Goal: Task Accomplishment & Management: Use online tool/utility

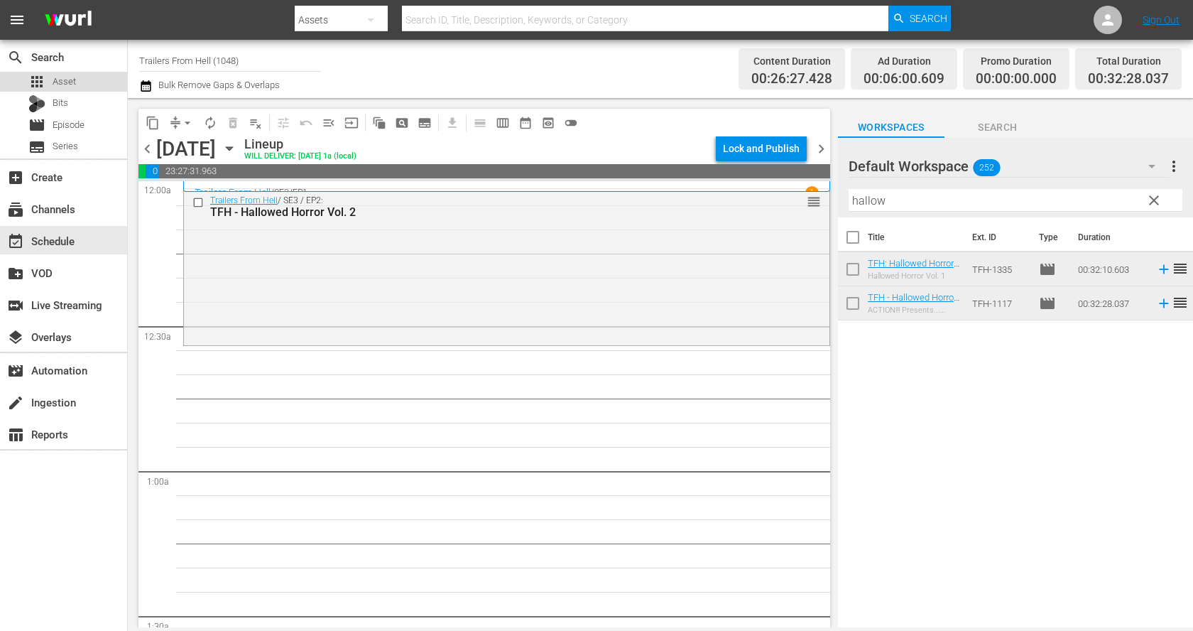
click at [89, 78] on div "apps Asset" at bounding box center [63, 82] width 127 height 20
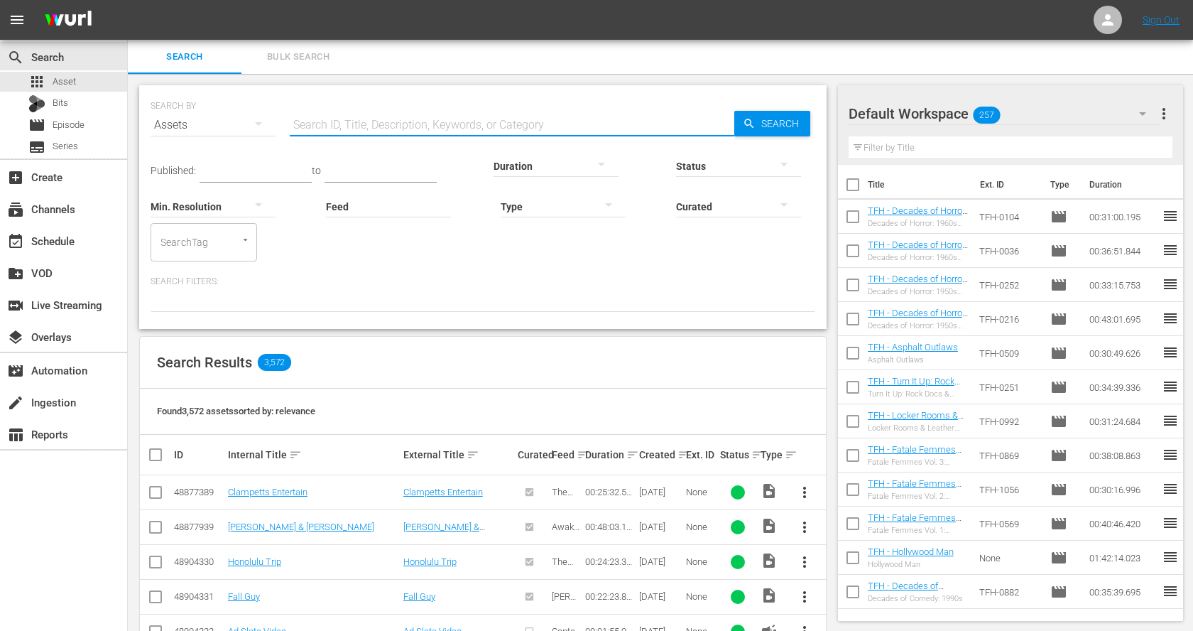
click at [326, 122] on input "text" at bounding box center [512, 125] width 445 height 34
paste input "Frankenstein"
type input "Frankenstein"
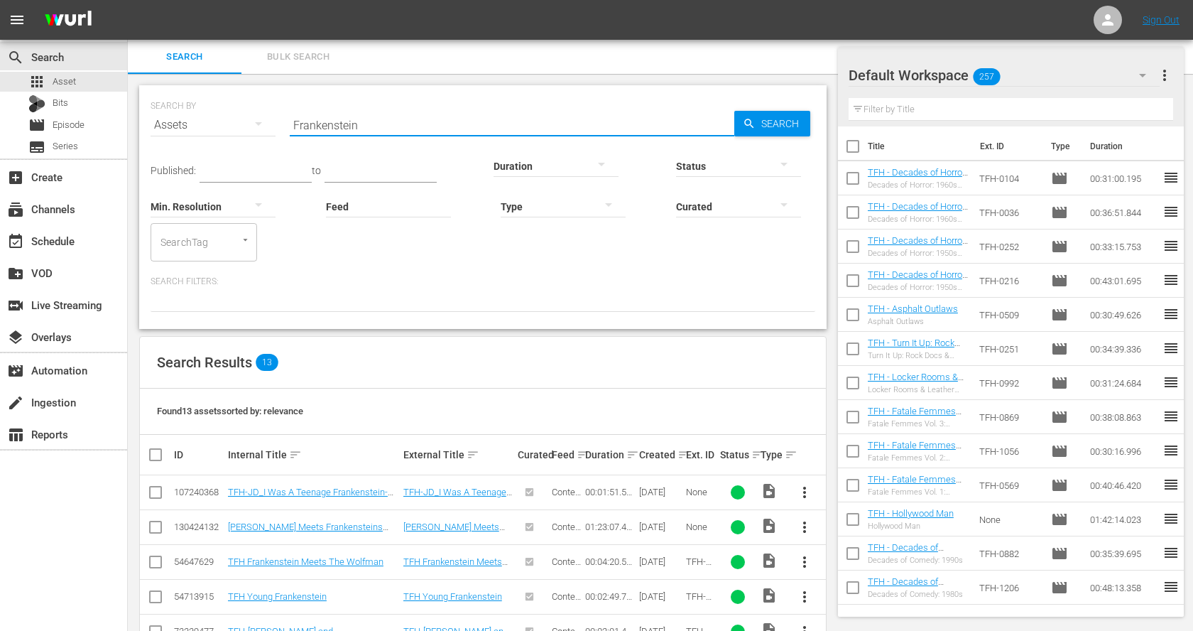
scroll to position [317, 0]
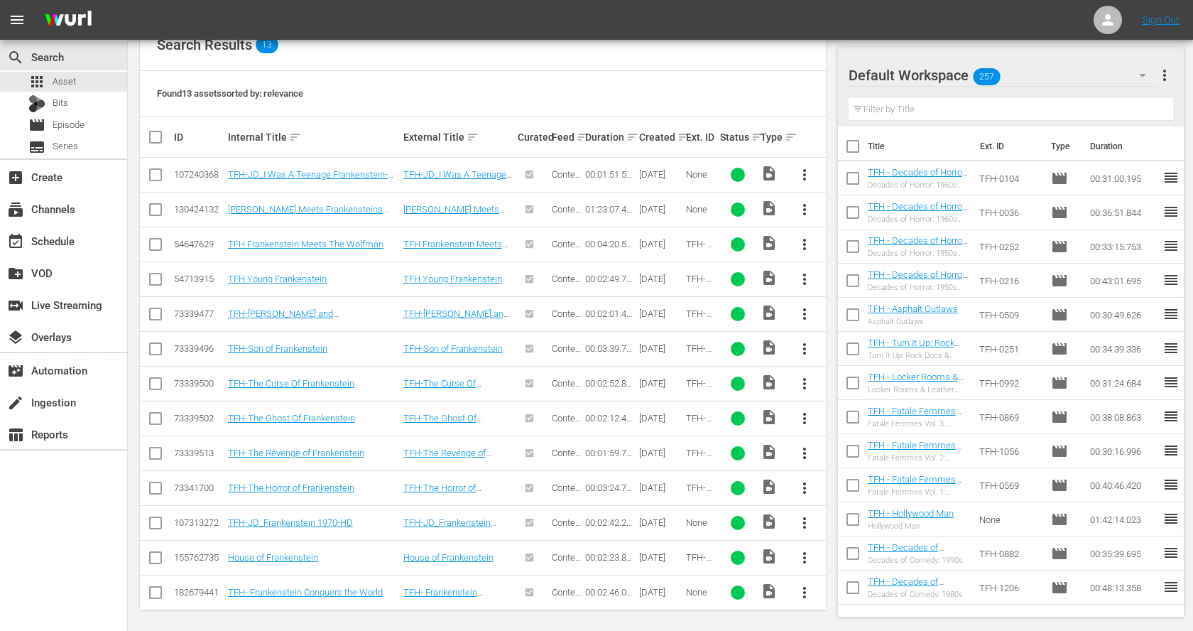
click at [808, 351] on span "more_vert" at bounding box center [804, 348] width 17 height 17
click at [865, 394] on div "Workspace" at bounding box center [881, 386] width 97 height 34
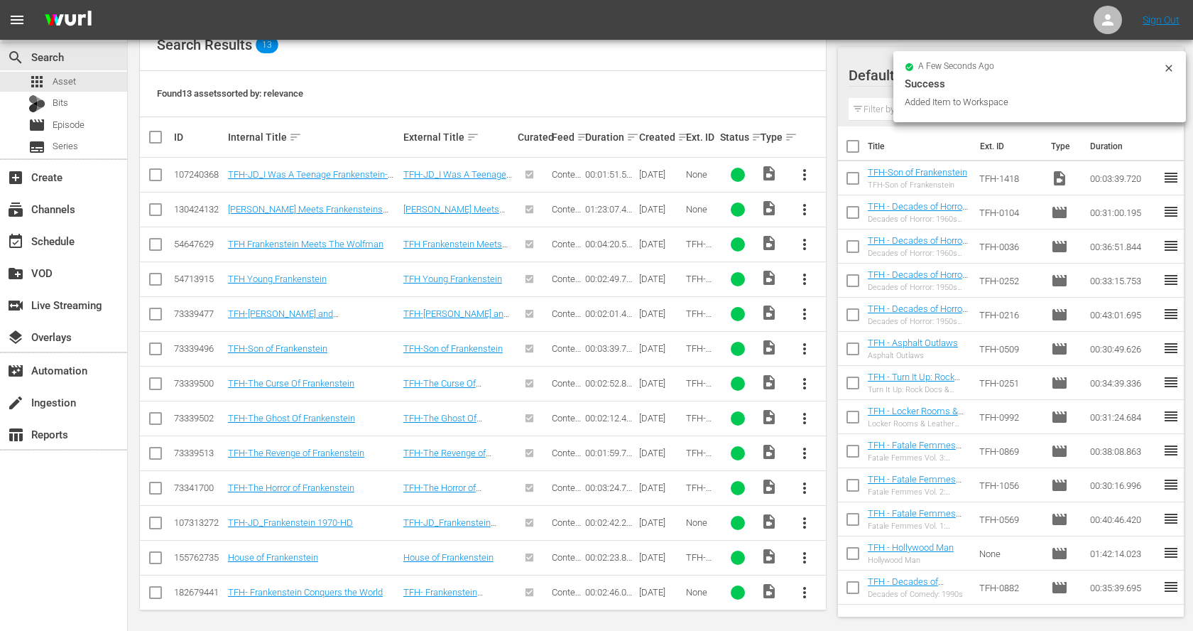
click at [297, 525] on td "TFH-JD_Frankenstein 1970-HD" at bounding box center [313, 522] width 175 height 35
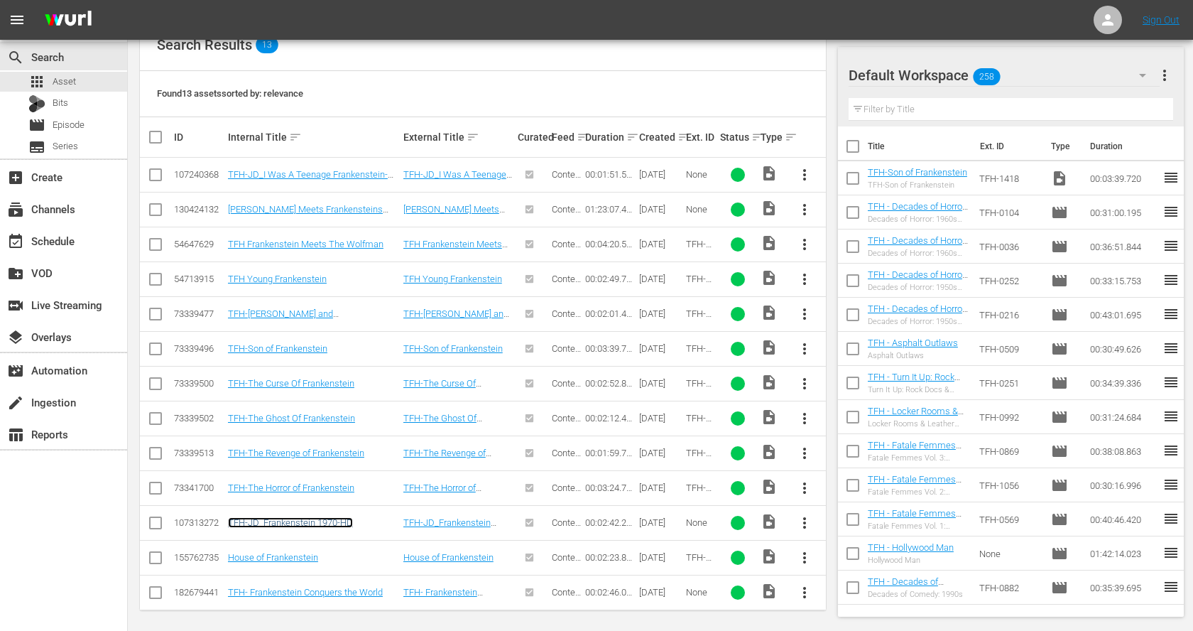
click at [299, 517] on link "TFH-JD_Frankenstein 1970-HD" at bounding box center [290, 522] width 125 height 11
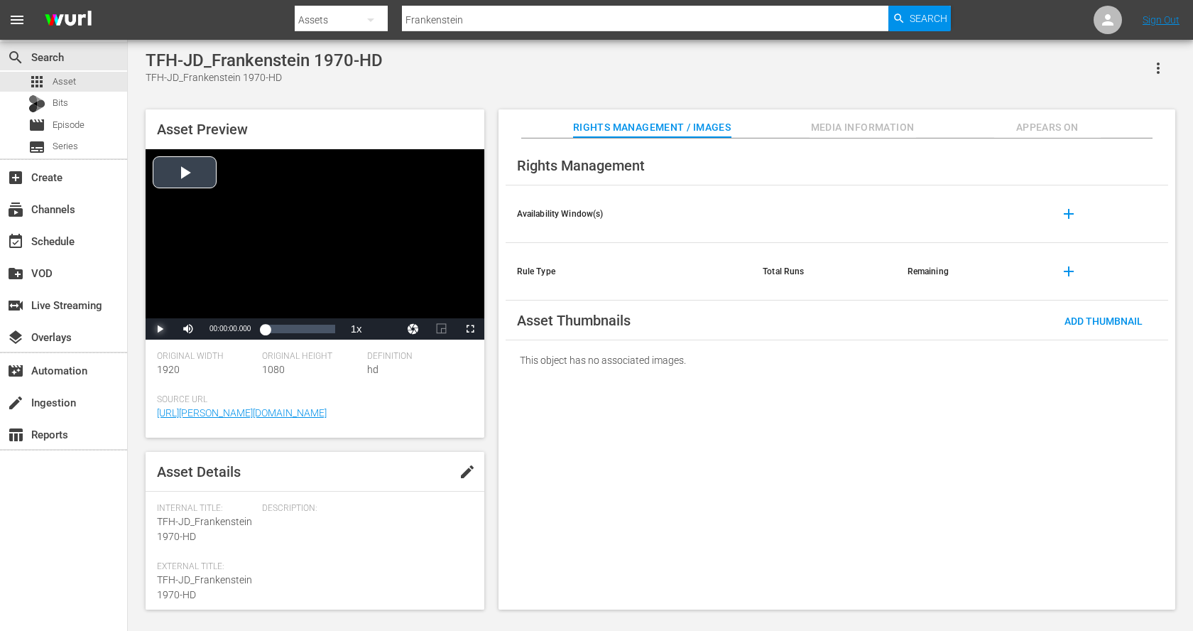
click at [160, 329] on span "Video Player" at bounding box center [160, 329] width 0 height 0
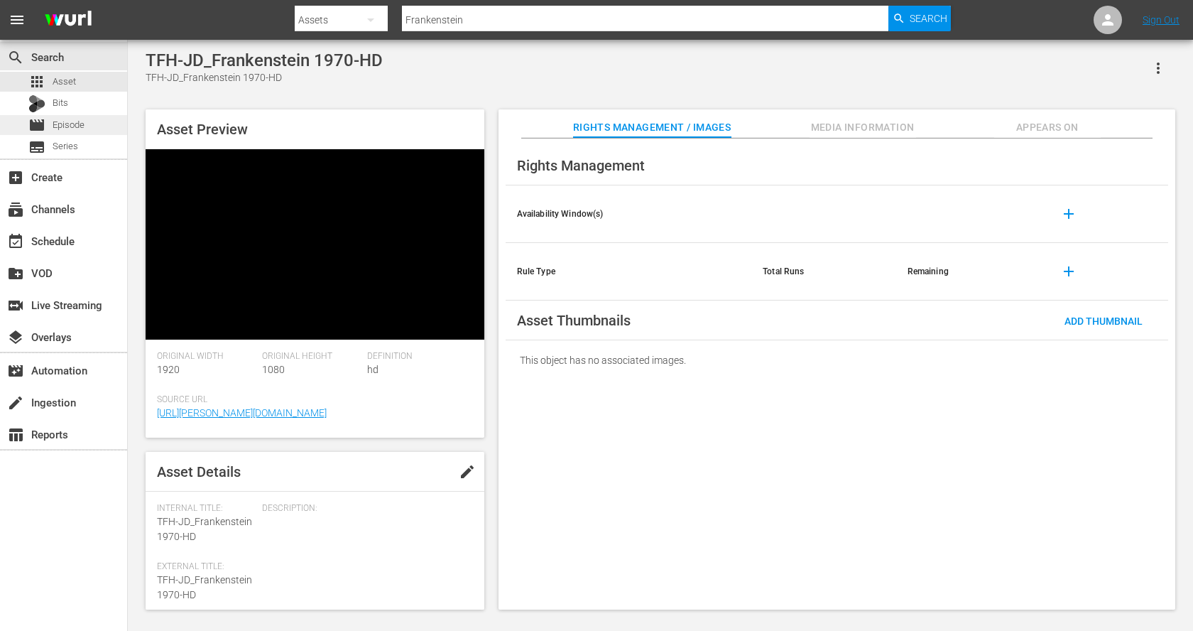
click at [78, 120] on span "Episode" at bounding box center [69, 125] width 32 height 14
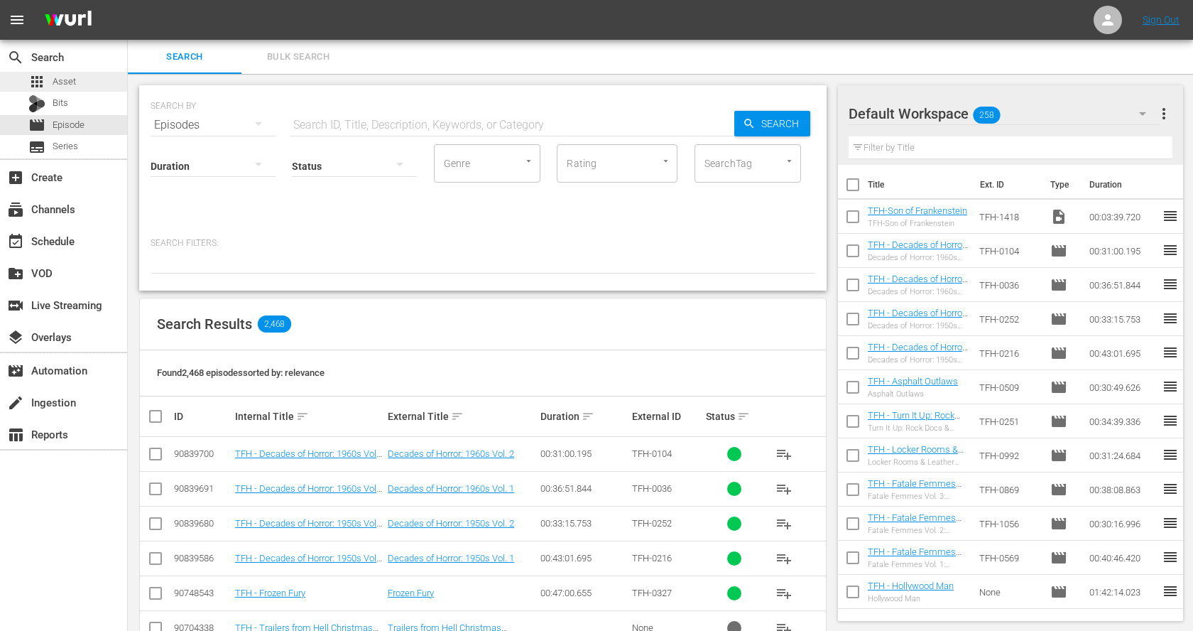
click at [99, 85] on div "apps Asset" at bounding box center [63, 82] width 127 height 20
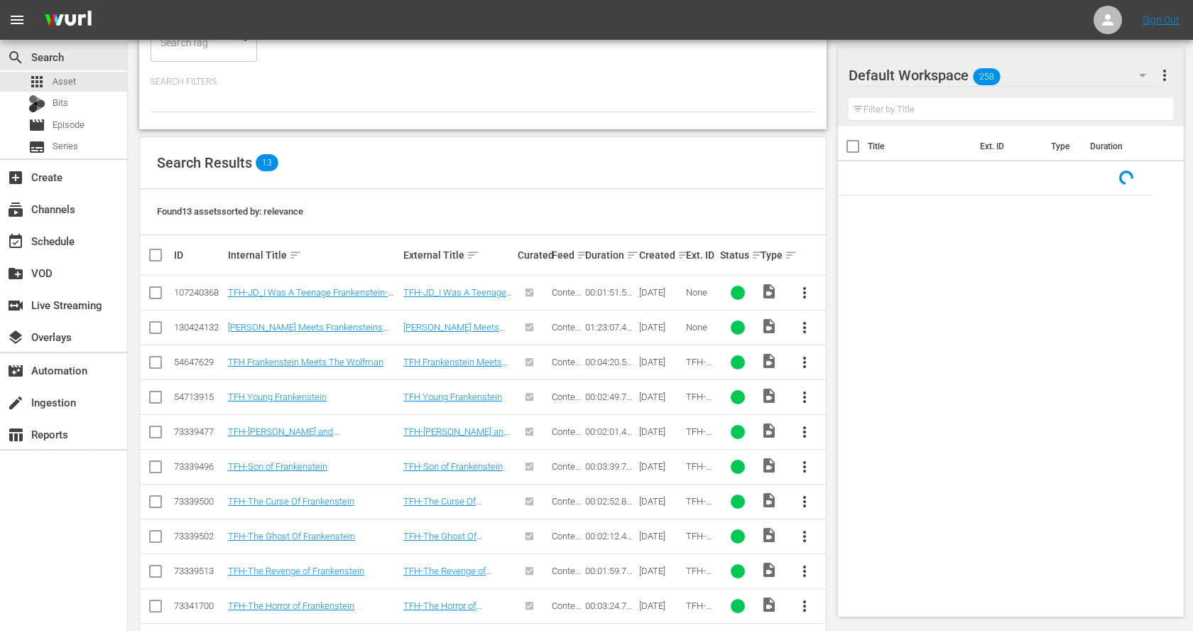
scroll to position [317, 0]
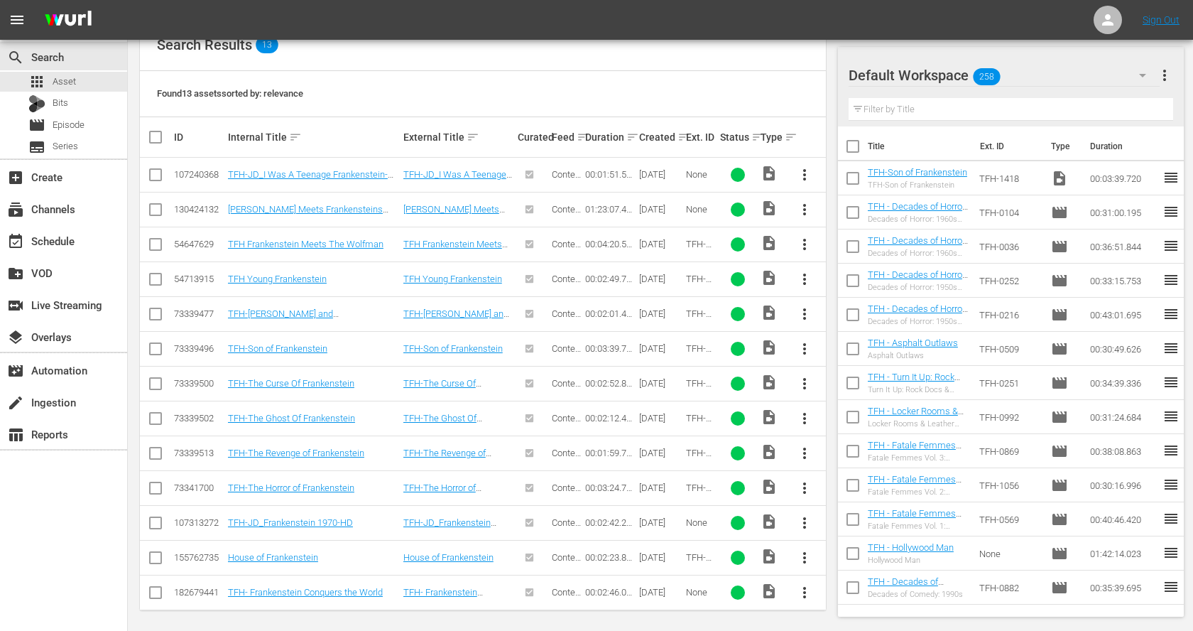
click at [155, 517] on input "checkbox" at bounding box center [155, 525] width 17 height 17
checkbox input "true"
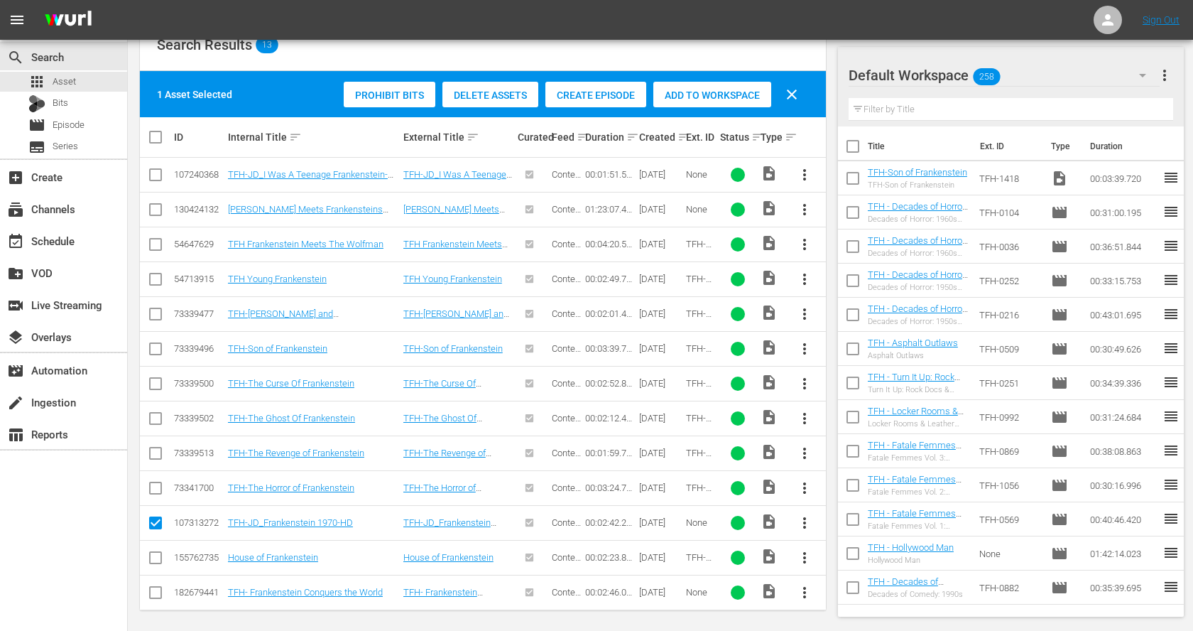
click at [677, 93] on span "Add to Workspace" at bounding box center [712, 94] width 118 height 11
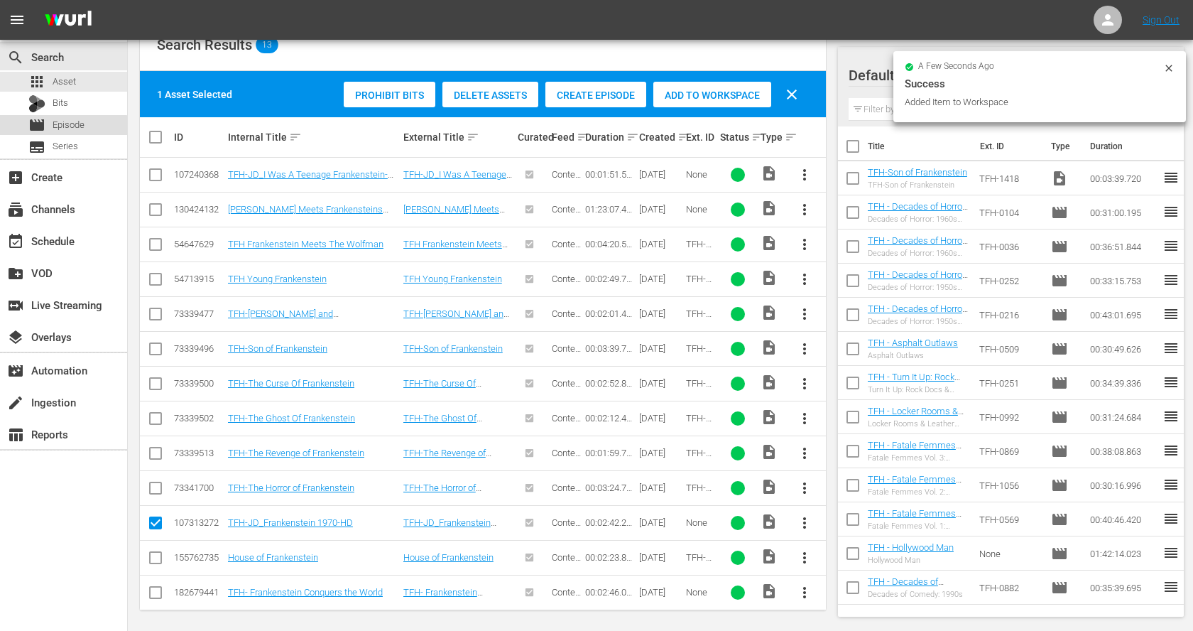
click at [54, 120] on span "Episode" at bounding box center [69, 125] width 32 height 14
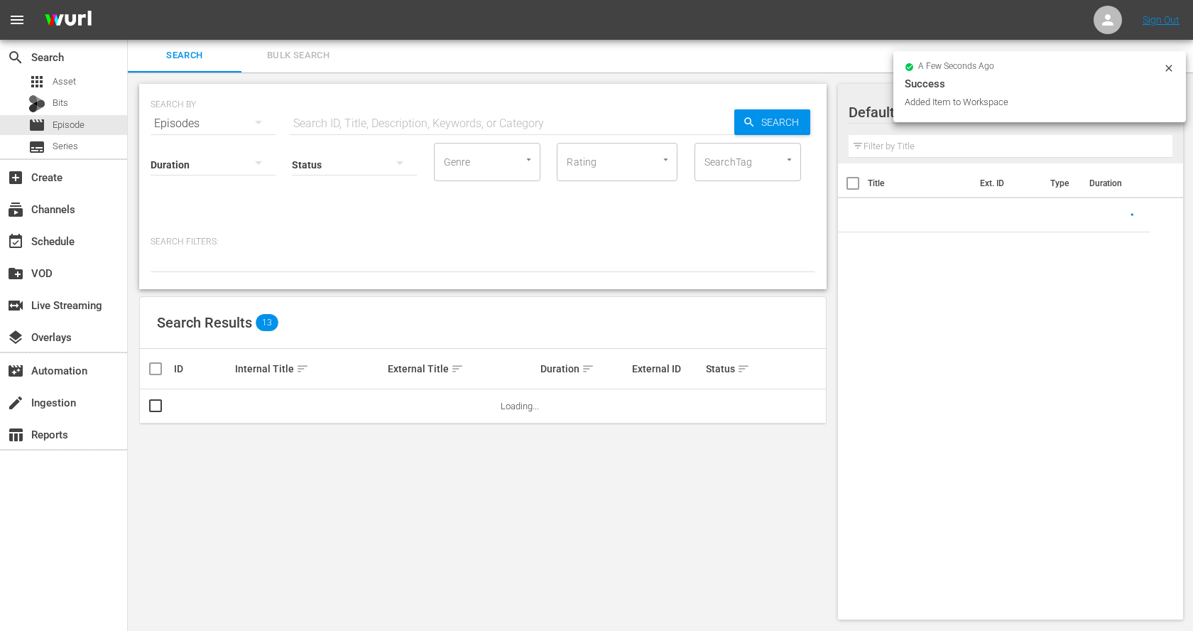
scroll to position [317, 0]
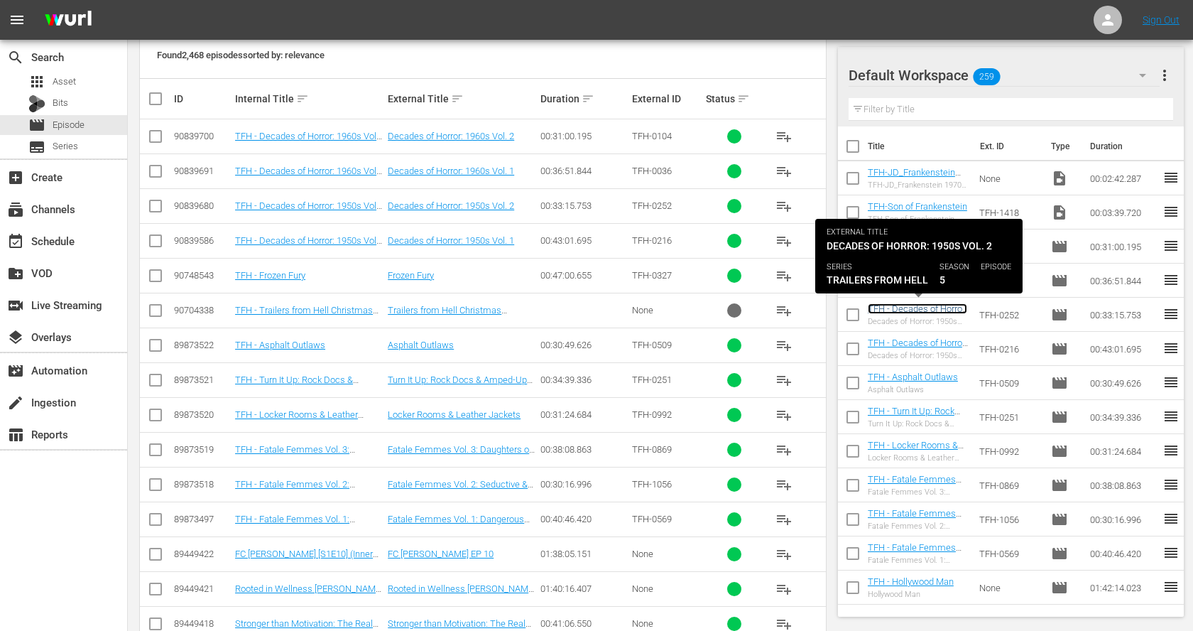
click at [942, 308] on link "TFH - Decades of Horror: 1950s Vol. 2" at bounding box center [917, 313] width 99 height 21
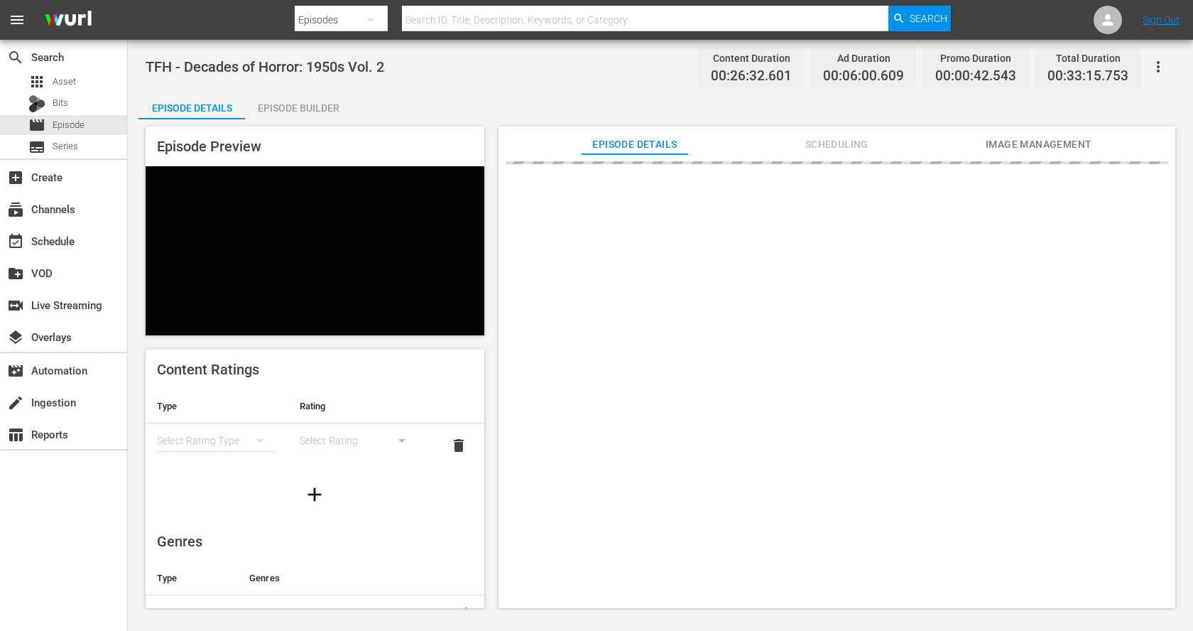
click at [306, 107] on div "Episode Builder" at bounding box center [298, 108] width 107 height 34
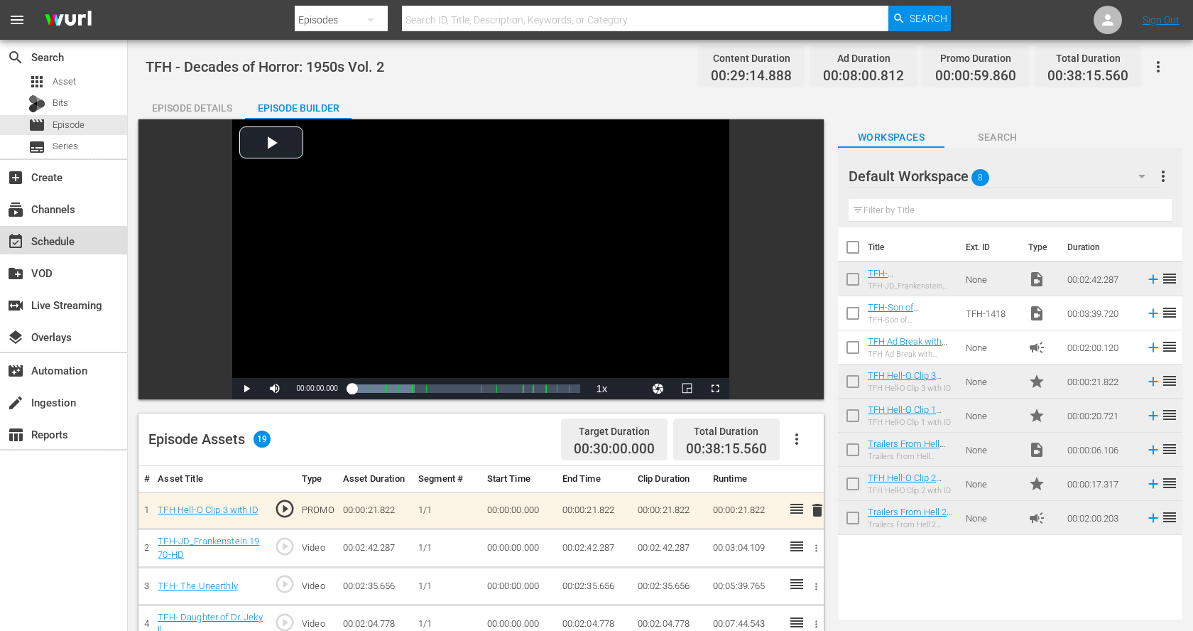
click at [70, 234] on div "event_available Schedule" at bounding box center [40, 238] width 80 height 13
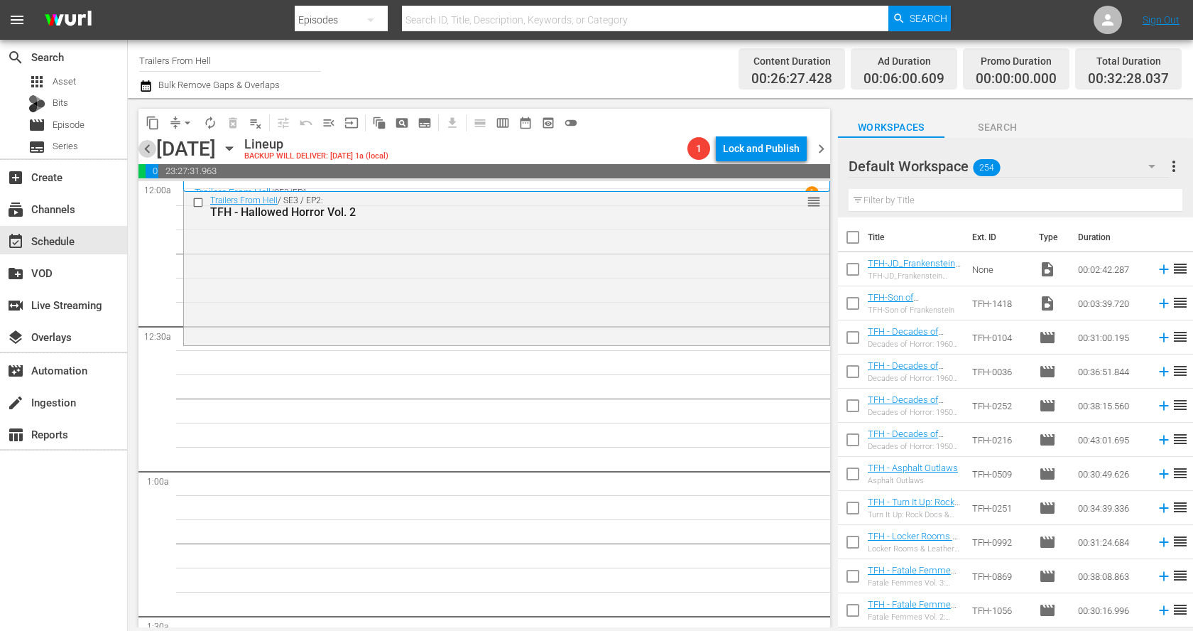
click at [147, 153] on span "chevron_left" at bounding box center [147, 149] width 18 height 18
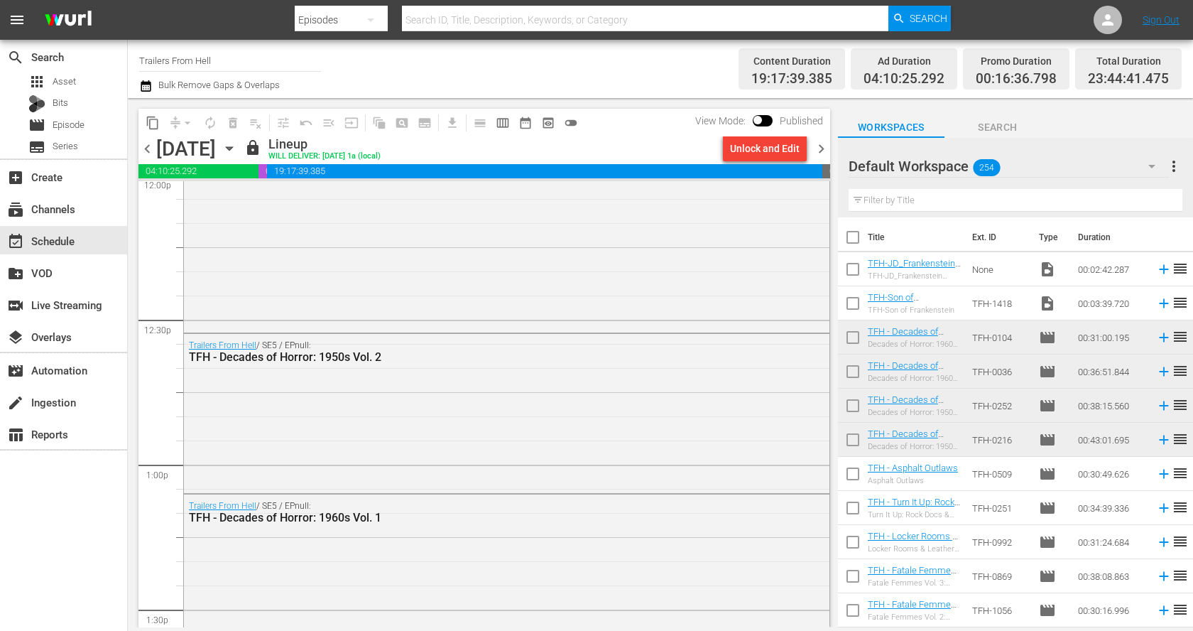
scroll to position [3489, 0]
click at [151, 147] on span "chevron_left" at bounding box center [147, 149] width 18 height 18
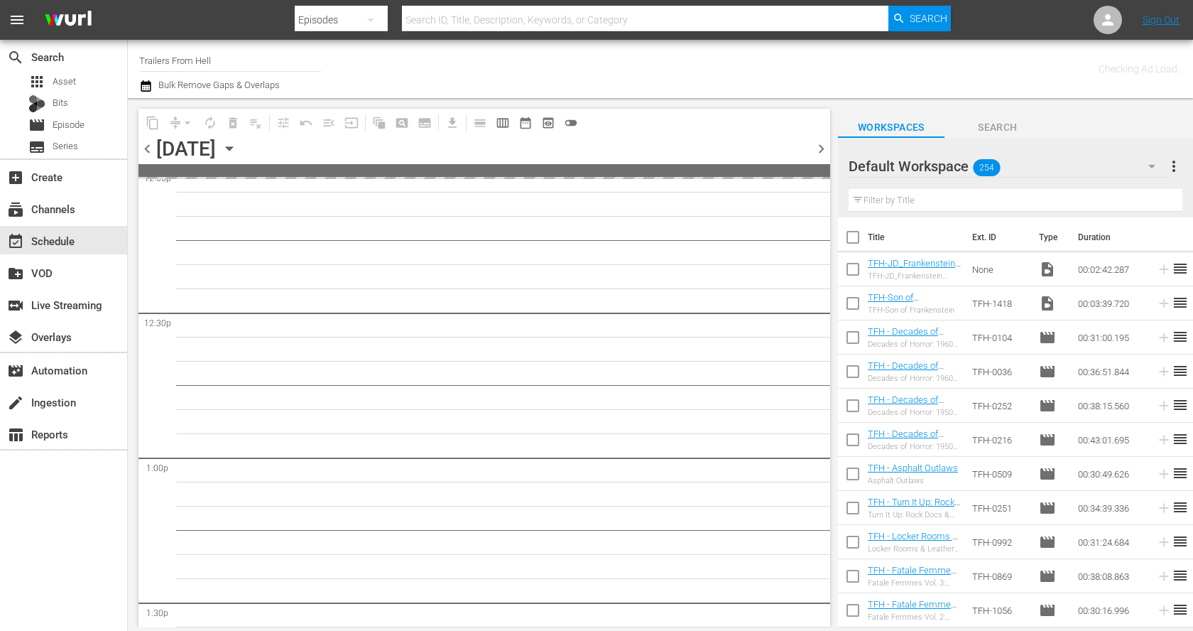
scroll to position [3730, 0]
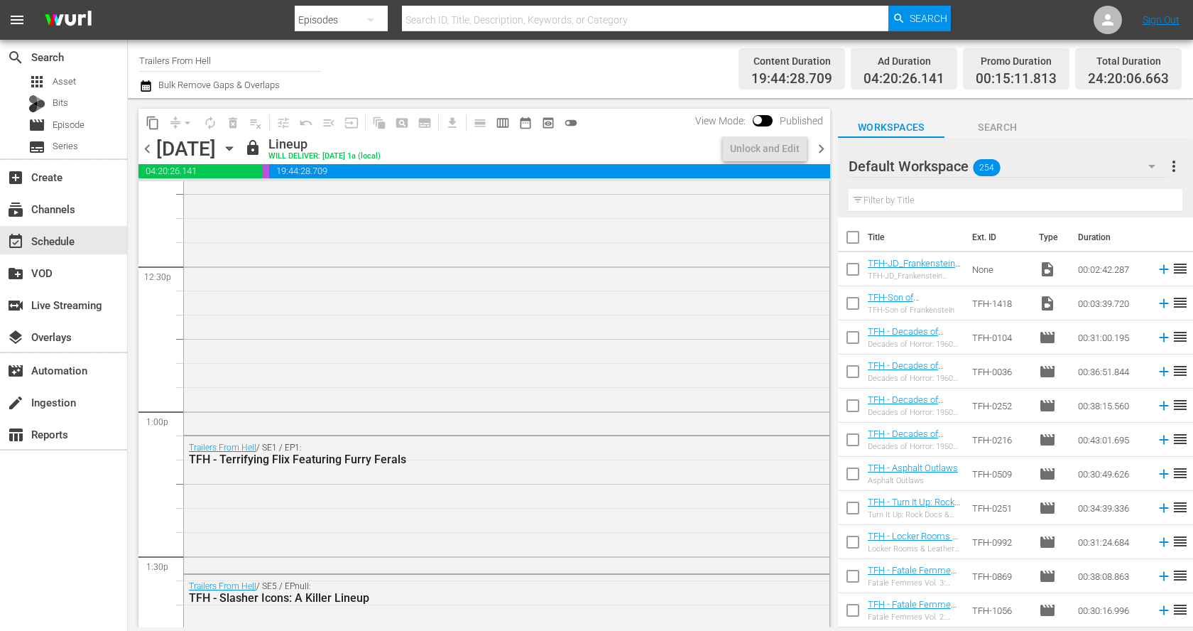
click at [151, 147] on span "chevron_left" at bounding box center [147, 149] width 18 height 18
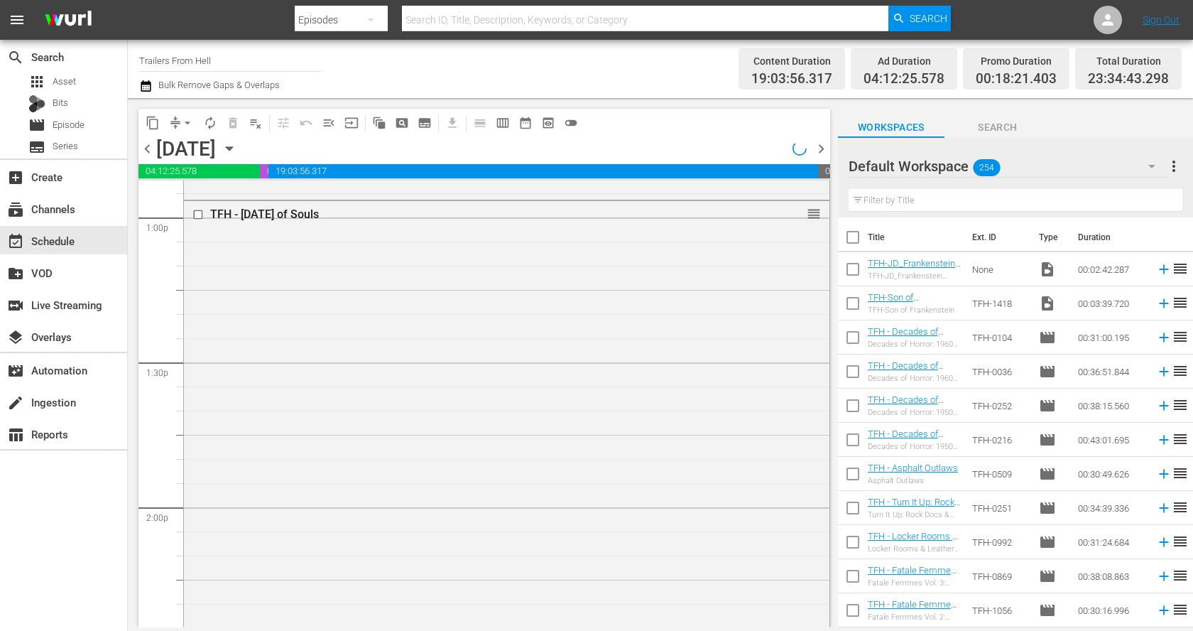
scroll to position [3416, 0]
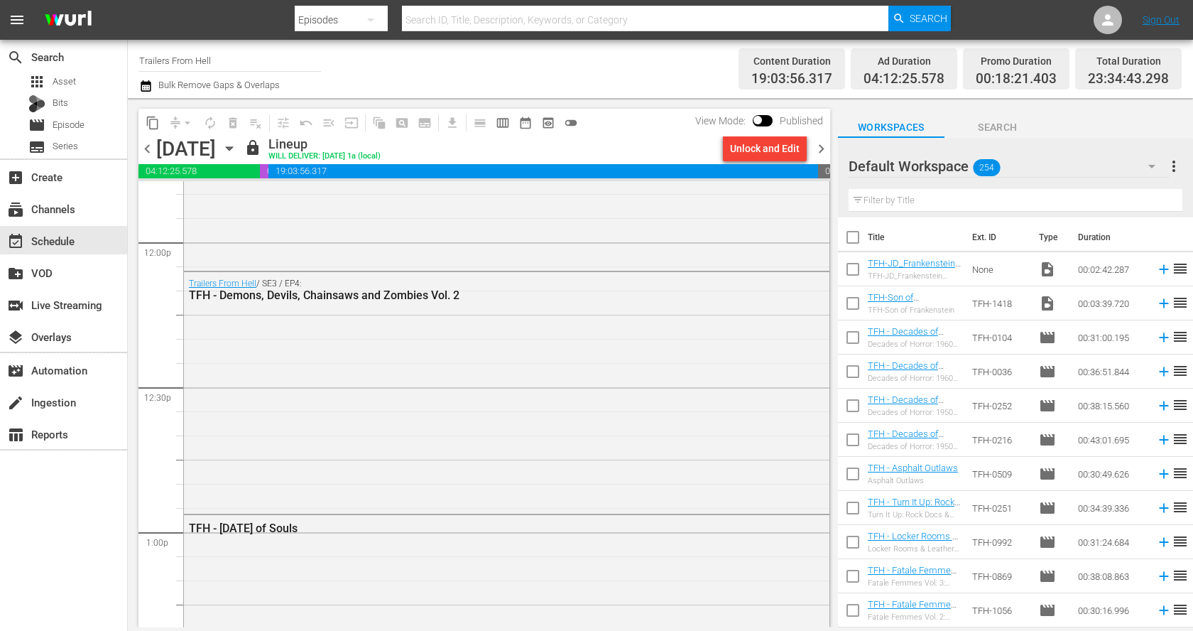
click at [237, 154] on icon "button" at bounding box center [230, 149] width 16 height 16
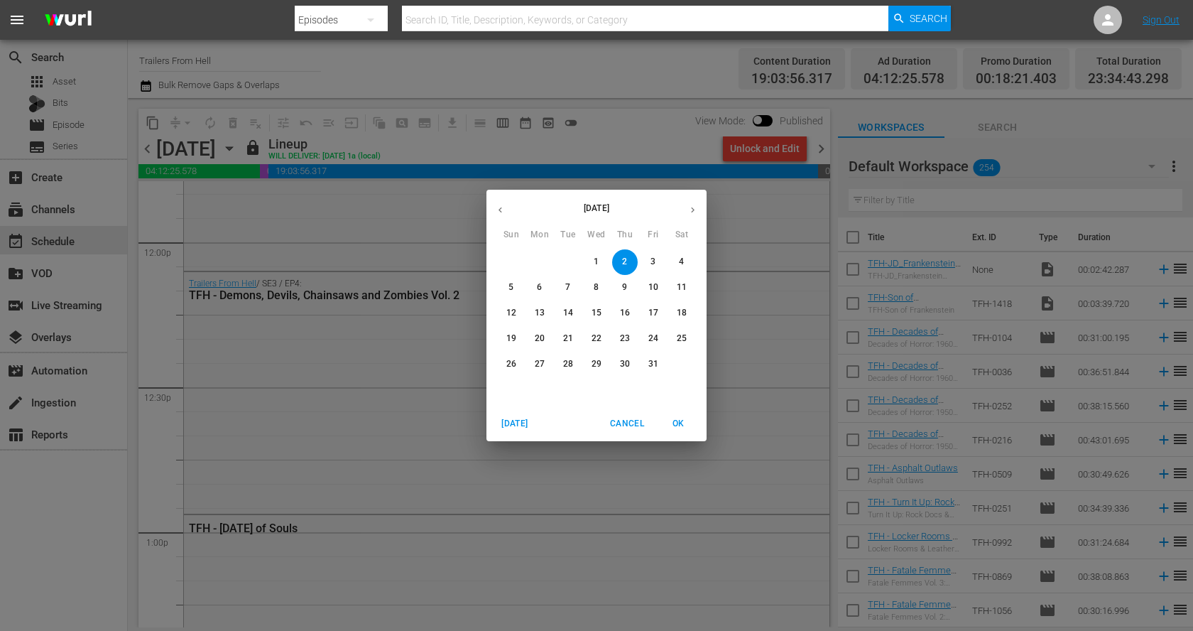
click at [505, 287] on span "5" at bounding box center [512, 287] width 26 height 12
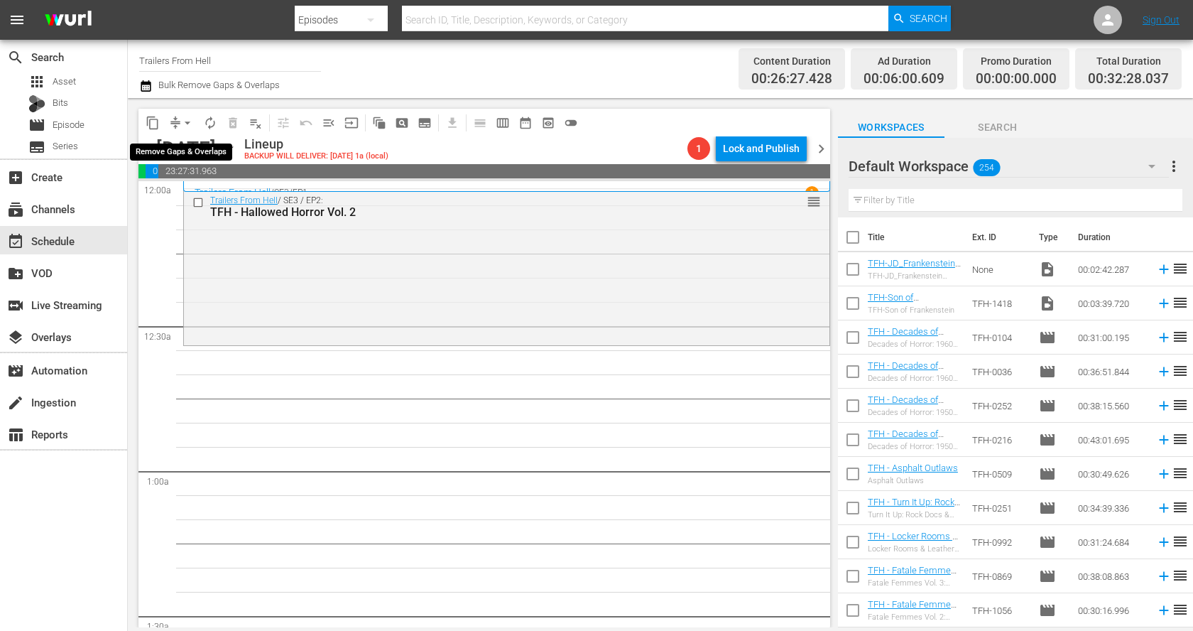
click at [177, 123] on button "arrow_drop_down" at bounding box center [187, 123] width 23 height 23
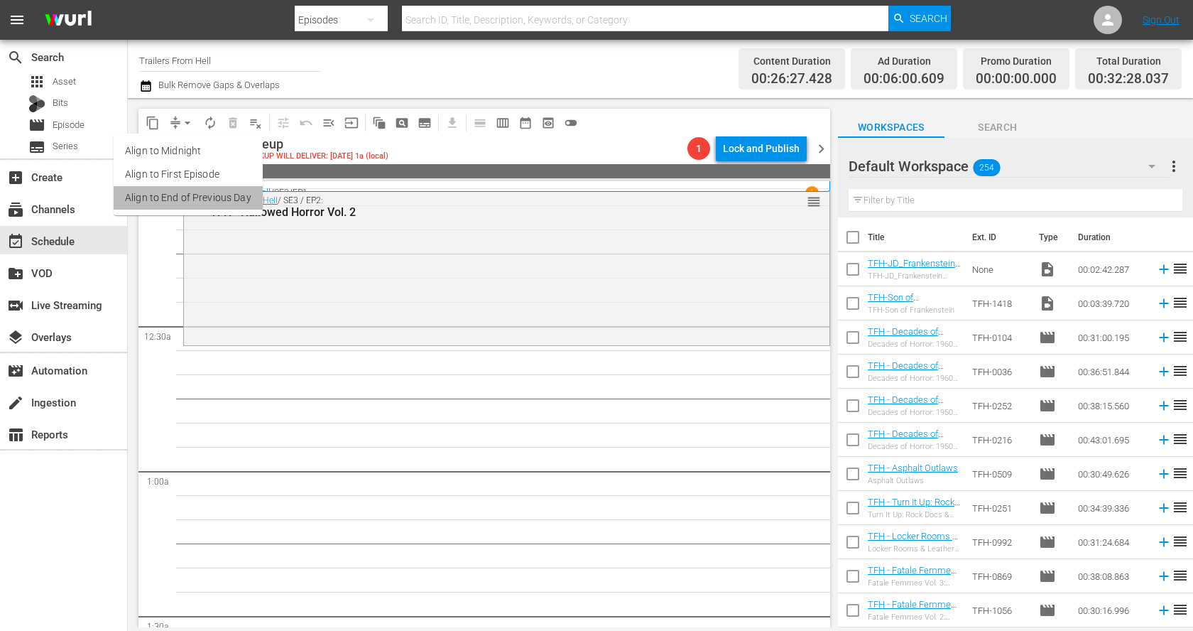
click at [213, 202] on li "Align to End of Previous Day" at bounding box center [188, 197] width 149 height 23
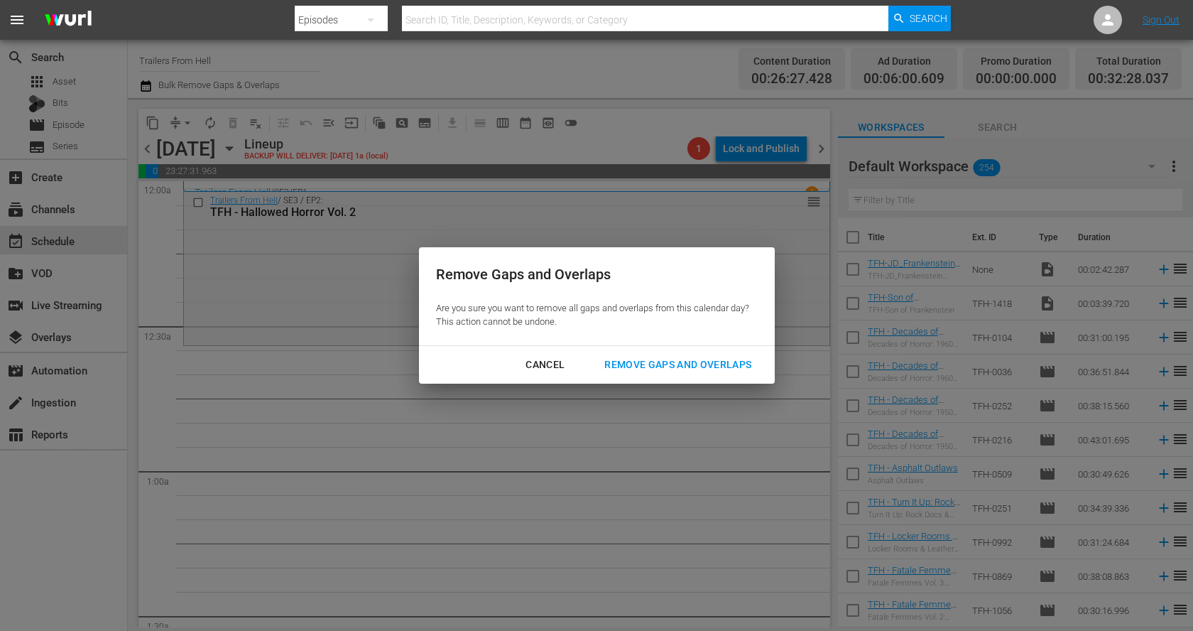
click at [646, 371] on div "Remove Gaps and Overlaps" at bounding box center [678, 365] width 170 height 18
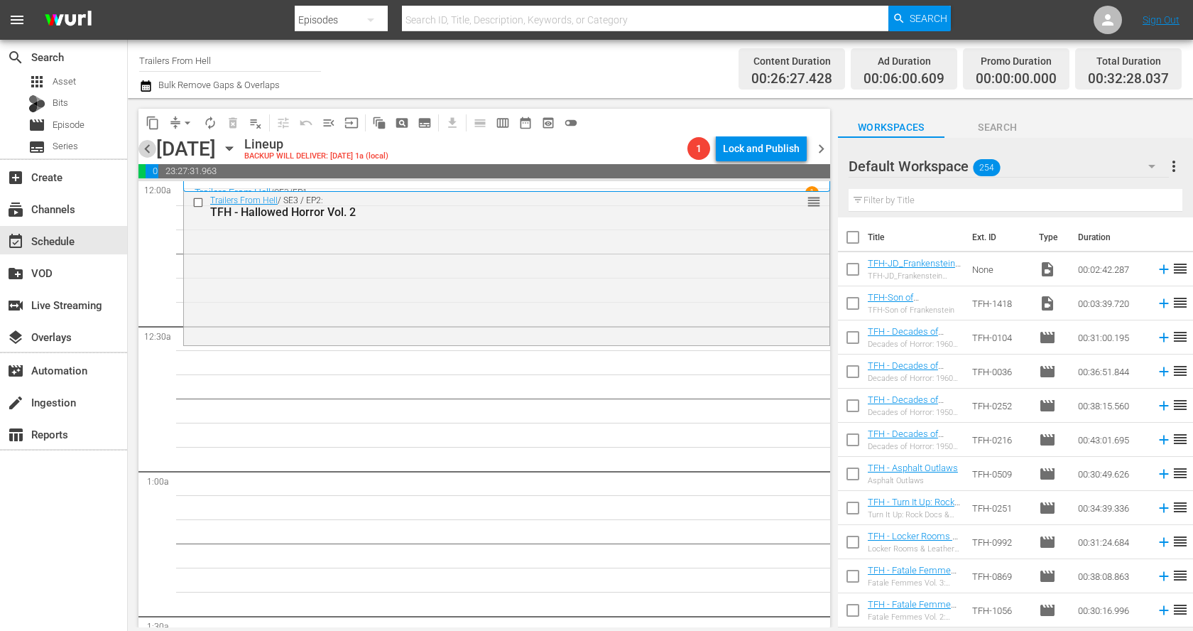
click at [149, 147] on span "chevron_left" at bounding box center [147, 149] width 18 height 18
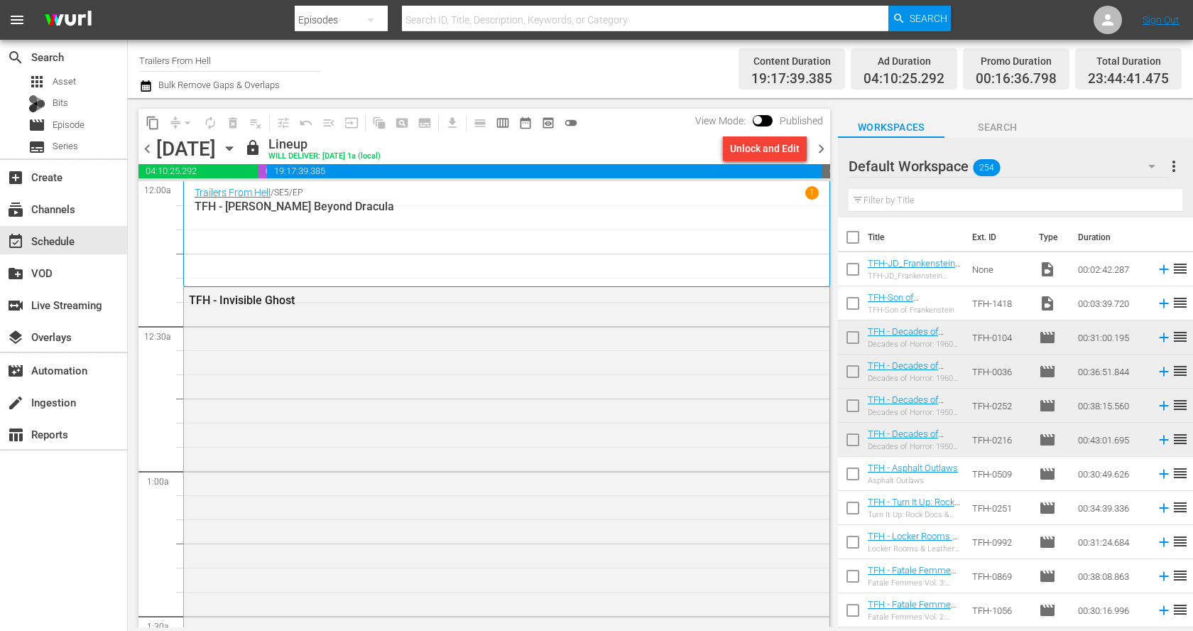
click at [767, 148] on div "Unlock and Edit" at bounding box center [765, 149] width 70 height 26
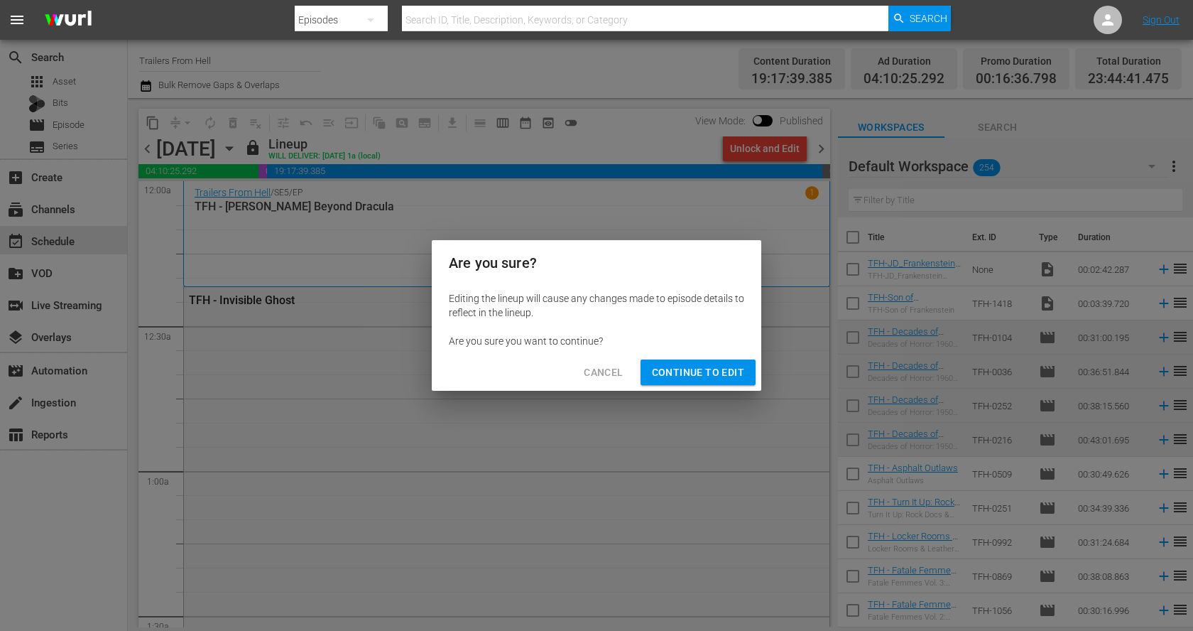
click at [689, 380] on span "Continue to Edit" at bounding box center [698, 373] width 92 height 18
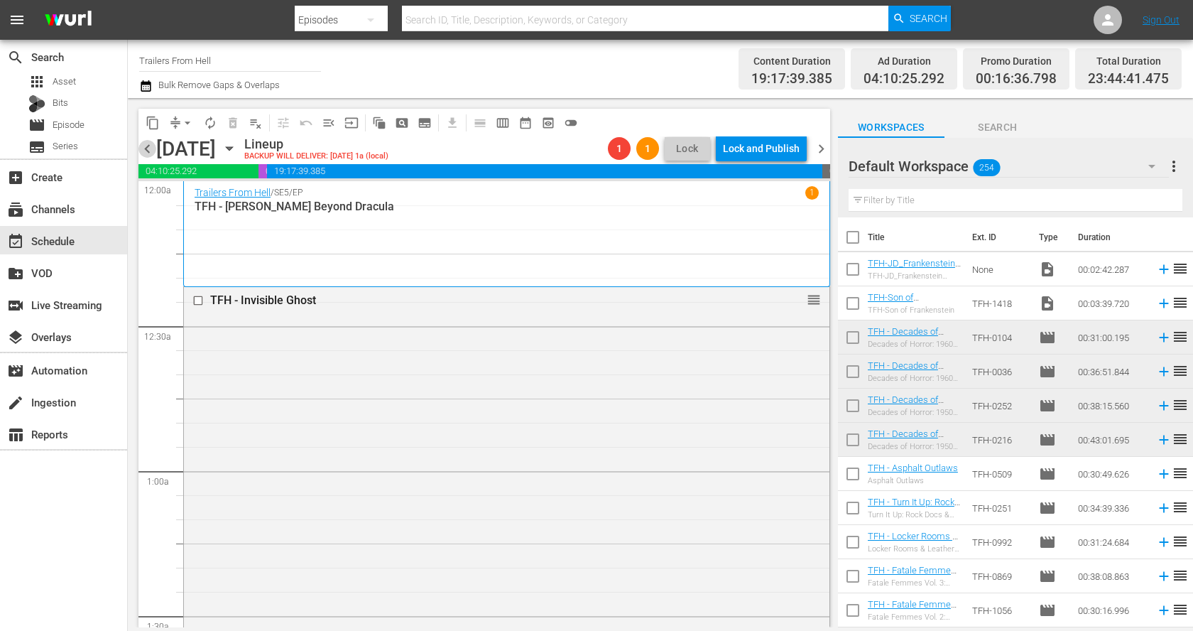
click at [145, 145] on span "chevron_left" at bounding box center [147, 149] width 18 height 18
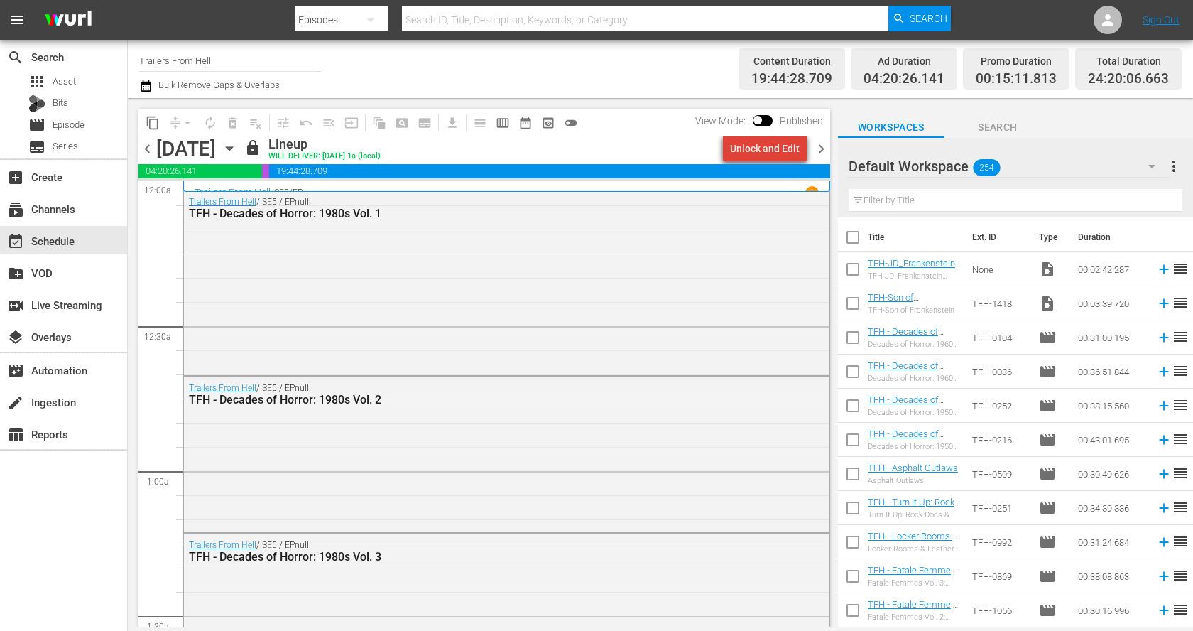
click at [782, 149] on div "Unlock and Edit" at bounding box center [765, 149] width 70 height 26
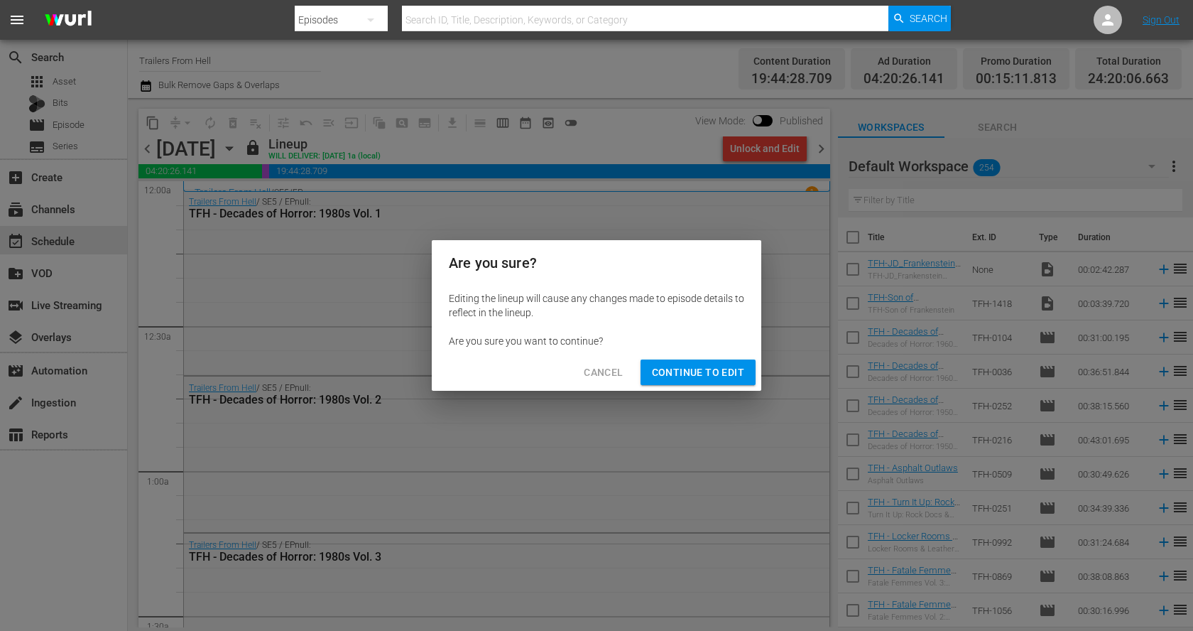
click at [731, 371] on span "Continue to Edit" at bounding box center [698, 373] width 92 height 18
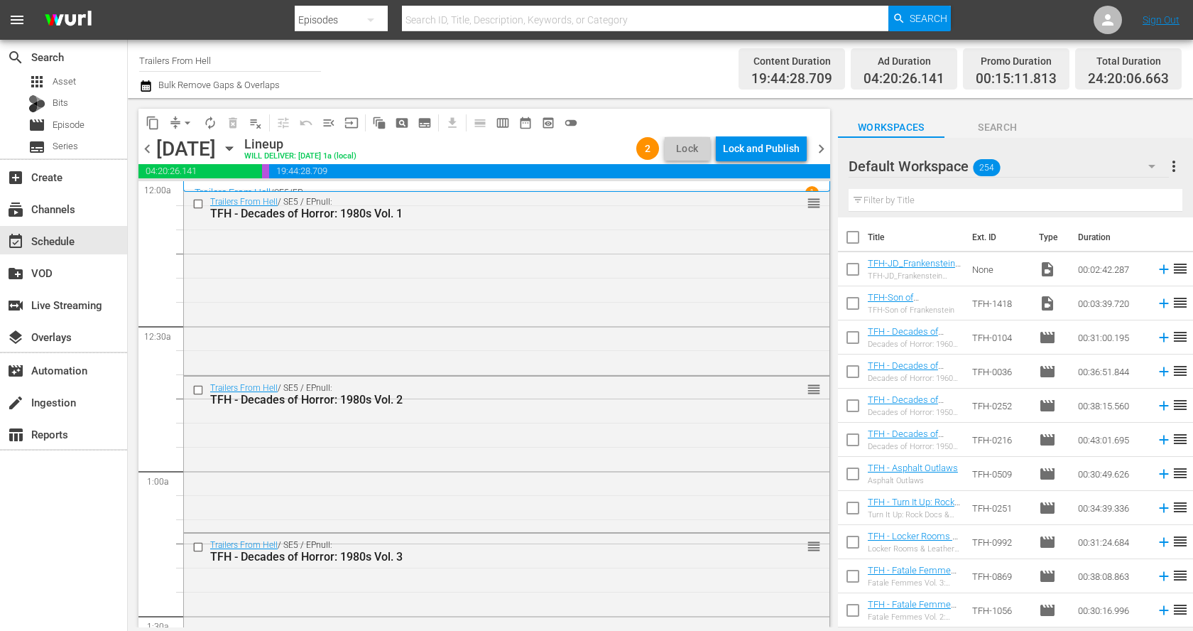
click at [151, 142] on span "chevron_left" at bounding box center [147, 149] width 18 height 18
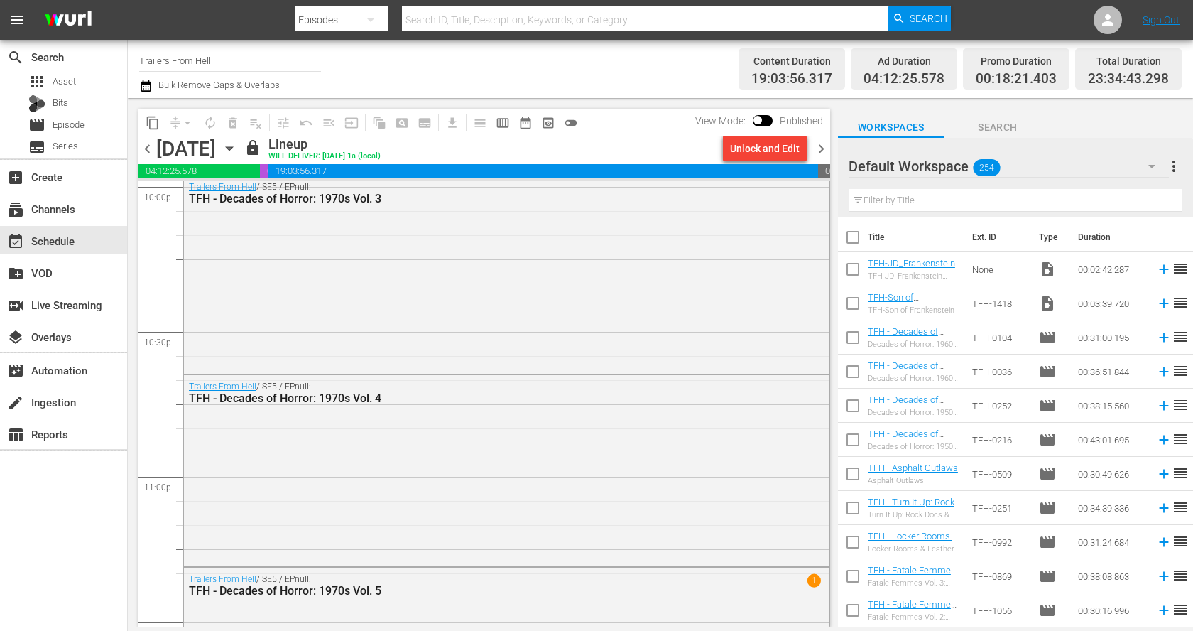
scroll to position [6517, 0]
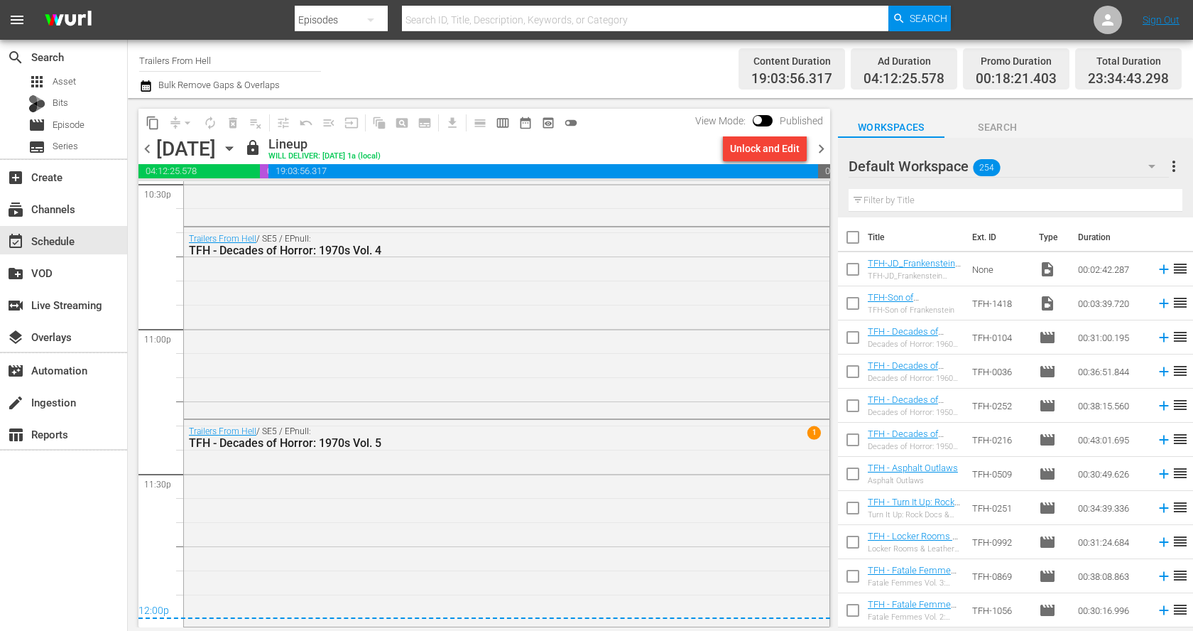
click at [824, 147] on span "chevron_right" at bounding box center [821, 149] width 18 height 18
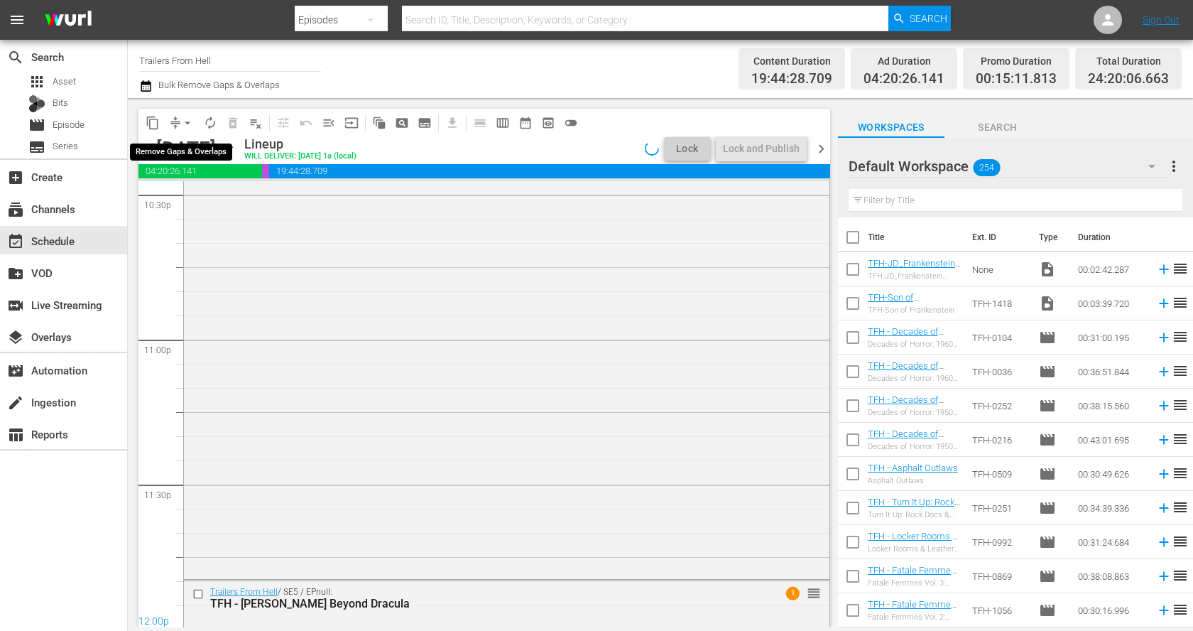
scroll to position [6517, 0]
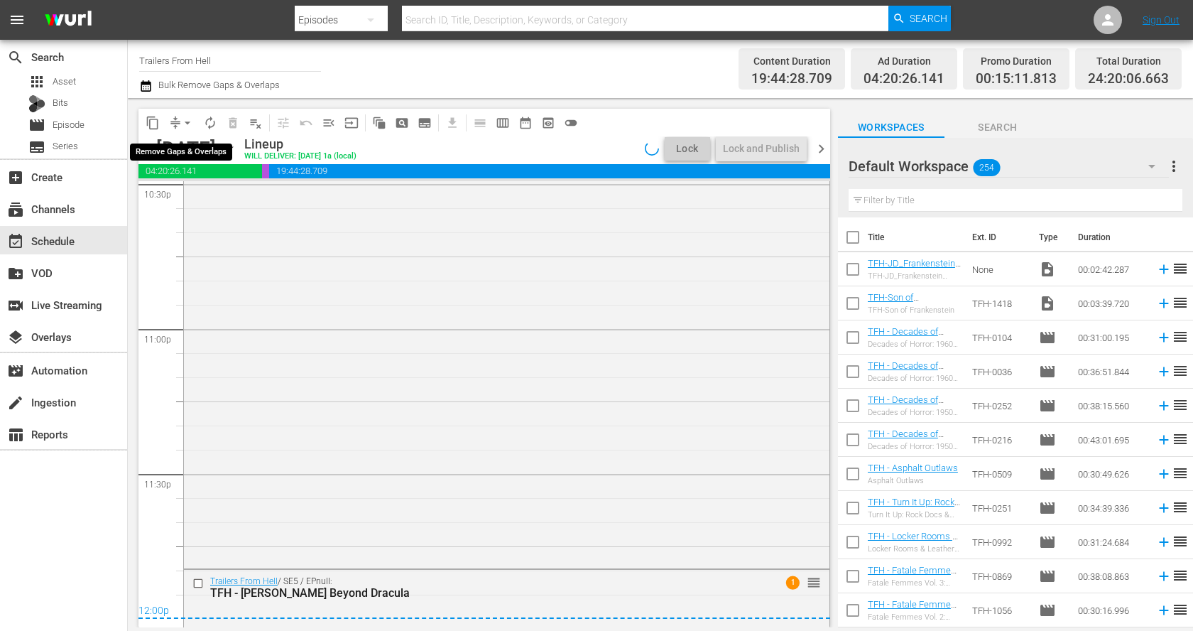
click at [186, 122] on span "arrow_drop_down" at bounding box center [187, 123] width 14 height 14
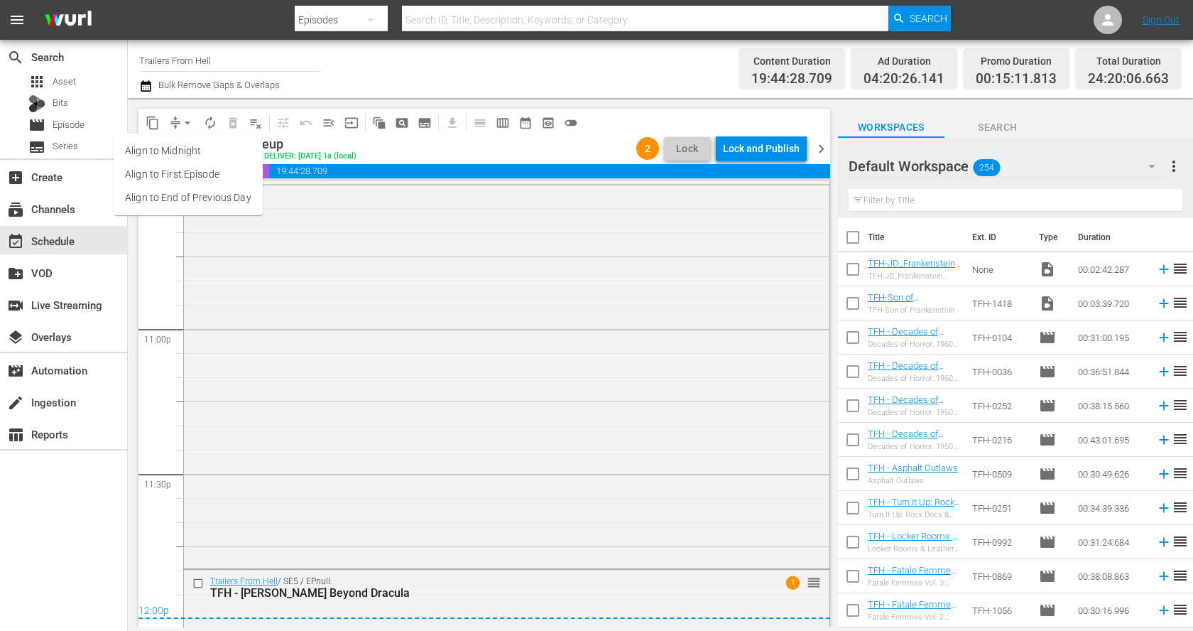
click at [209, 193] on li "Align to End of Previous Day" at bounding box center [188, 197] width 149 height 23
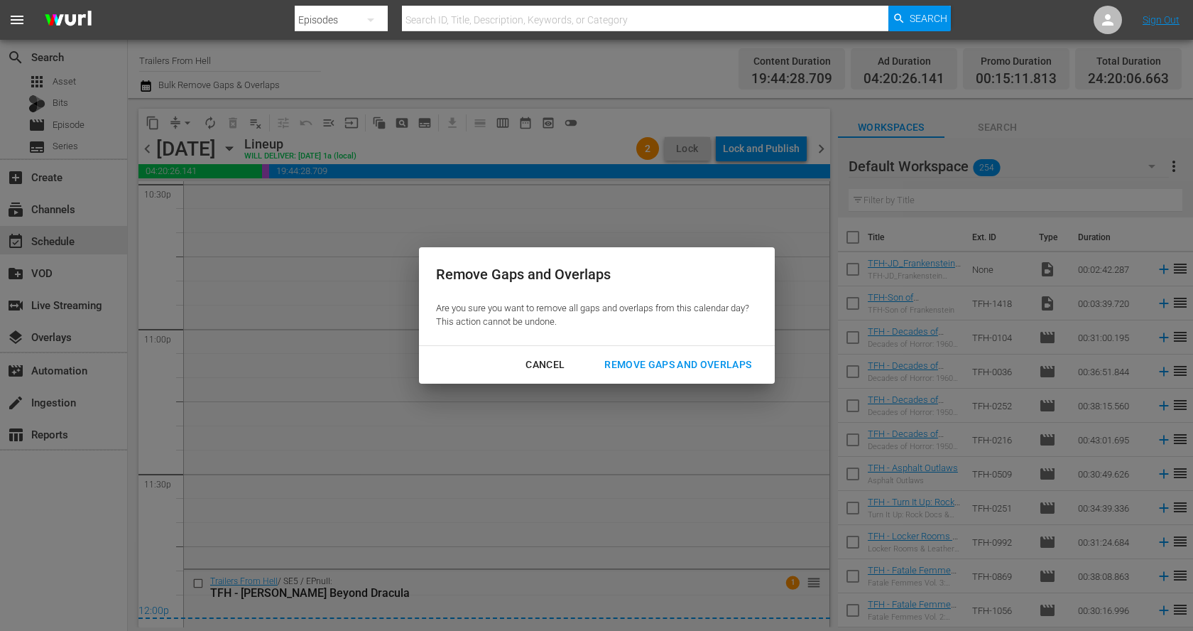
click at [692, 369] on div "Remove Gaps and Overlaps" at bounding box center [678, 365] width 170 height 18
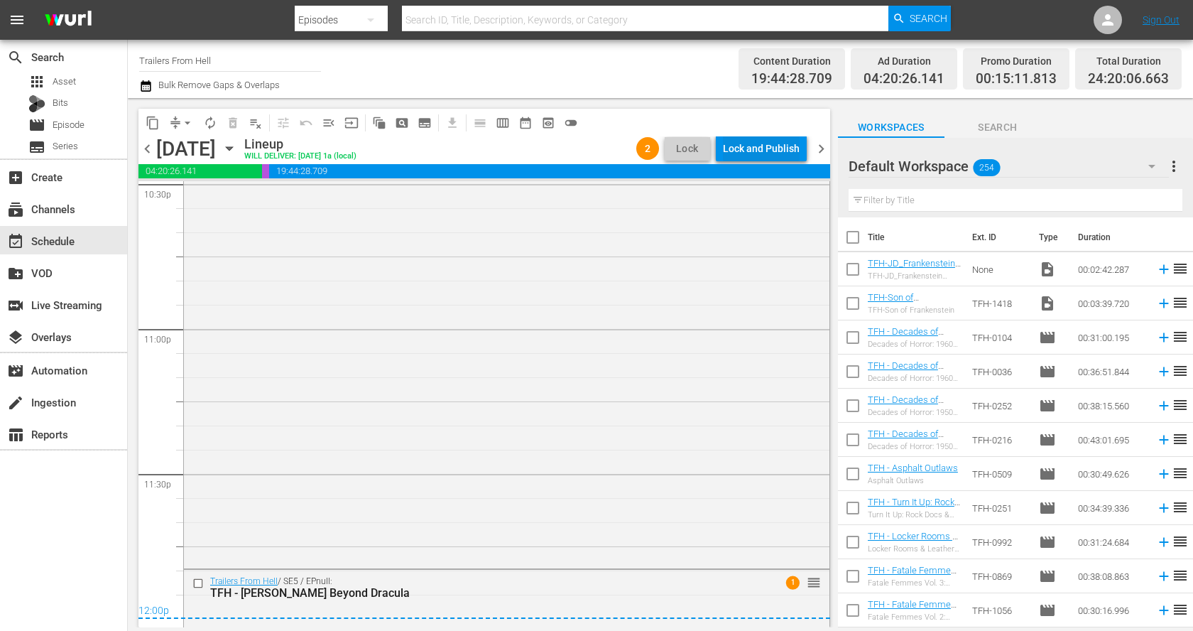
click at [761, 151] on div "Lock and Publish" at bounding box center [761, 149] width 77 height 26
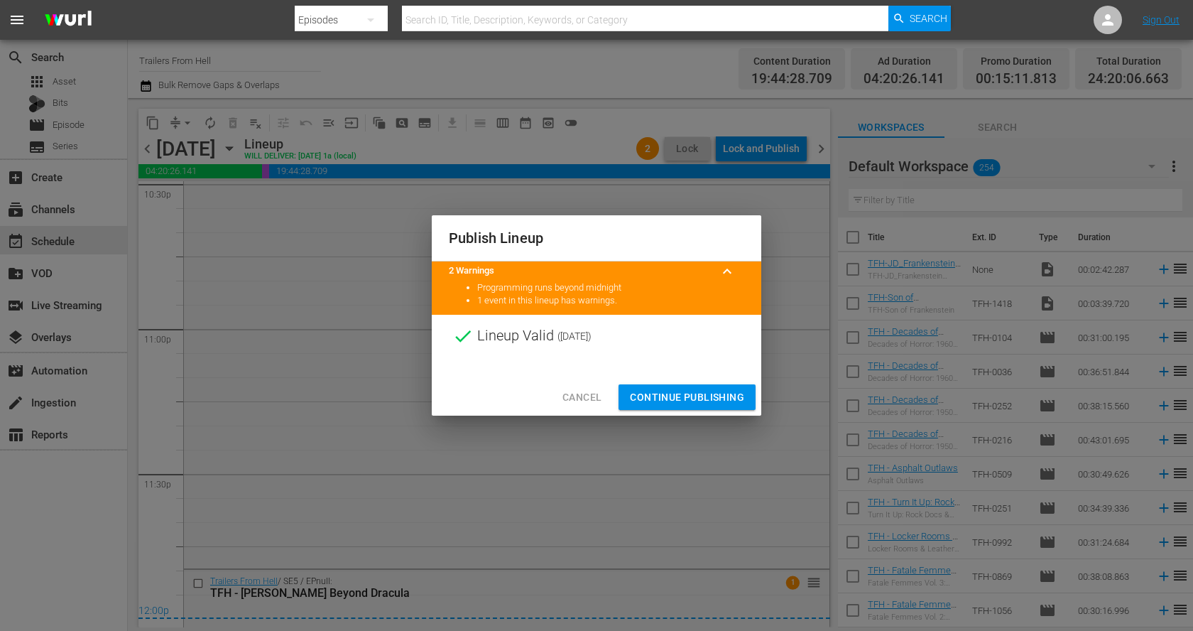
click at [723, 401] on span "Continue Publishing" at bounding box center [687, 397] width 114 height 18
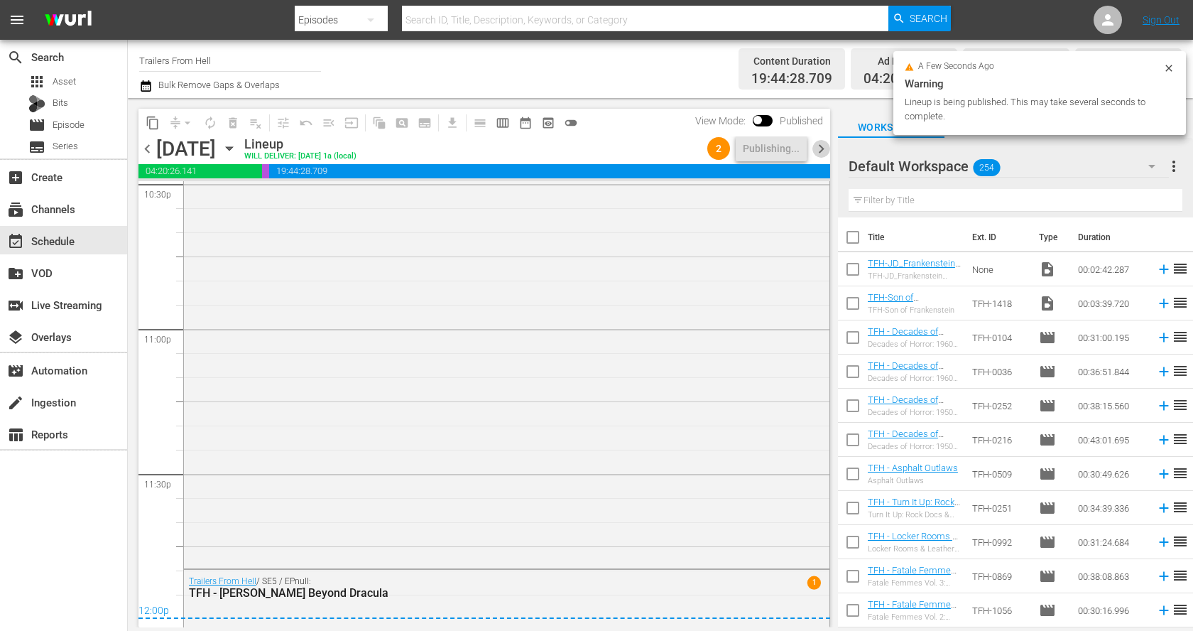
click at [822, 153] on span "chevron_right" at bounding box center [821, 149] width 18 height 18
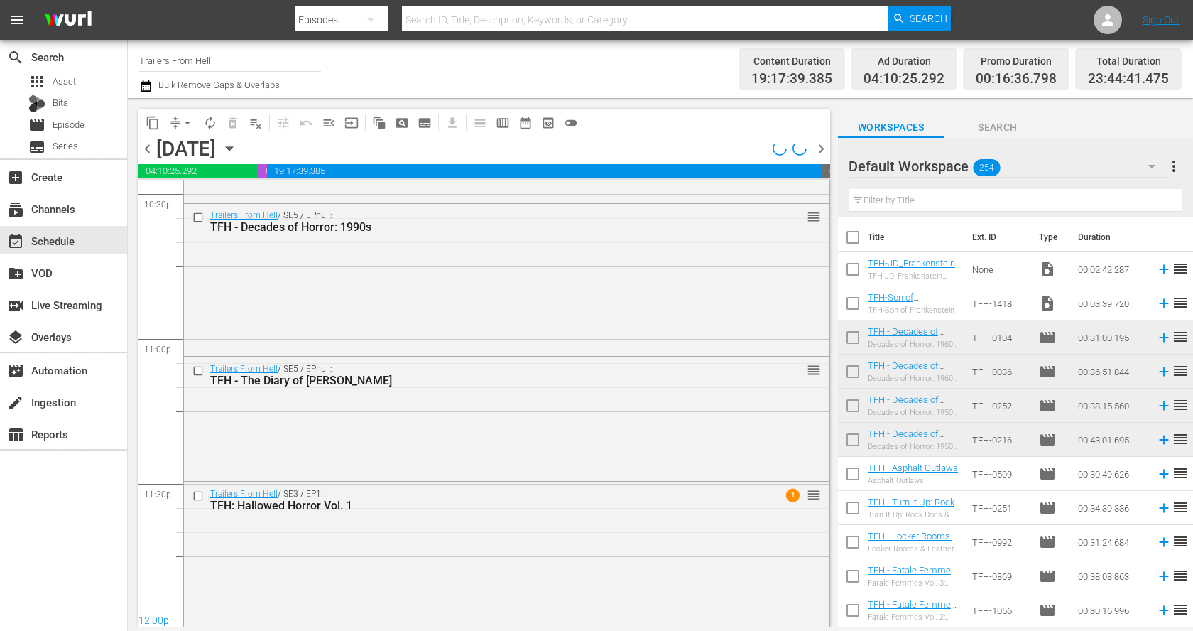
scroll to position [6515, 0]
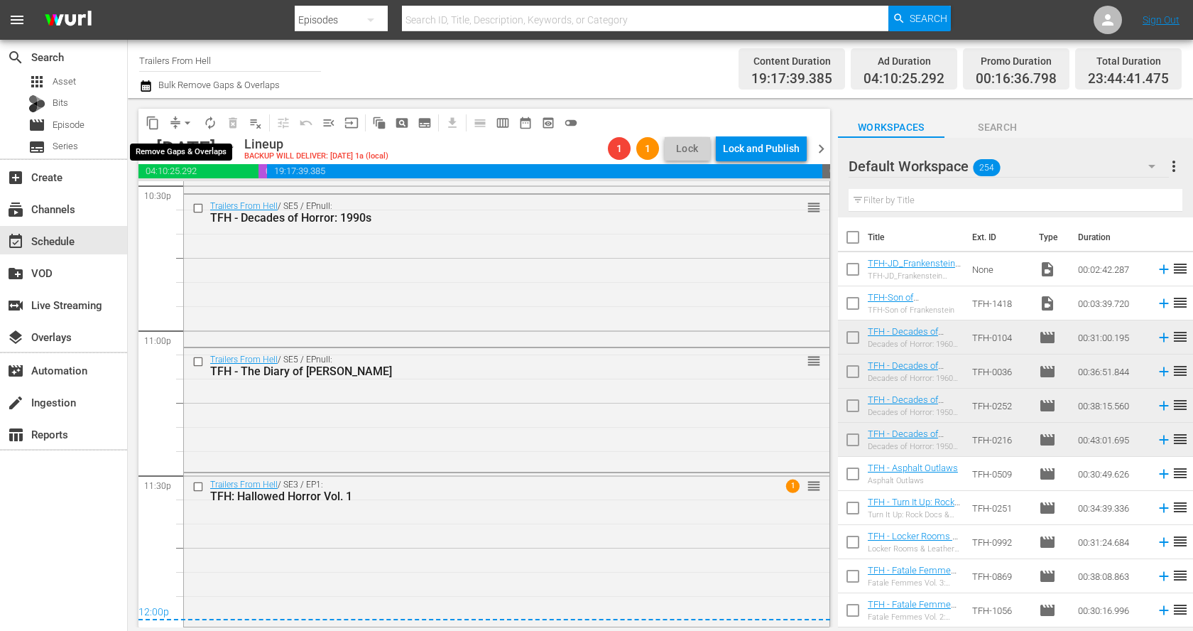
click at [178, 118] on button "arrow_drop_down" at bounding box center [187, 123] width 23 height 23
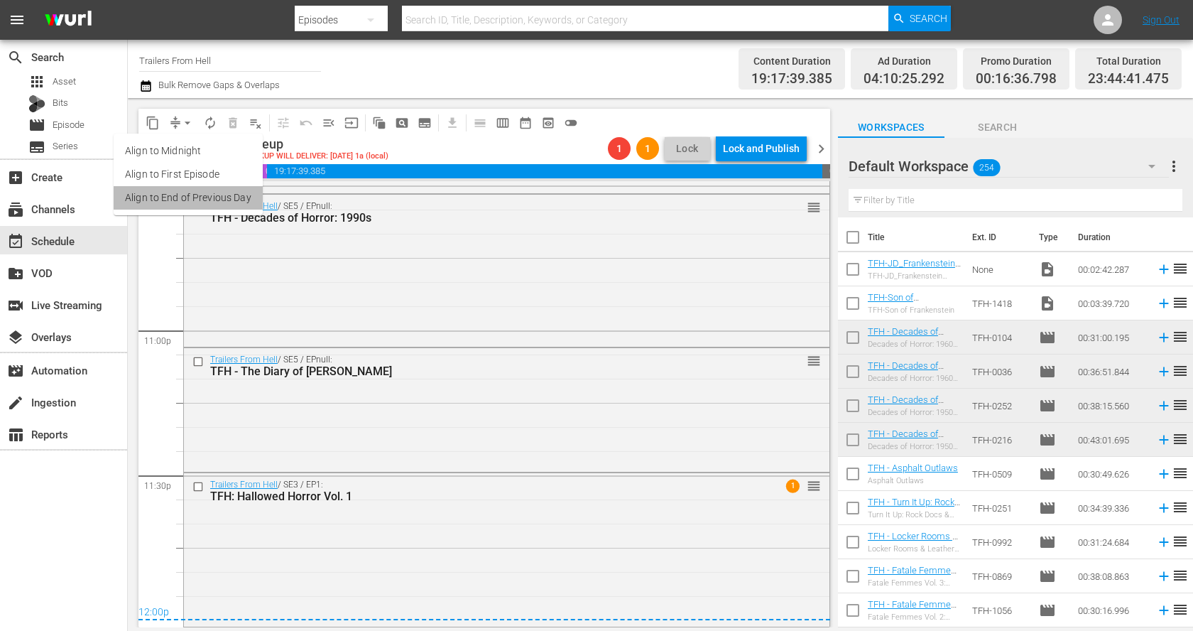
click at [217, 197] on li "Align to End of Previous Day" at bounding box center [188, 197] width 149 height 23
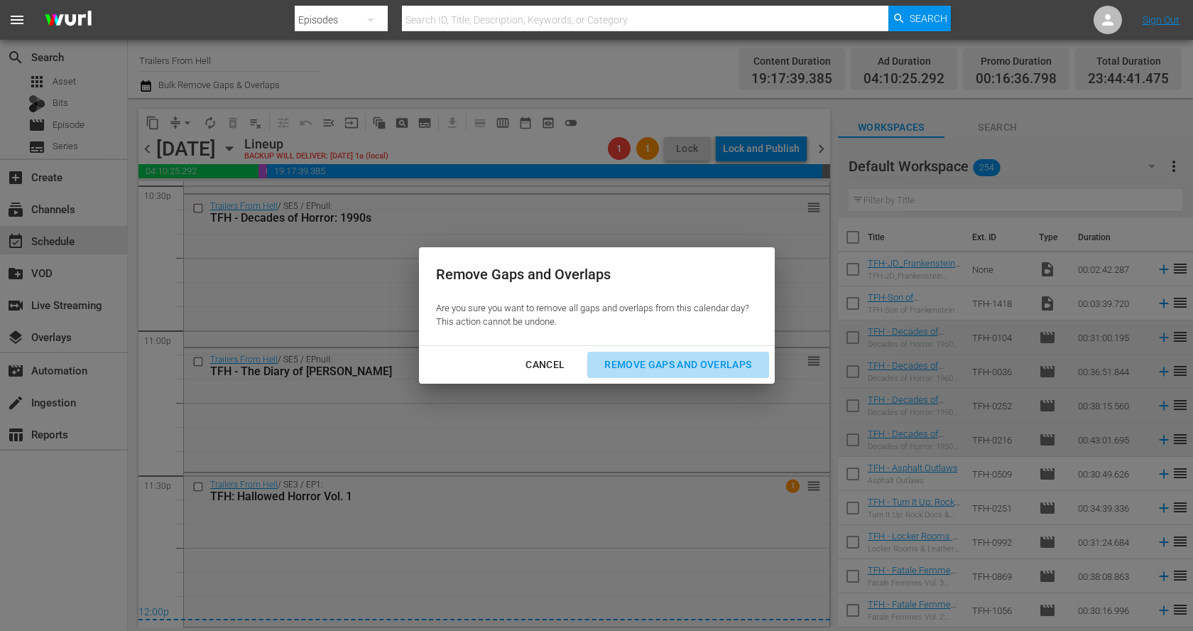
click at [678, 369] on div "Remove Gaps and Overlaps" at bounding box center [678, 365] width 170 height 18
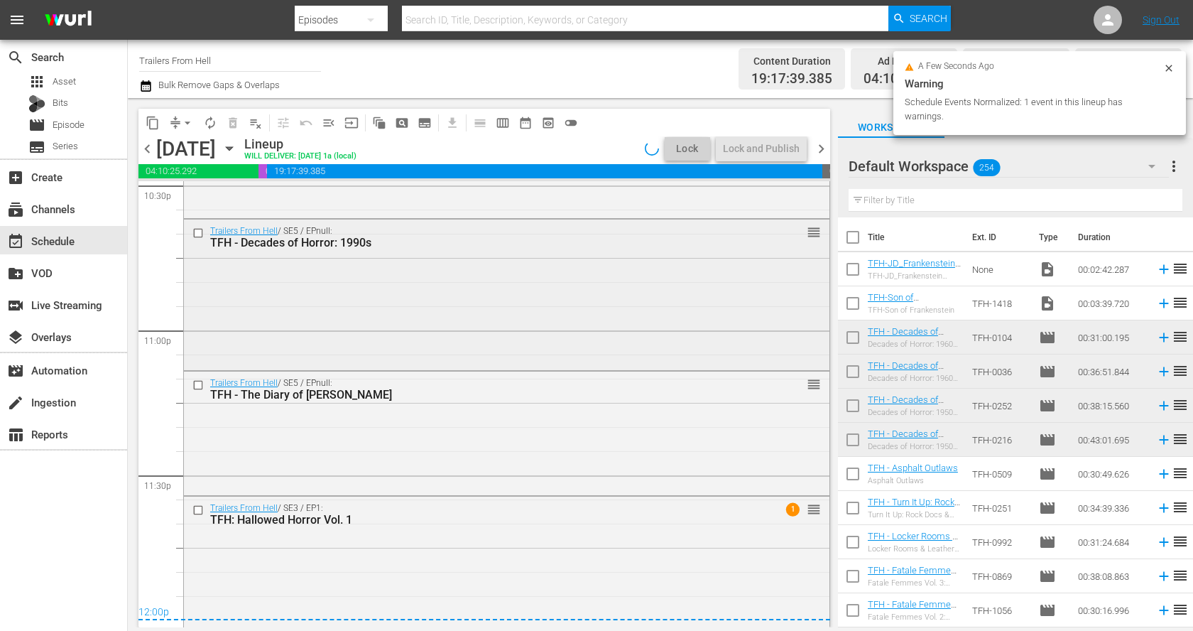
scroll to position [6517, 0]
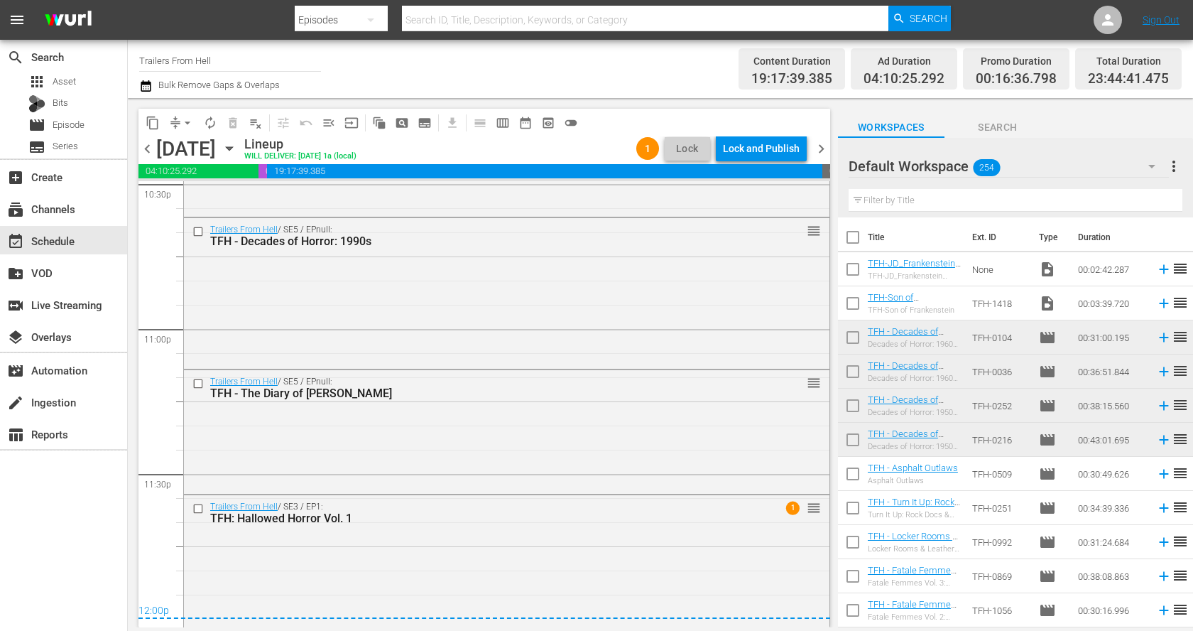
click at [752, 147] on div "Lock and Publish" at bounding box center [761, 149] width 77 height 26
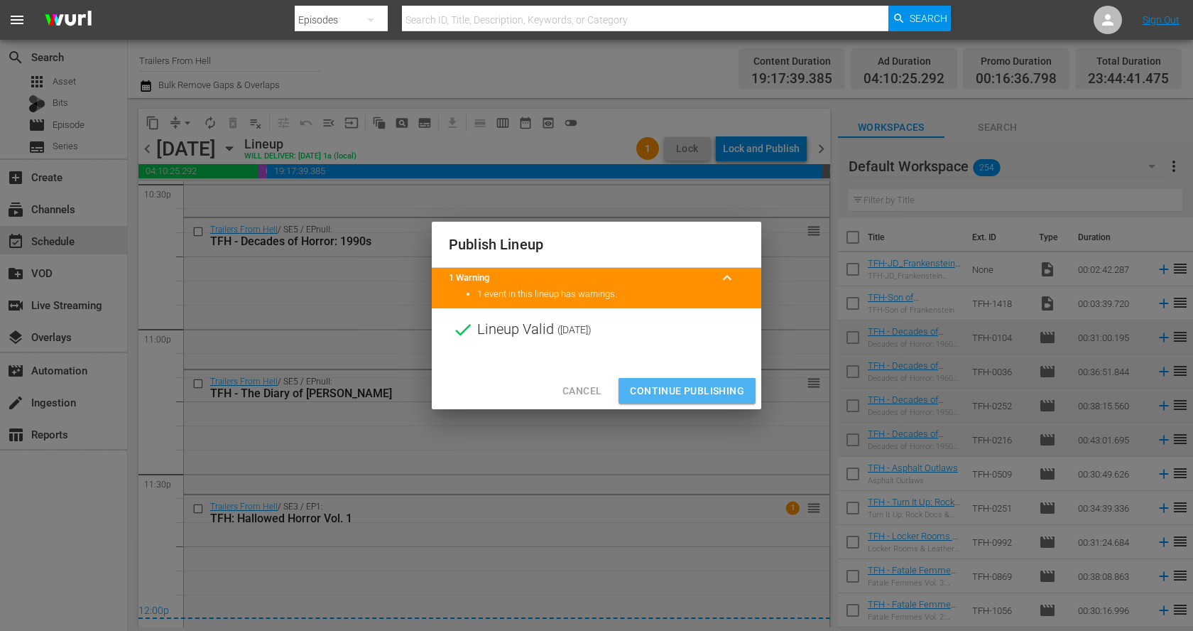
click at [717, 393] on span "Continue Publishing" at bounding box center [687, 391] width 114 height 18
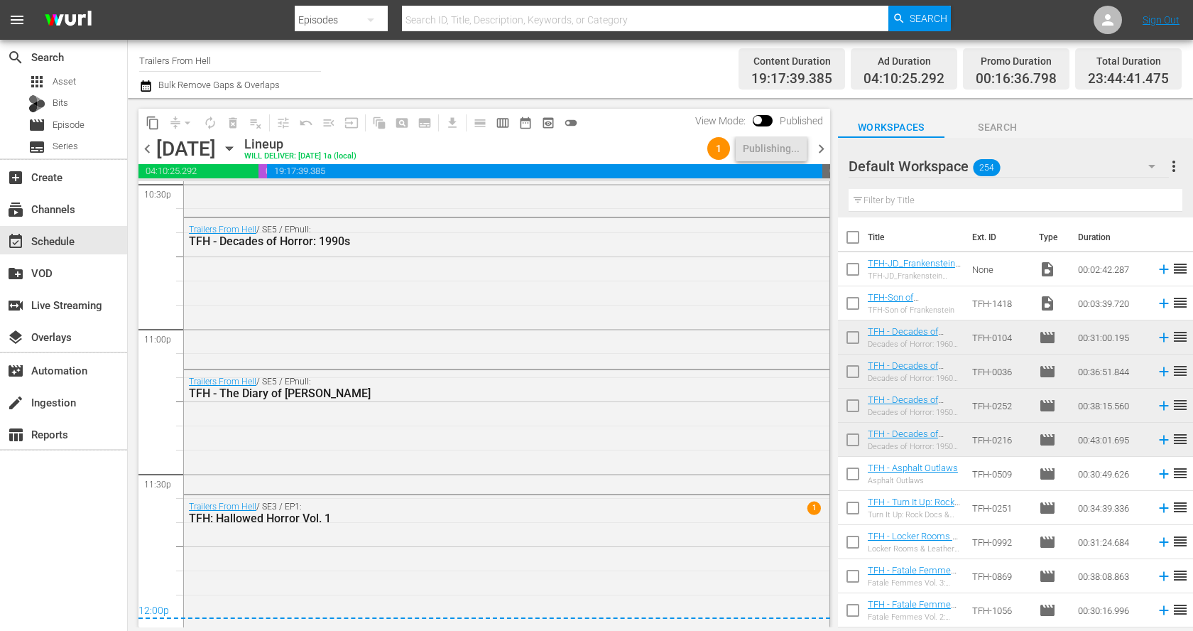
click at [817, 150] on span "chevron_right" at bounding box center [821, 149] width 18 height 18
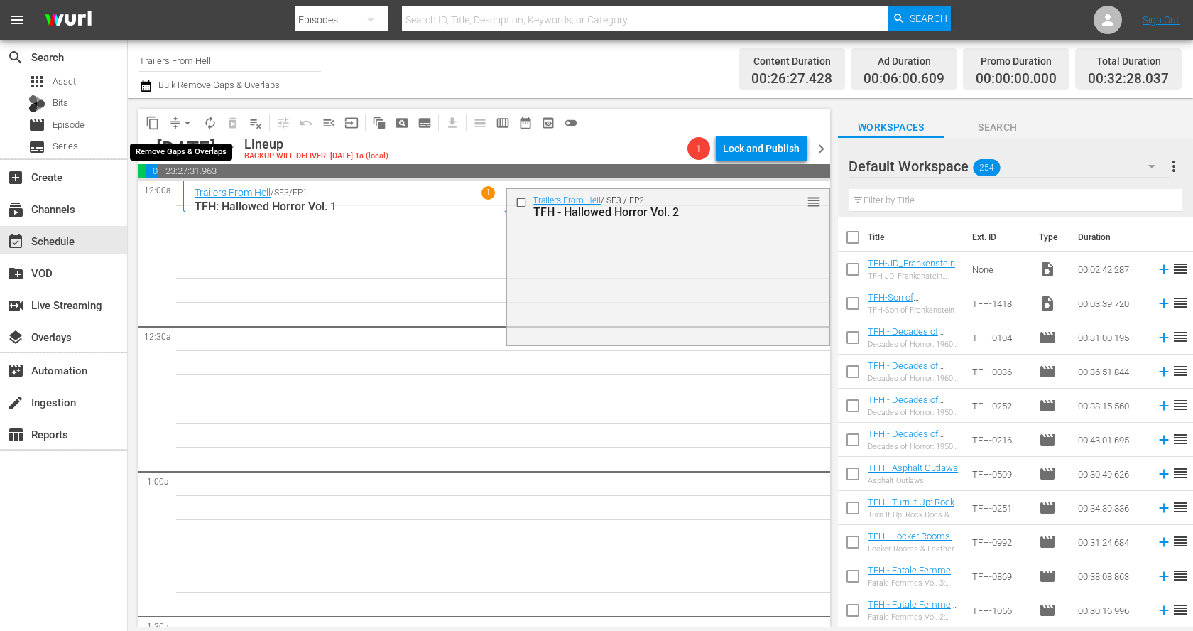
click at [181, 124] on span "arrow_drop_down" at bounding box center [187, 123] width 14 height 14
click at [209, 197] on li "Align to End of Previous Day" at bounding box center [188, 197] width 149 height 23
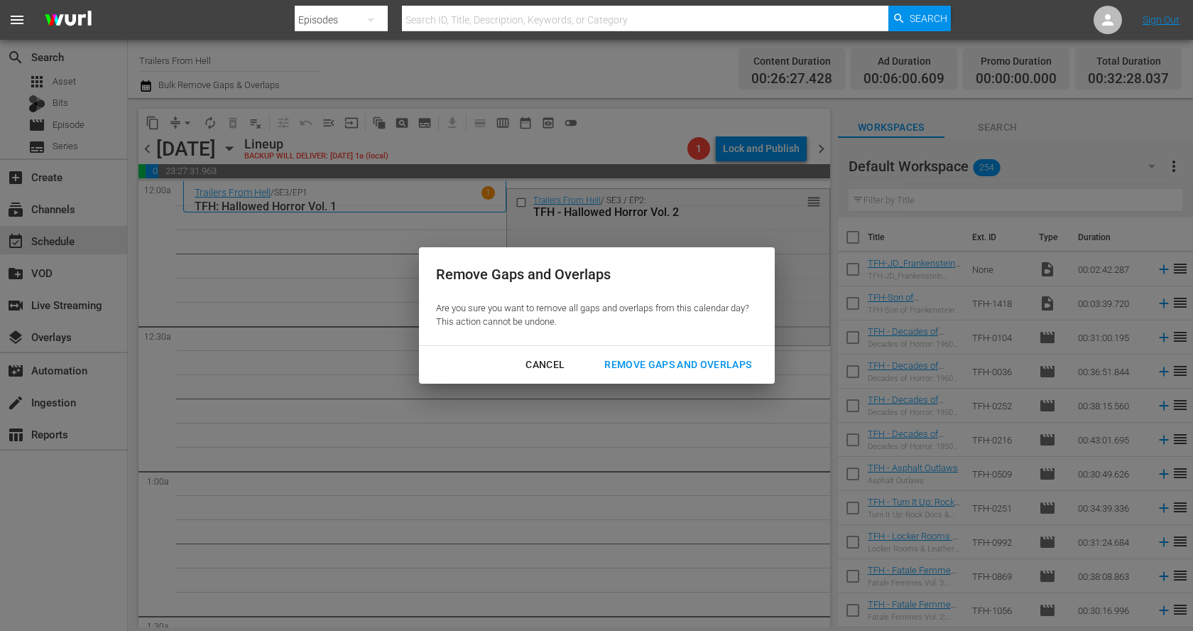
click at [626, 364] on div "Remove Gaps and Overlaps" at bounding box center [678, 365] width 170 height 18
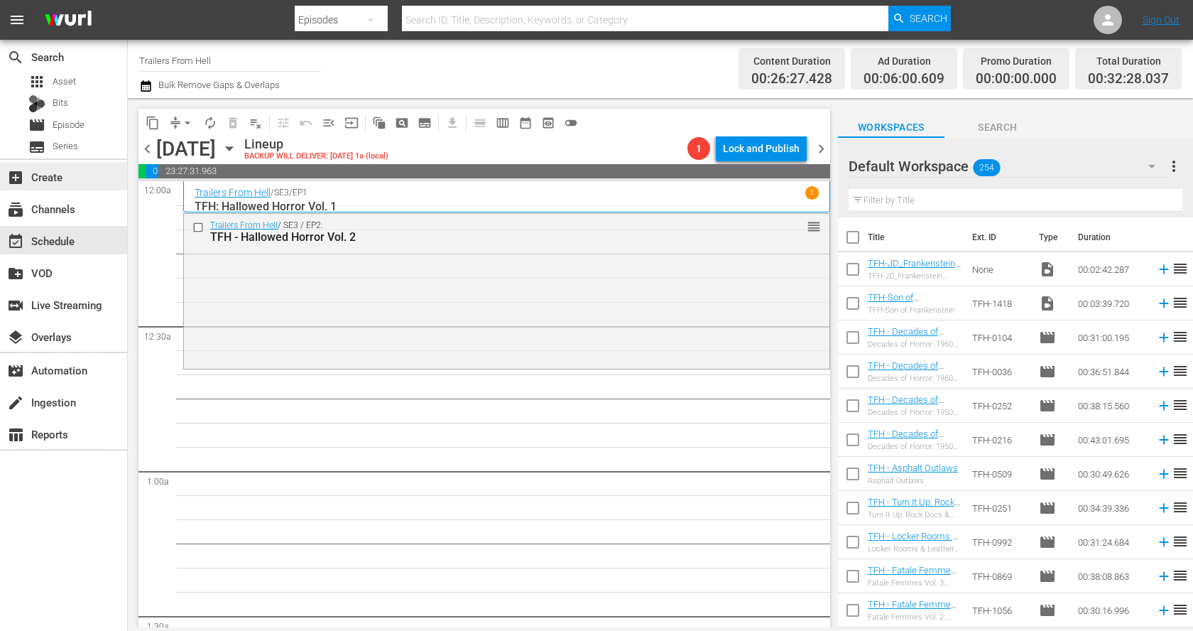
click at [67, 175] on div "add_box Create" at bounding box center [40, 174] width 80 height 13
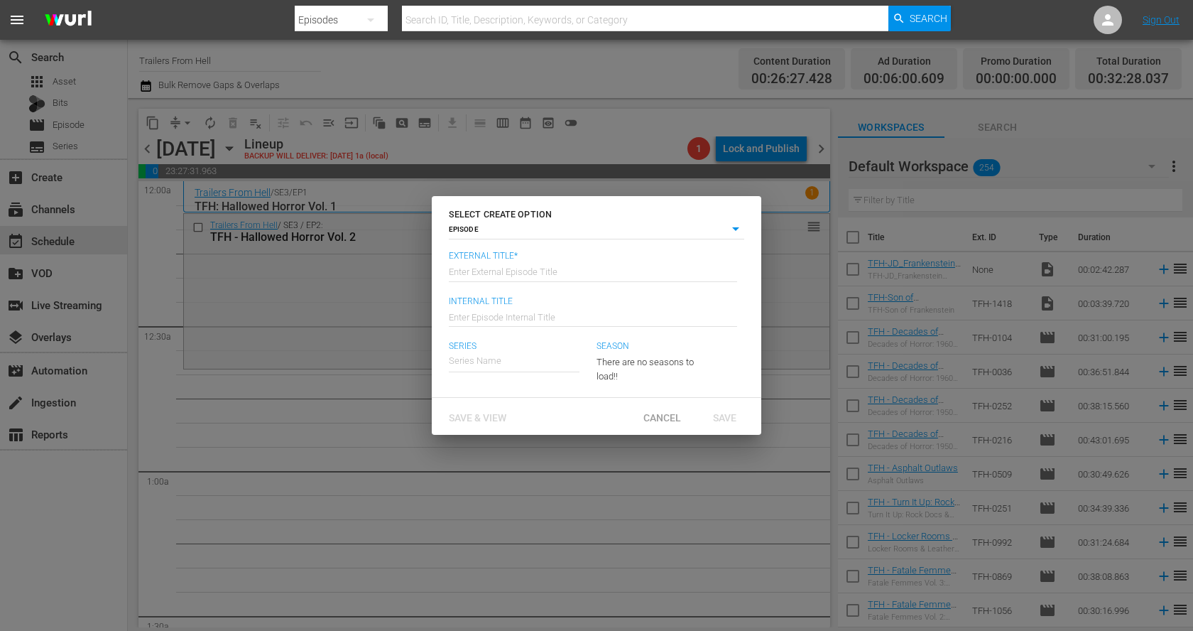
click at [548, 277] on input "text" at bounding box center [593, 271] width 288 height 34
type input "Decades of Horror: 1930s"
type input "TFH - Decades of Horror: 1930s"
click at [738, 415] on span "Save" at bounding box center [725, 417] width 46 height 11
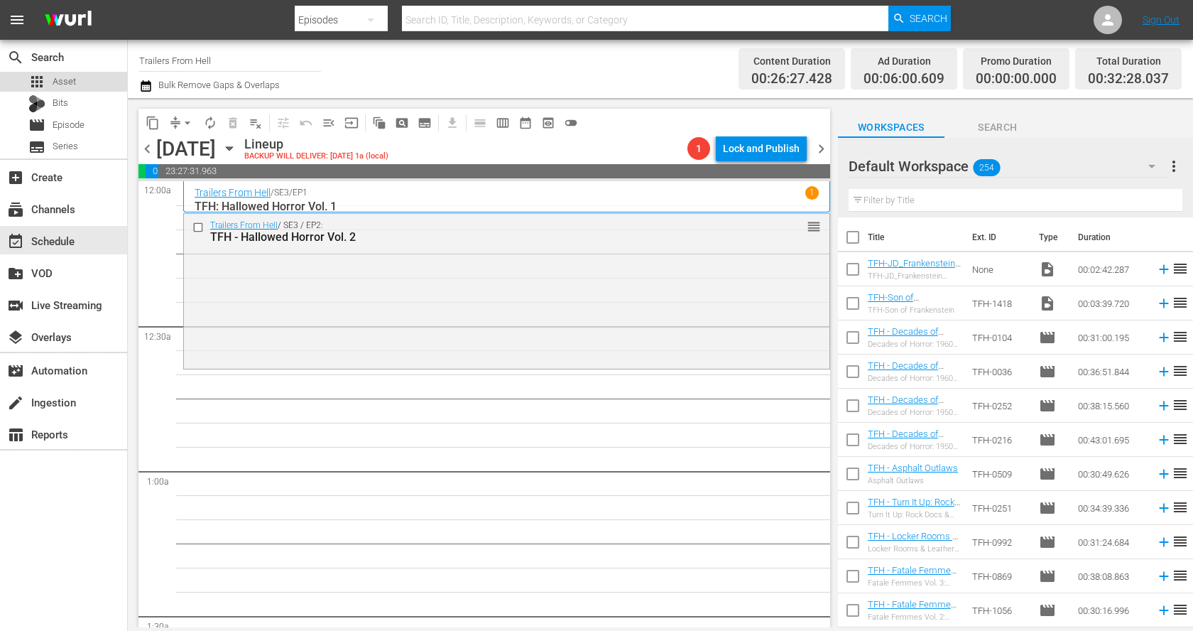
click at [73, 83] on span "Asset" at bounding box center [64, 82] width 23 height 14
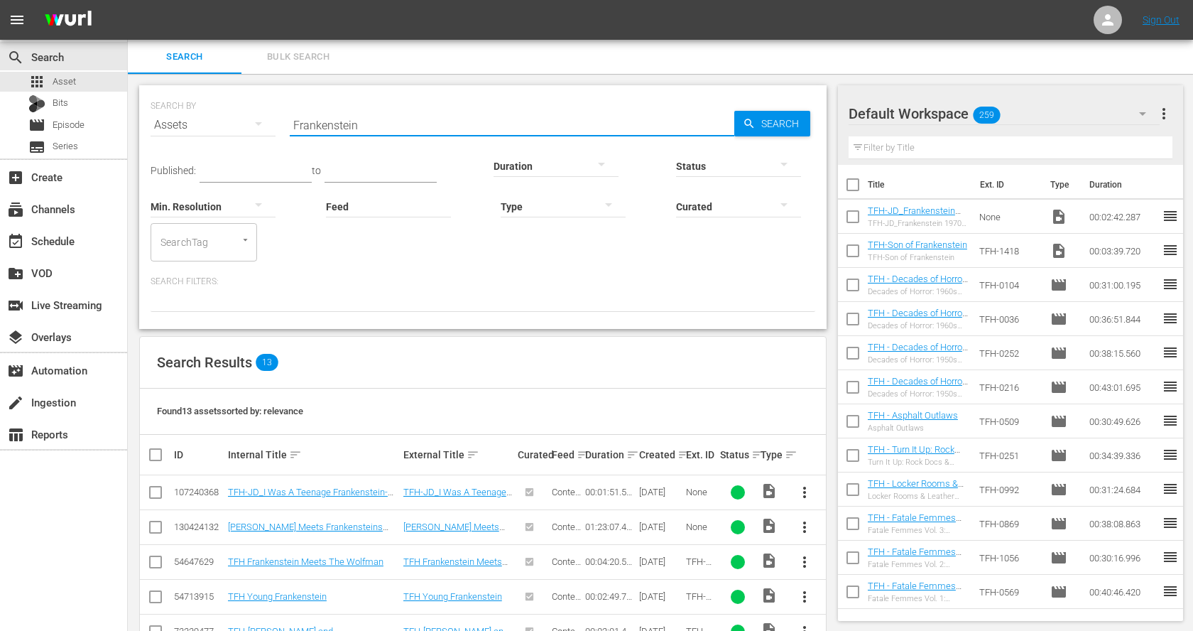
click at [415, 128] on input "Frankenstein" at bounding box center [512, 125] width 445 height 34
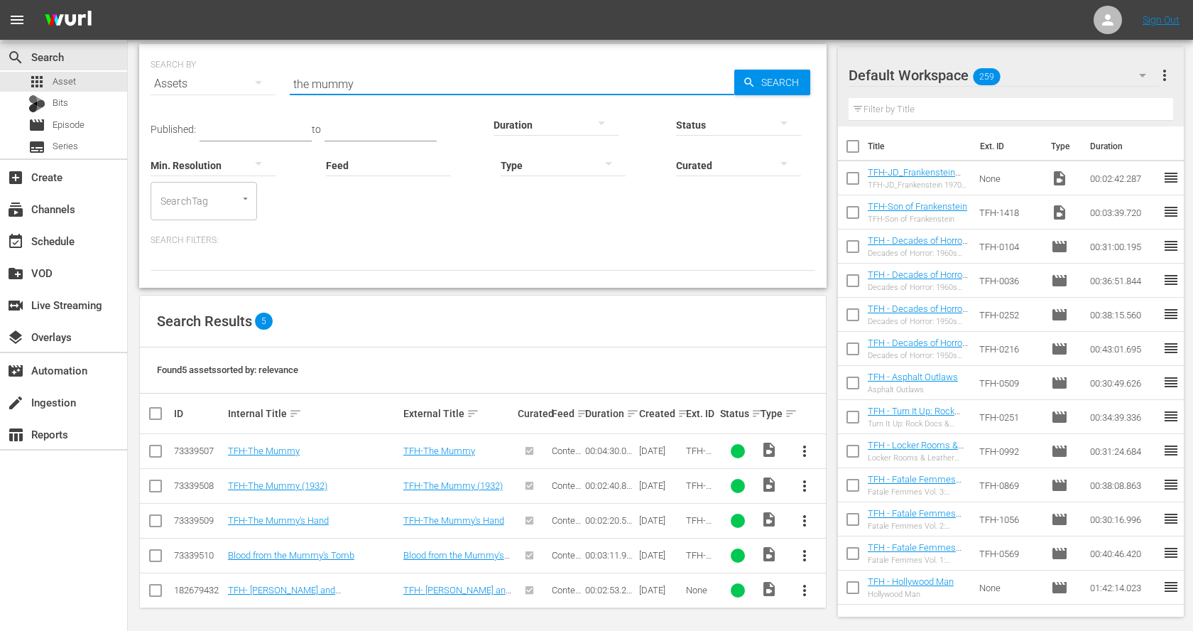
click at [801, 484] on span "more_vert" at bounding box center [804, 485] width 17 height 17
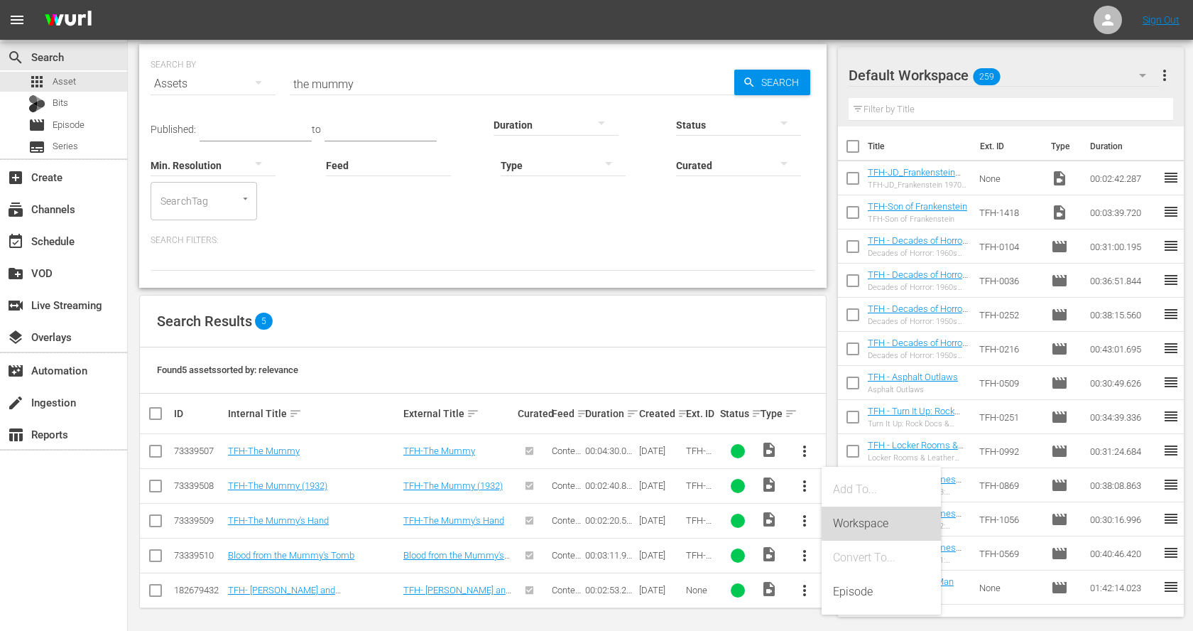
click at [842, 522] on div "Workspace" at bounding box center [881, 523] width 97 height 34
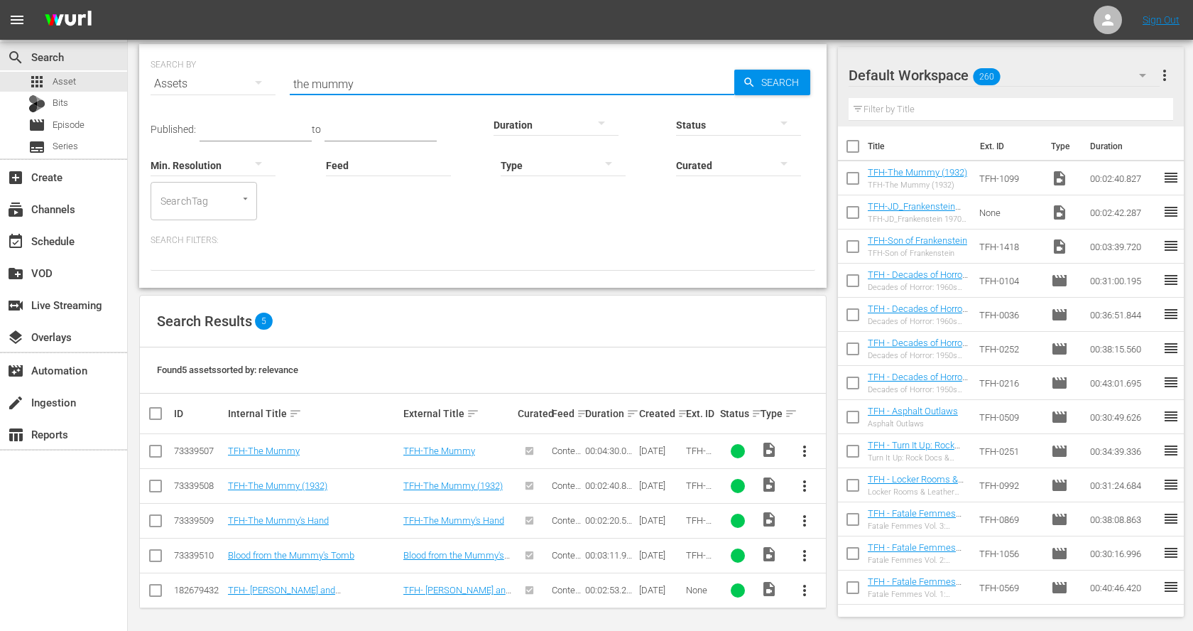
click at [349, 70] on input "the mummy" at bounding box center [512, 84] width 445 height 34
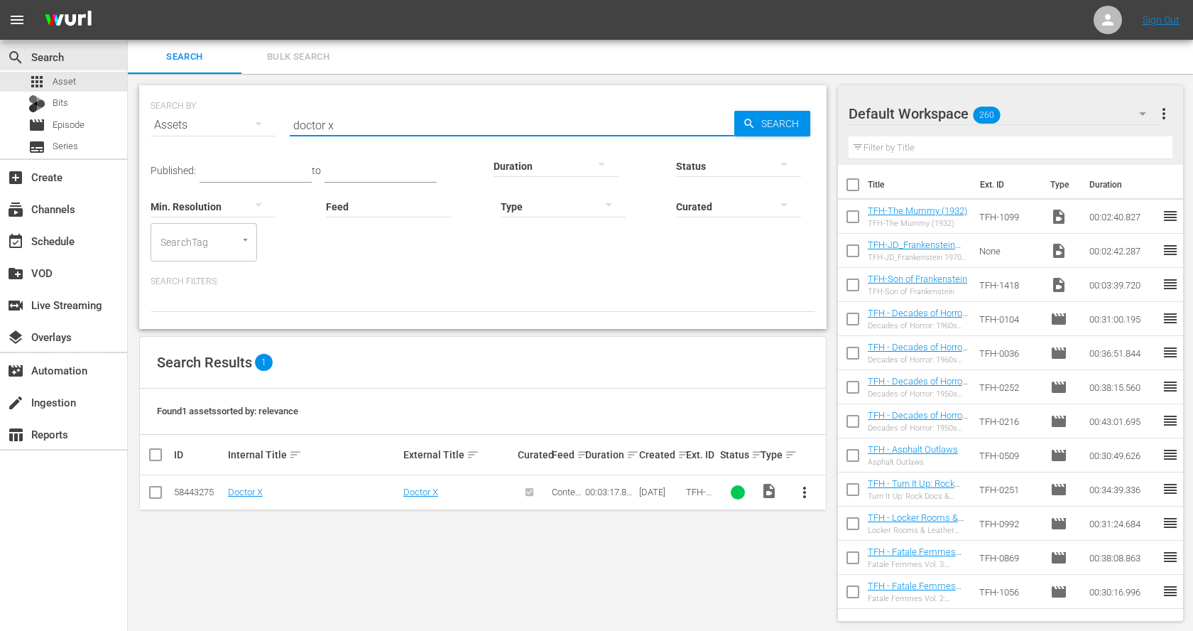
click at [807, 490] on span "more_vert" at bounding box center [804, 492] width 17 height 17
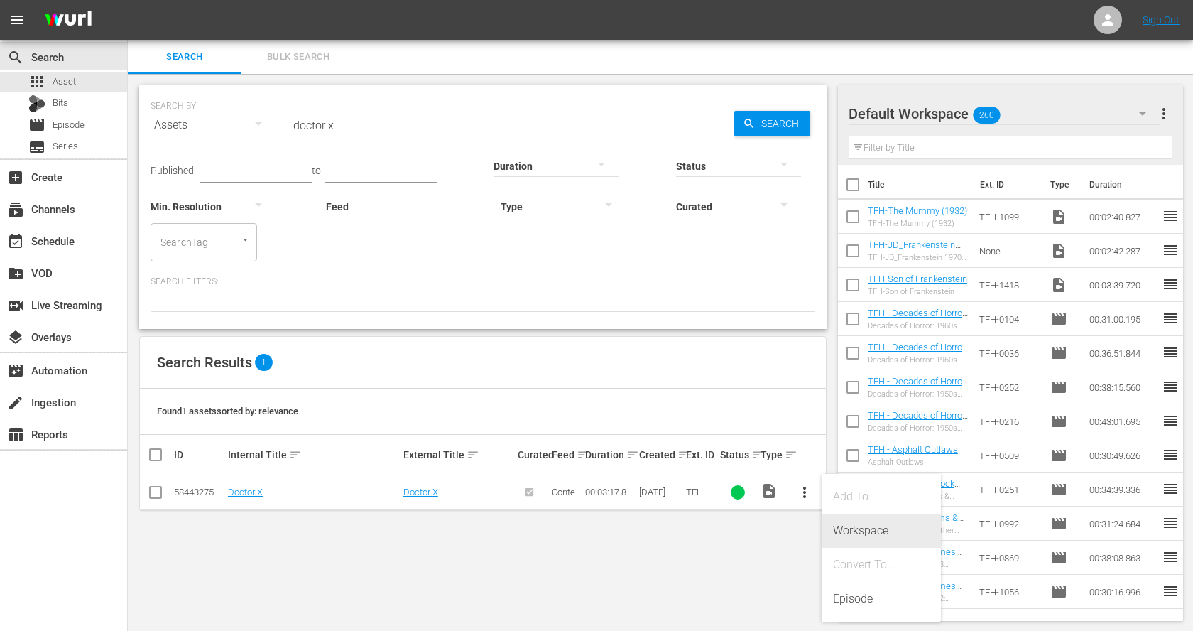
click at [863, 528] on div "Workspace" at bounding box center [881, 530] width 97 height 34
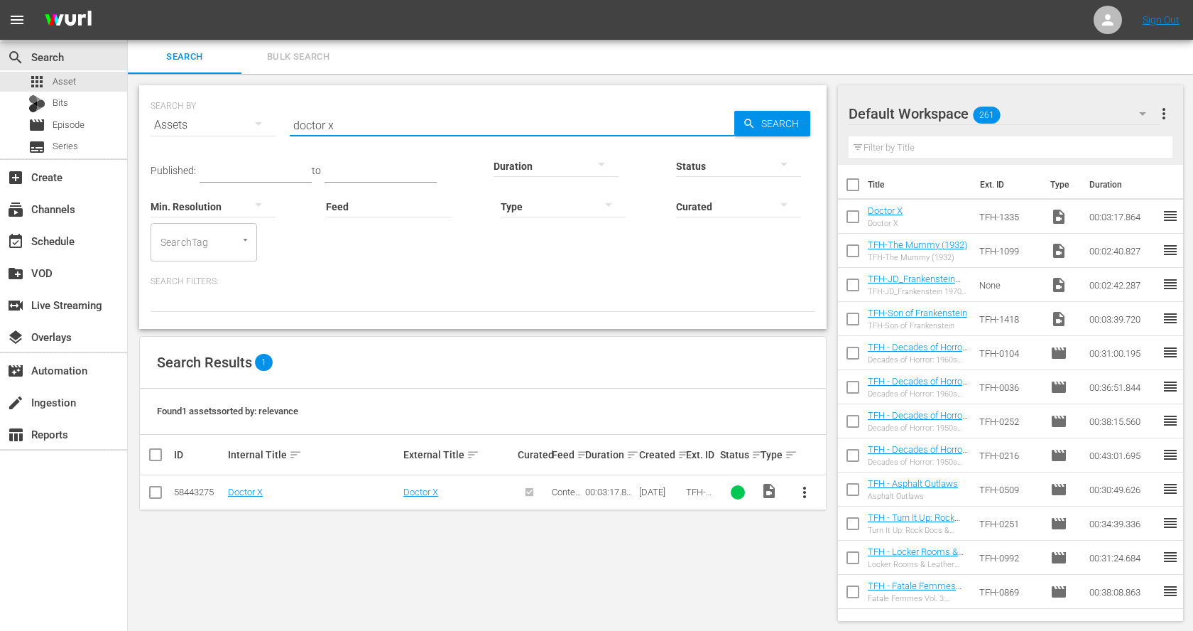
click at [314, 122] on input "doctor x" at bounding box center [512, 125] width 445 height 34
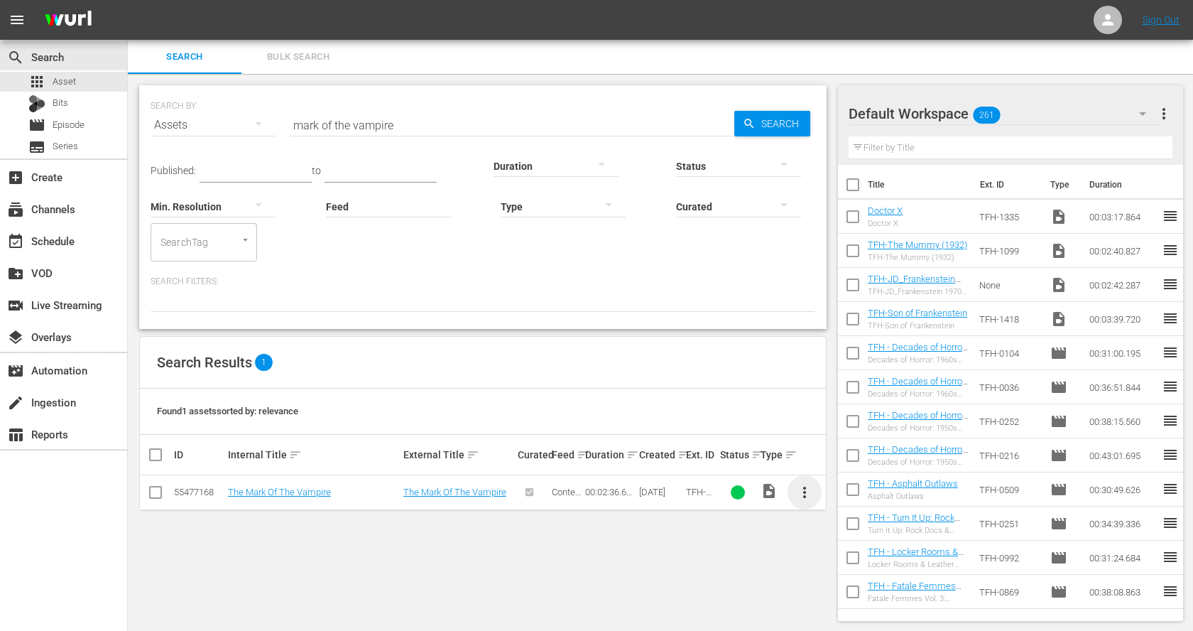
click at [804, 489] on span "more_vert" at bounding box center [804, 492] width 17 height 17
click at [853, 528] on div "Workspace" at bounding box center [881, 530] width 97 height 34
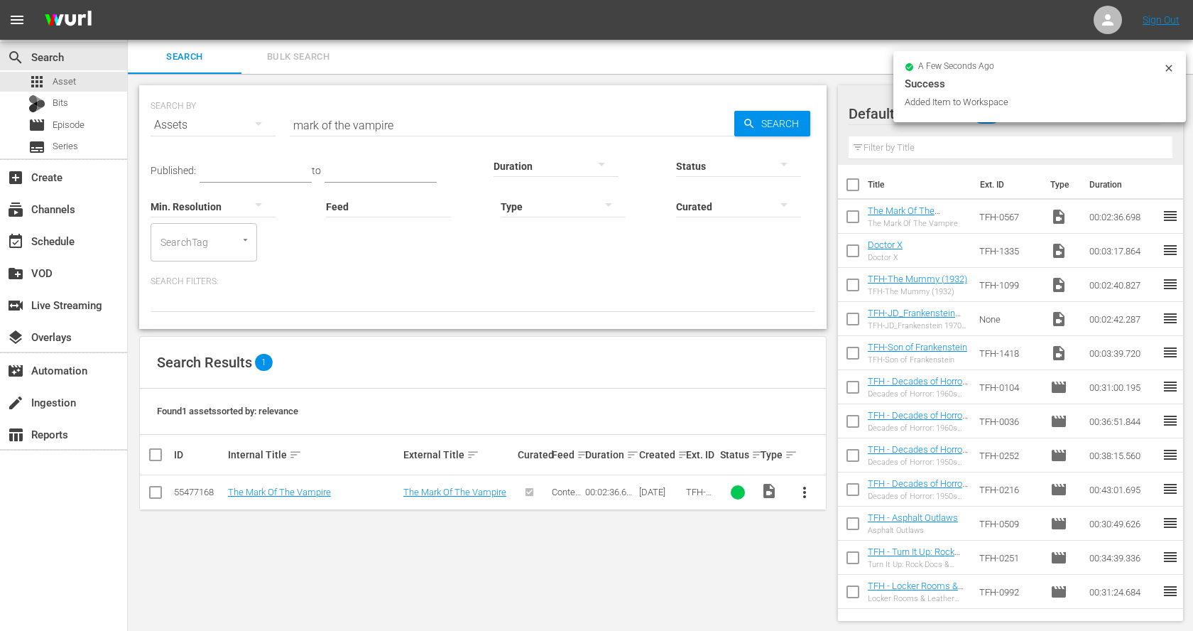
click at [308, 130] on input "mark of the vampire" at bounding box center [512, 125] width 445 height 34
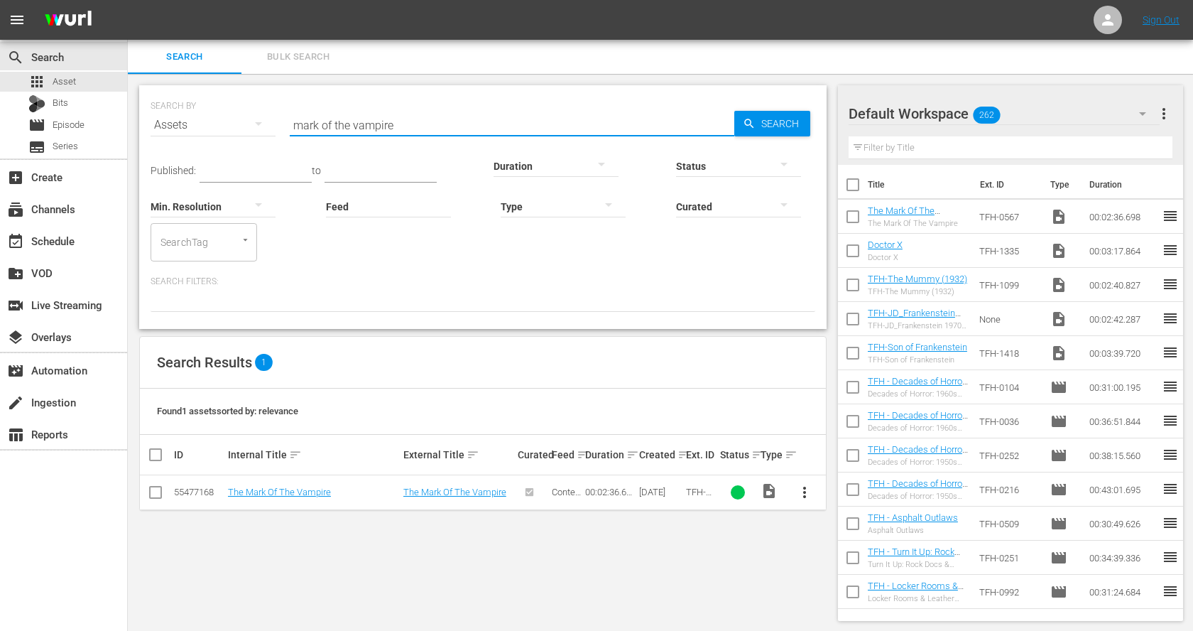
click at [308, 130] on input "mark of the vampire" at bounding box center [512, 125] width 445 height 34
click at [805, 493] on span "more_vert" at bounding box center [804, 492] width 17 height 17
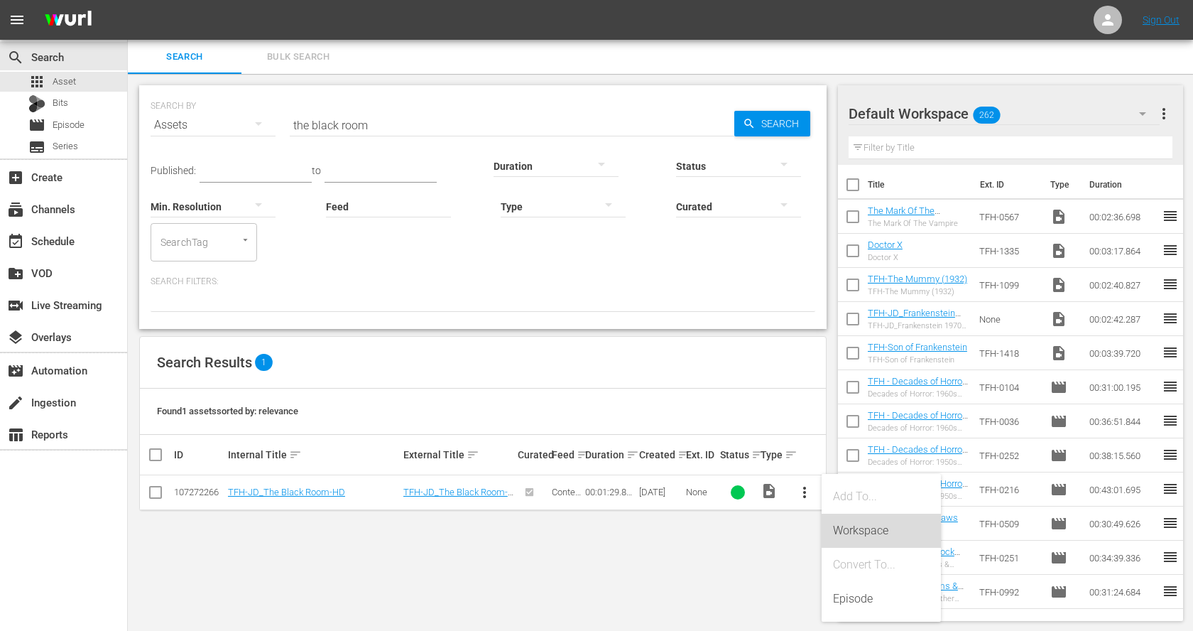
click at [851, 530] on div "Workspace" at bounding box center [881, 530] width 97 height 34
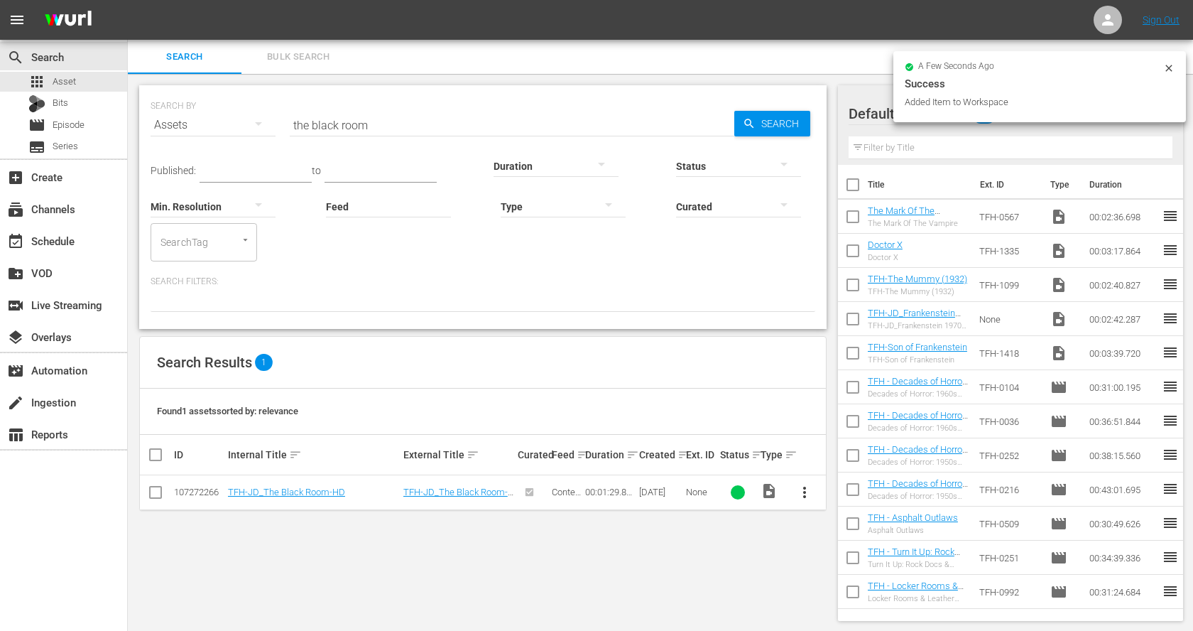
click at [421, 119] on input "the black room" at bounding box center [512, 125] width 445 height 34
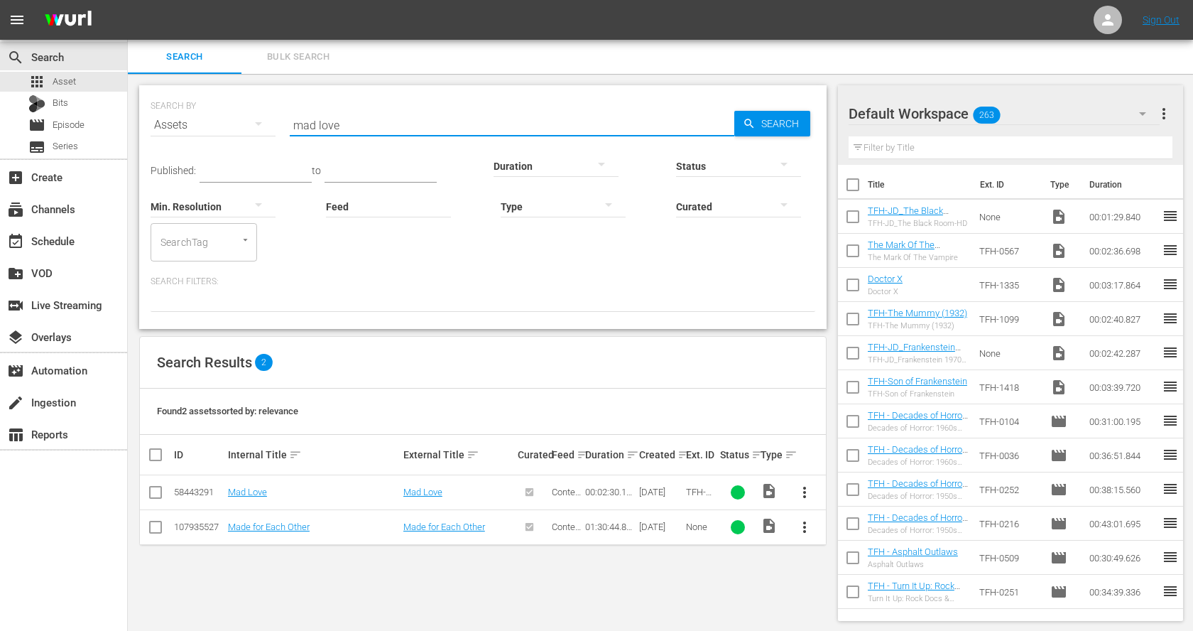
click at [806, 488] on span "more_vert" at bounding box center [804, 492] width 17 height 17
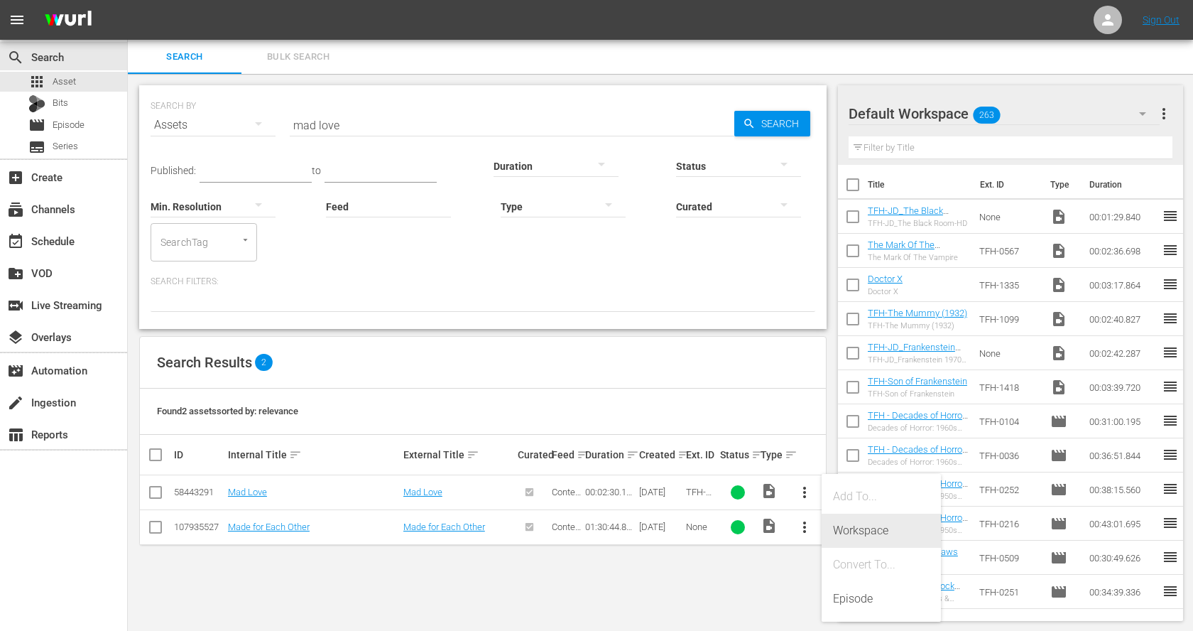
click at [861, 530] on div "Workspace" at bounding box center [881, 530] width 97 height 34
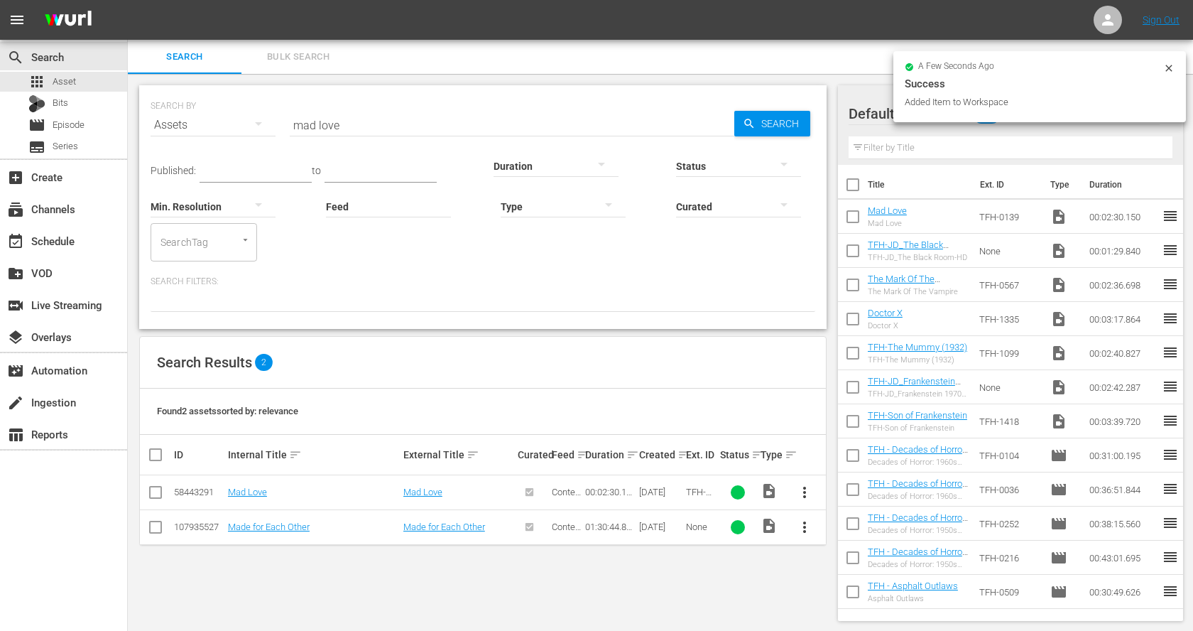
click at [347, 116] on input "mad love" at bounding box center [512, 125] width 445 height 34
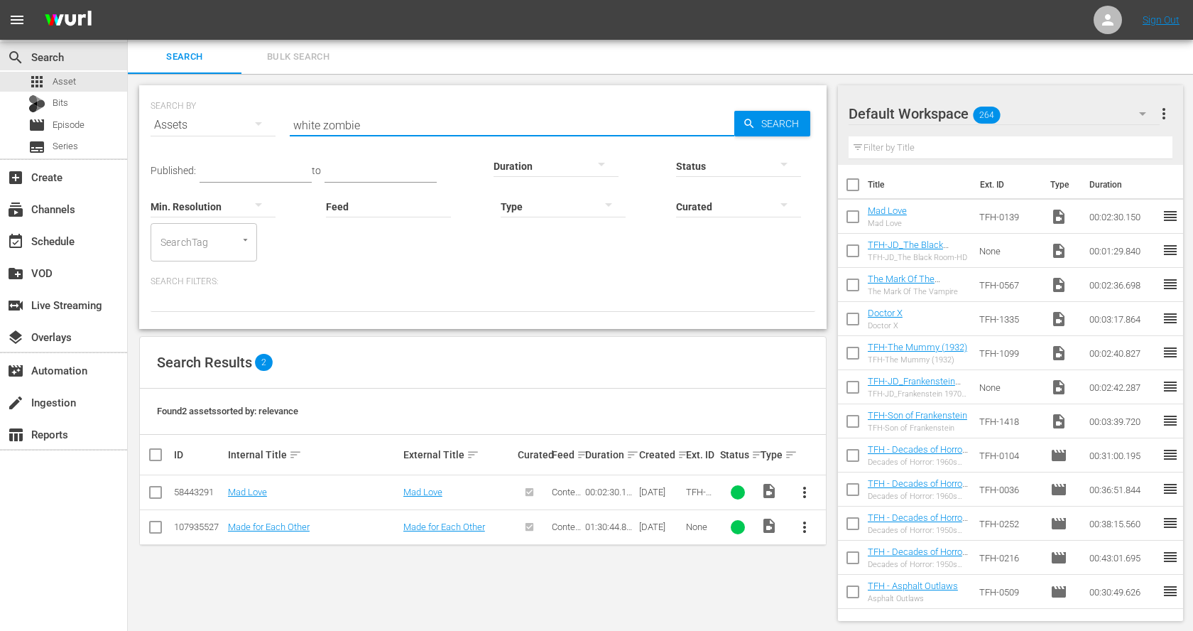
type input "white zombie"
click at [811, 528] on span "more_vert" at bounding box center [804, 526] width 17 height 17
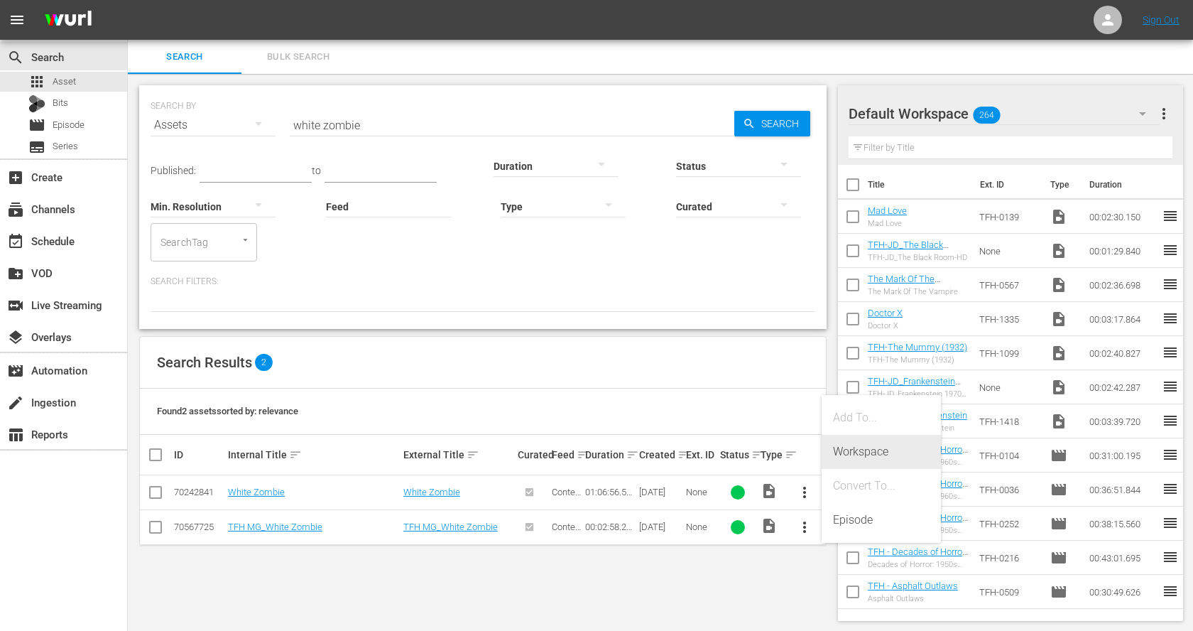
click at [864, 454] on div "Workspace" at bounding box center [881, 452] width 97 height 34
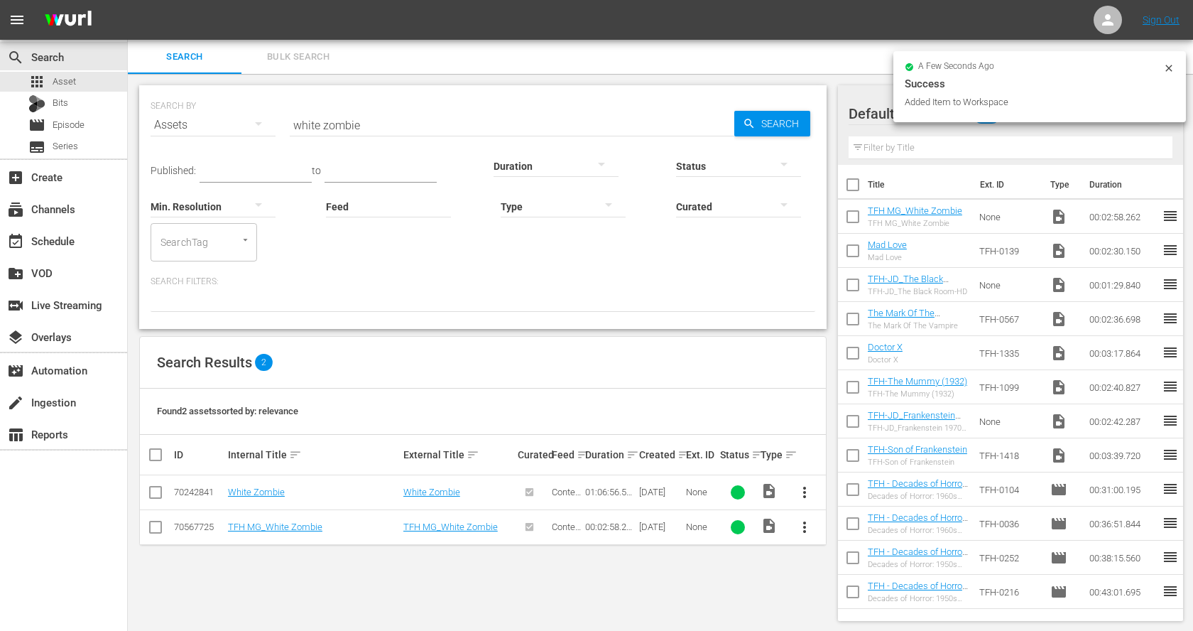
click at [852, 414] on input "checkbox" at bounding box center [853, 424] width 30 height 30
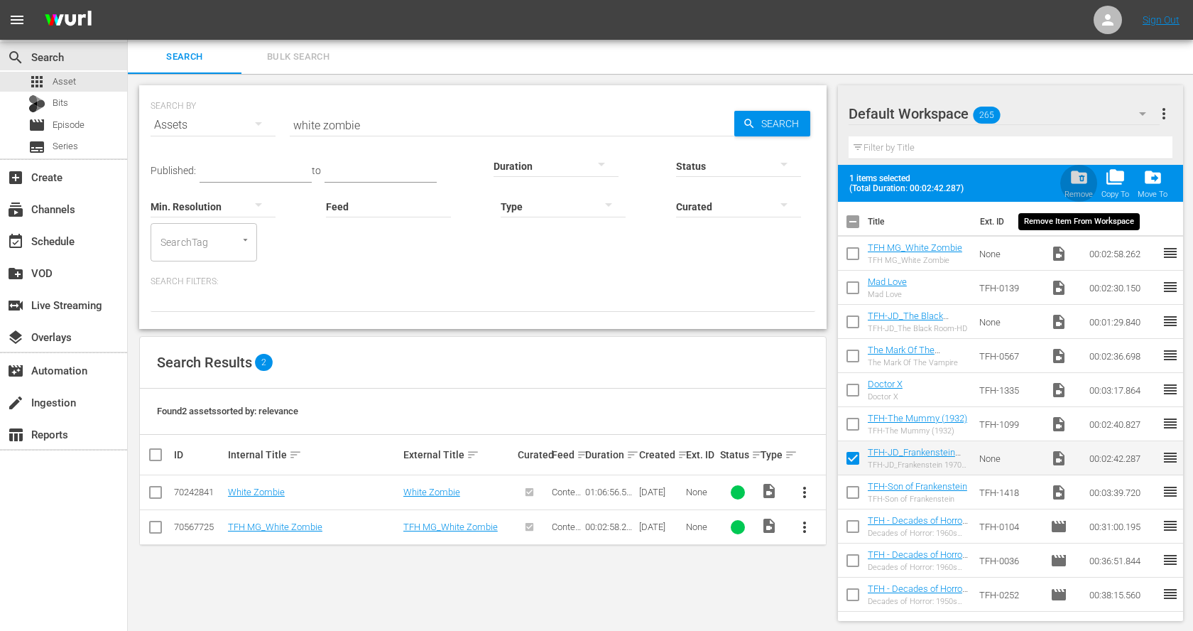
click at [1080, 185] on span "folder_delete" at bounding box center [1079, 177] width 19 height 19
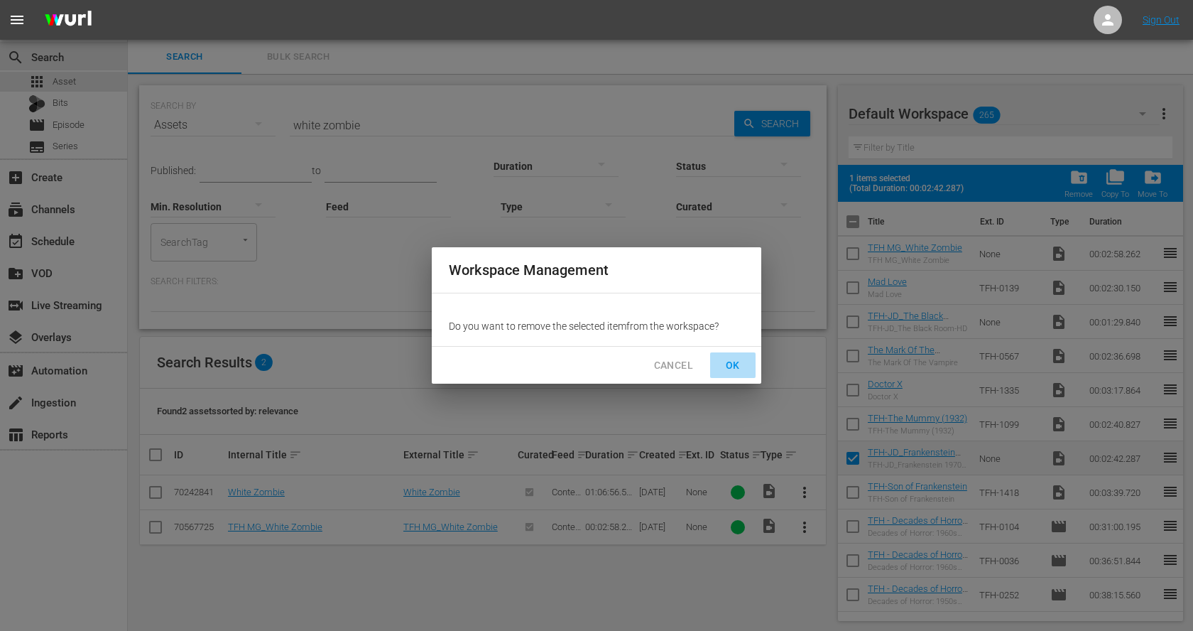
click at [734, 364] on span "OK" at bounding box center [733, 366] width 23 height 18
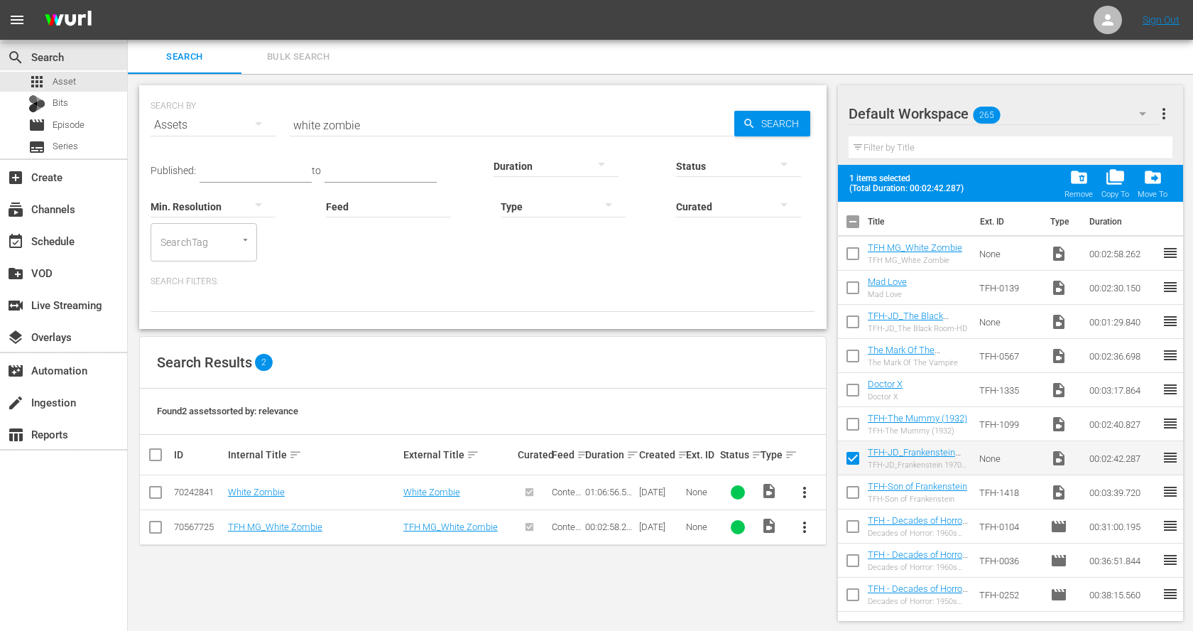
checkbox input "false"
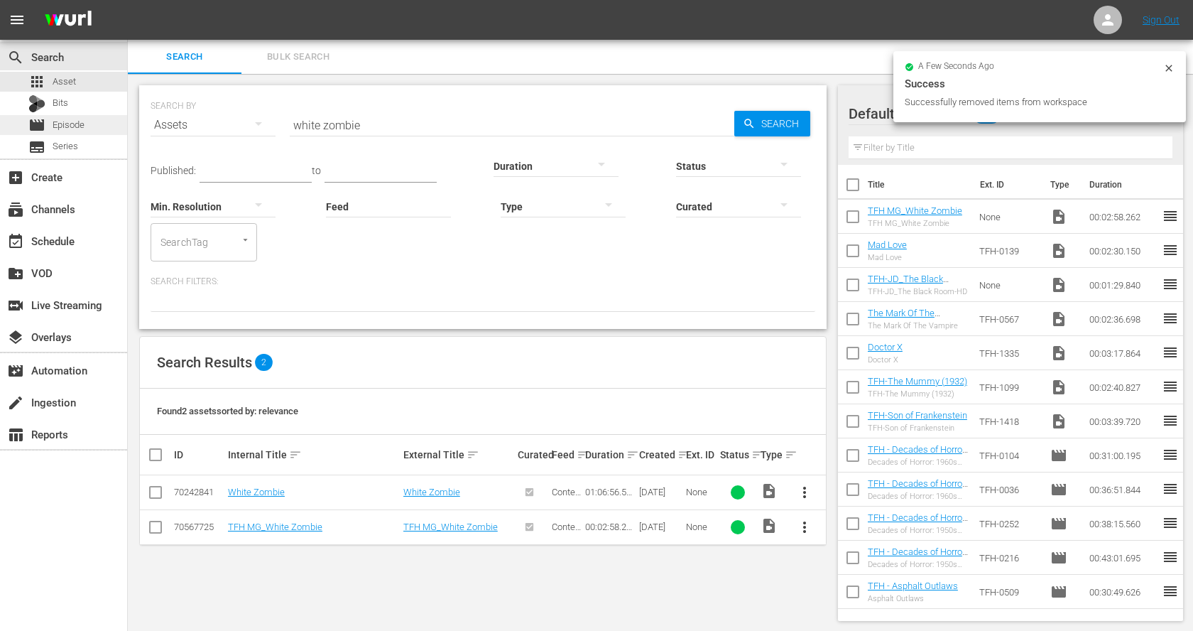
click at [82, 126] on span "Episode" at bounding box center [69, 125] width 32 height 14
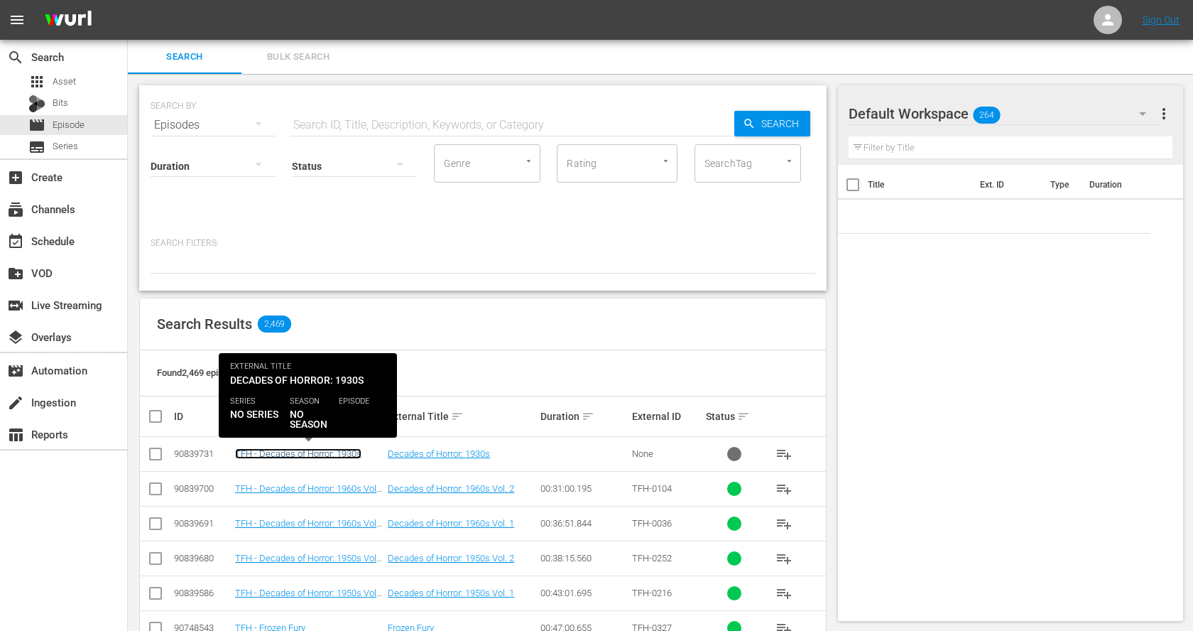
click at [349, 452] on link "TFH - Decades of Horror: 1930s" at bounding box center [298, 453] width 126 height 11
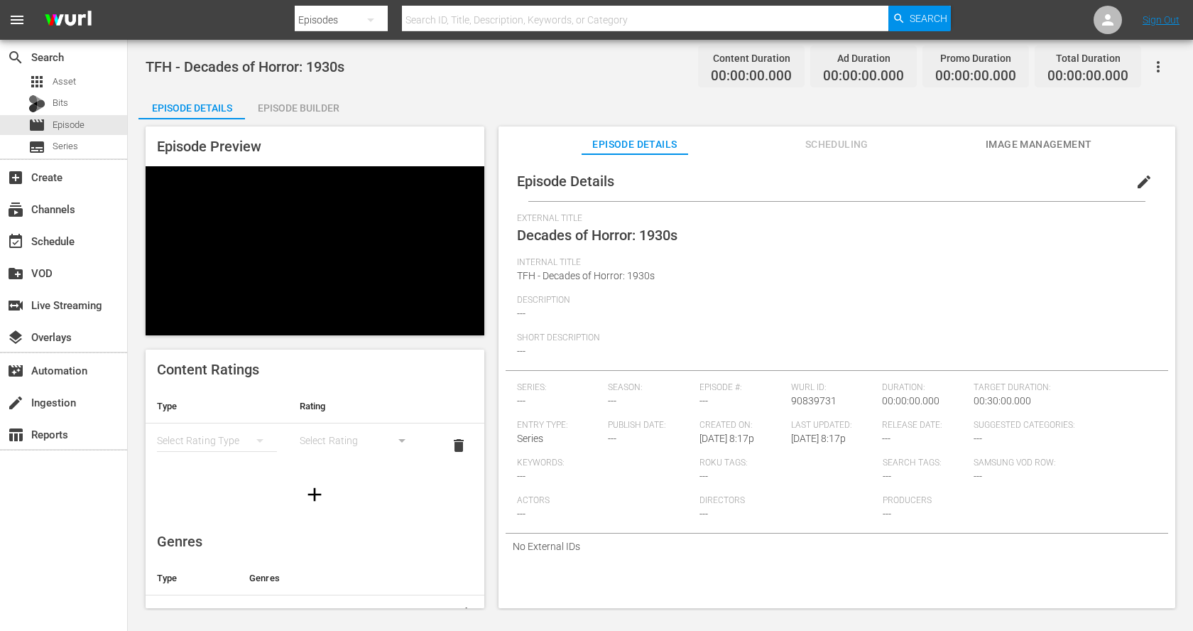
click at [1138, 181] on span "edit" at bounding box center [1144, 181] width 17 height 17
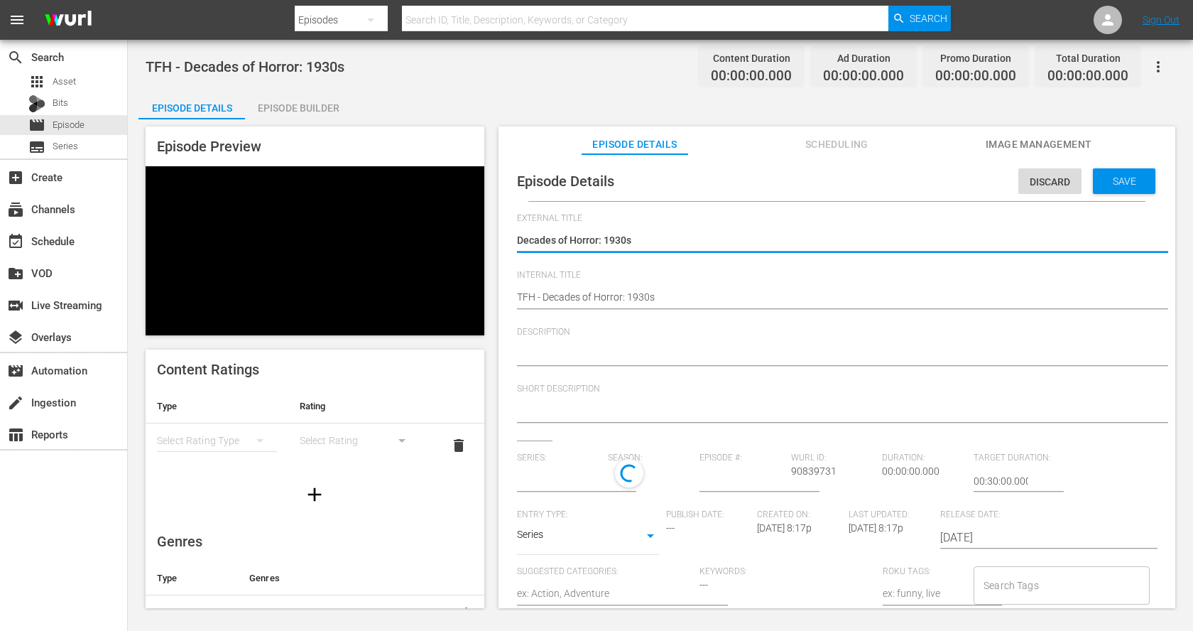
type input "No Series"
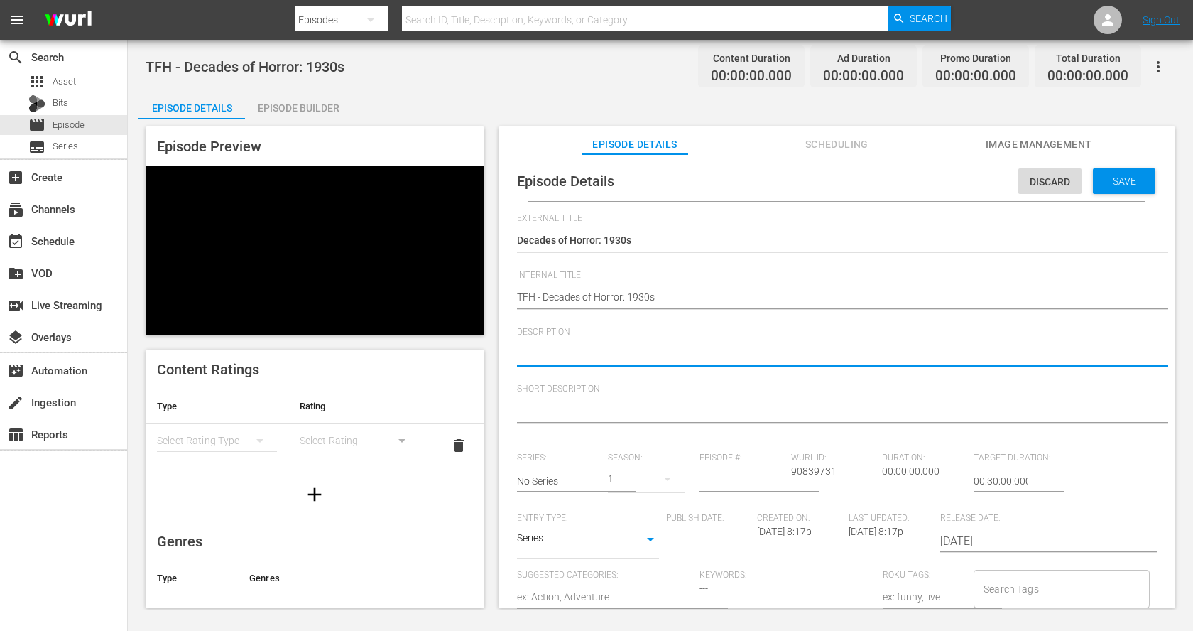
click at [655, 349] on textarea at bounding box center [833, 355] width 633 height 17
paste textarea "gothic monsters, mad doctors, and undead terrors that defined the genre’s earli…"
type textarea "gothic monsters, mad doctors, and undead terrors that defined the genre’s earli…"
click at [520, 353] on textarea "gothic monsters, mad doctors, and undead terrors that defined the genre’s earli…" at bounding box center [833, 355] width 633 height 17
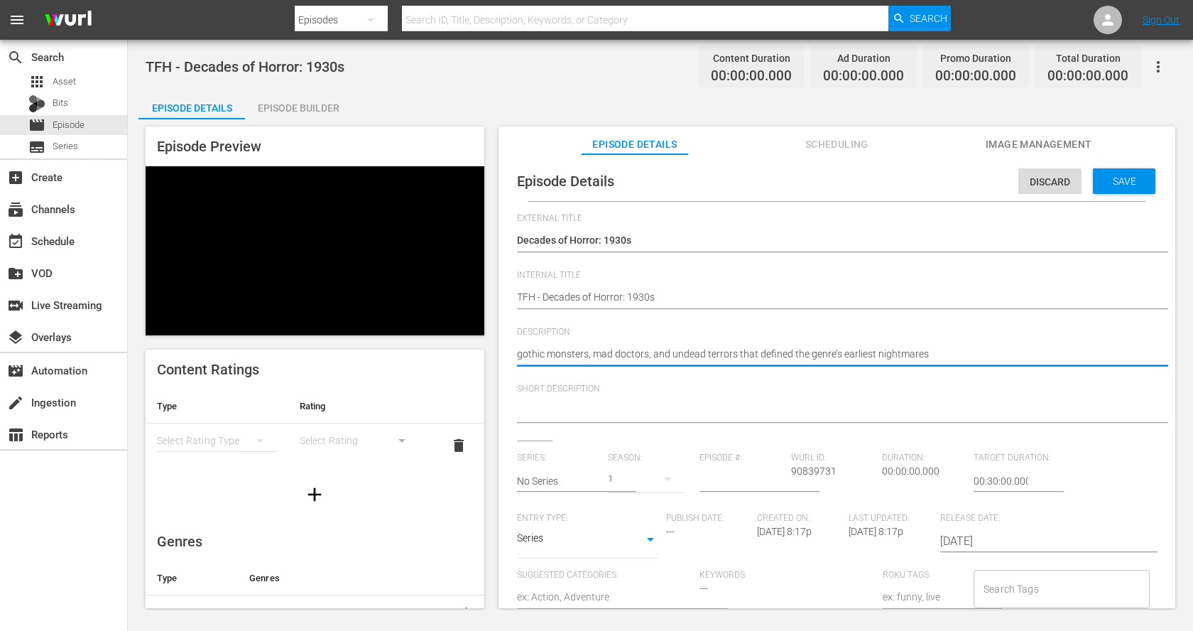
type textarea "Tgothic monsters, mad doctors, and undead terrors that defined the genre’s earl…"
type textarea "Thgothic monsters, mad doctors, and undead terrors that defined the genre’s ear…"
type textarea "Thagothic monsters, mad doctors, and undead terrors that defined the genre’s ea…"
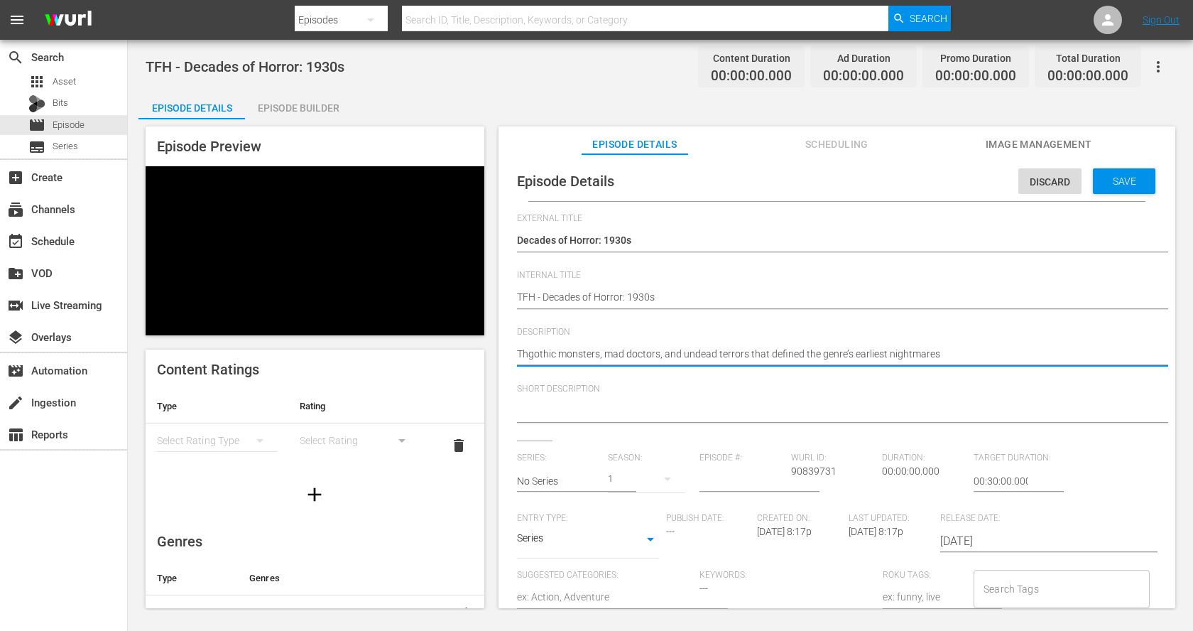
type textarea "Thagothic monsters, mad doctors, and undead terrors that defined the genre’s ea…"
type textarea "Thatgothic monsters, mad doctors, and undead terrors that defined the genre’s e…"
type textarea "Thagothic monsters, mad doctors, and undead terrors that defined the genre’s ea…"
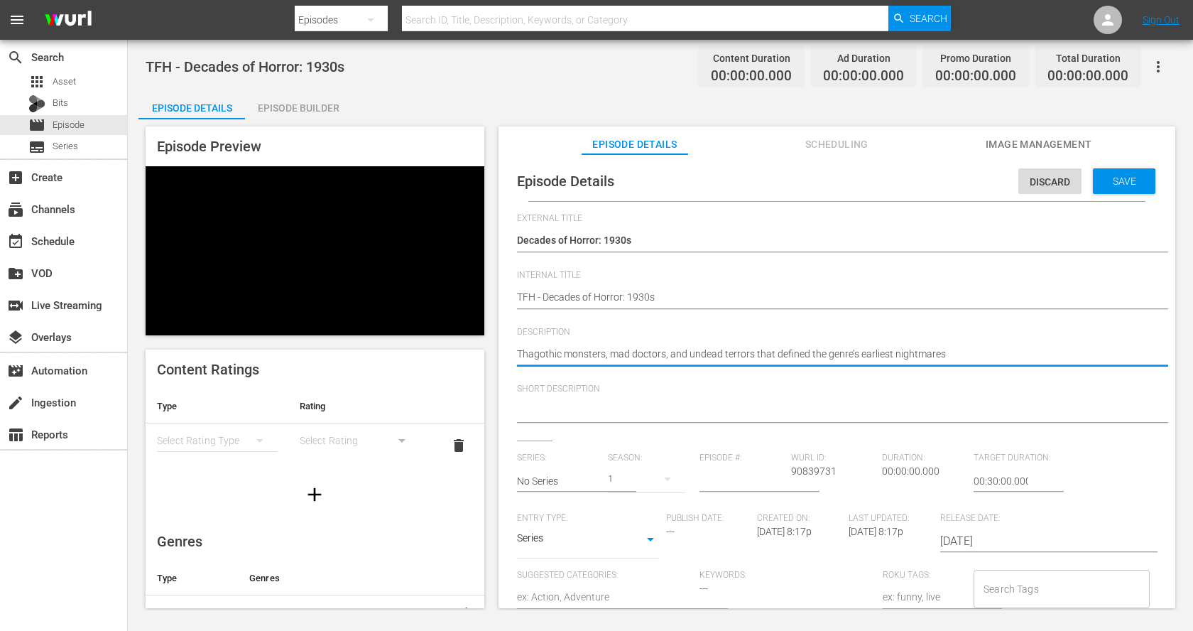
type textarea "Thgothic monsters, mad doctors, and undead terrors that defined the genre’s ear…"
type textarea "Thegothic monsters, mad doctors, and undead terrors that defined the genre’s ea…"
type textarea "Thesgothic monsters, mad doctors, and undead terrors that defined the genre’s e…"
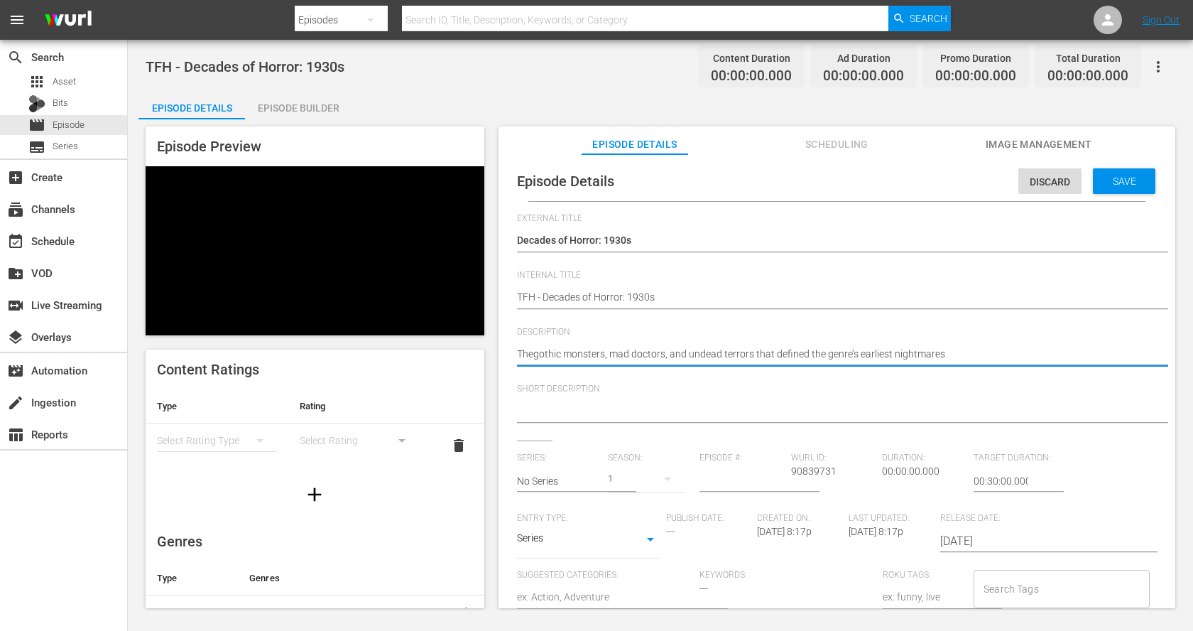
type textarea "Thesgothic monsters, mad doctors, and undead terrors that defined the genre’s e…"
type textarea "Thesegothic monsters, mad doctors, and undead terrors that defined the genre’s …"
type textarea "These gothic monsters, mad doctors, and undead terrors that defined the genre’s…"
type textarea "These agothic monsters, mad doctors, and undead terrors that defined the genre’…"
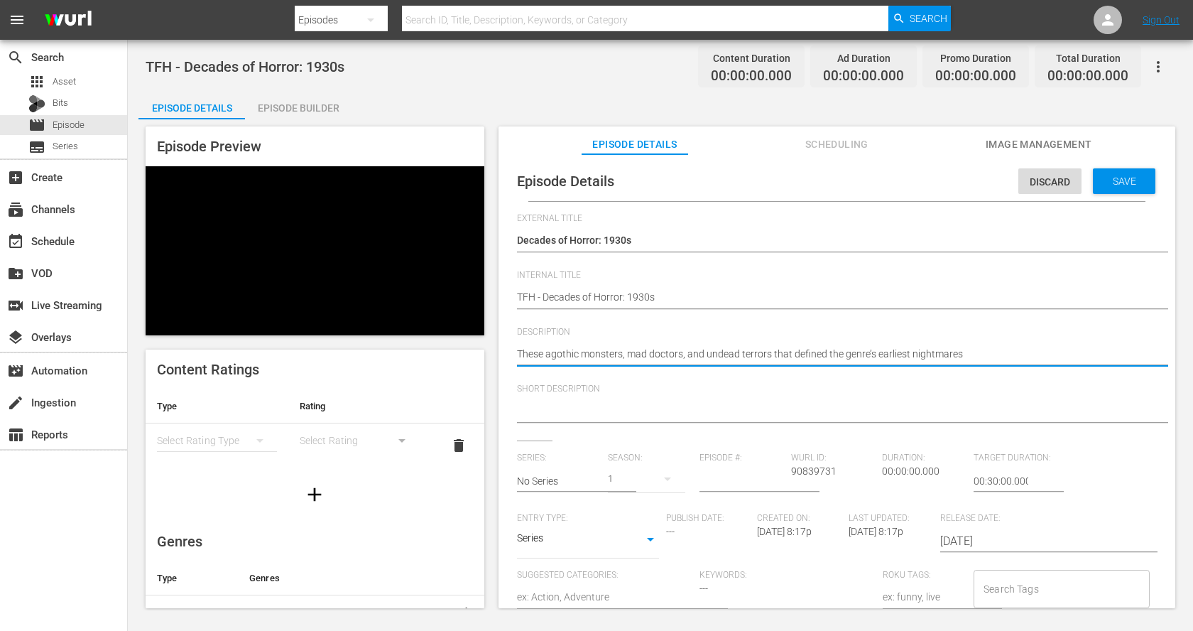
type textarea "These argothic monsters, mad doctors, and undead terrors that defined the genre…"
type textarea "These aregothic monsters, mad doctors, and undead terrors that defined the genr…"
type textarea "These are gothic monsters, mad doctors, and undead terrors that defined the gen…"
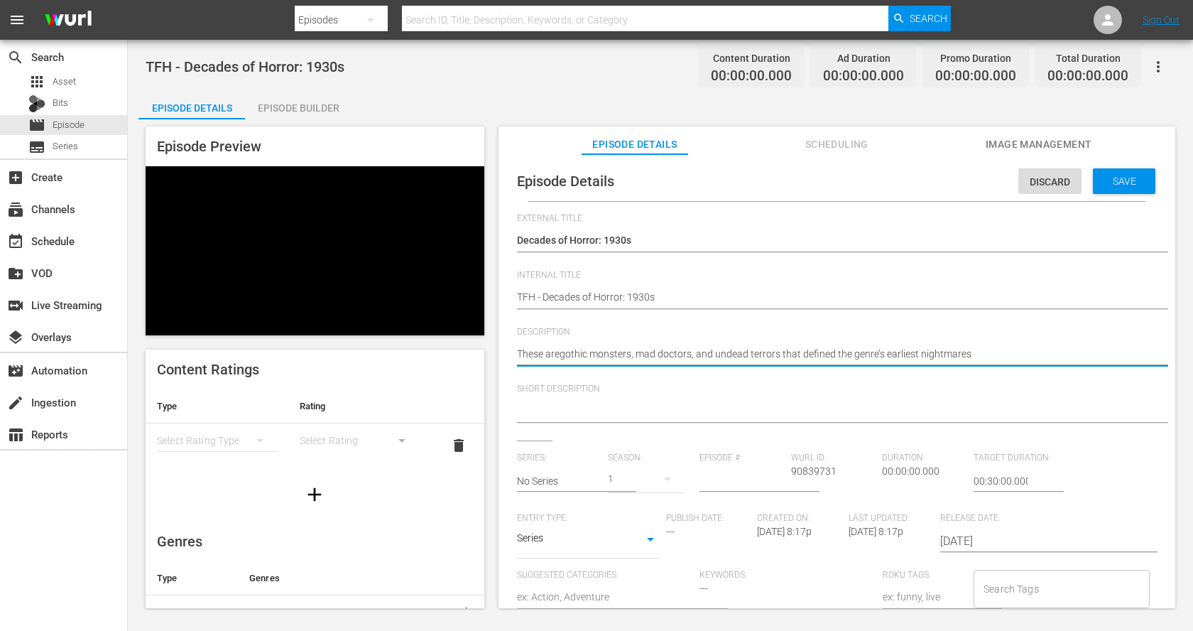
type textarea "These are gothic monsters, mad doctors, and undead terrors that defined the gen…"
type textarea "These are tgothic monsters, mad doctors, and undead terrors that defined the ge…"
type textarea "These are thgothic monsters, mad doctors, and undead terrors that defined the g…"
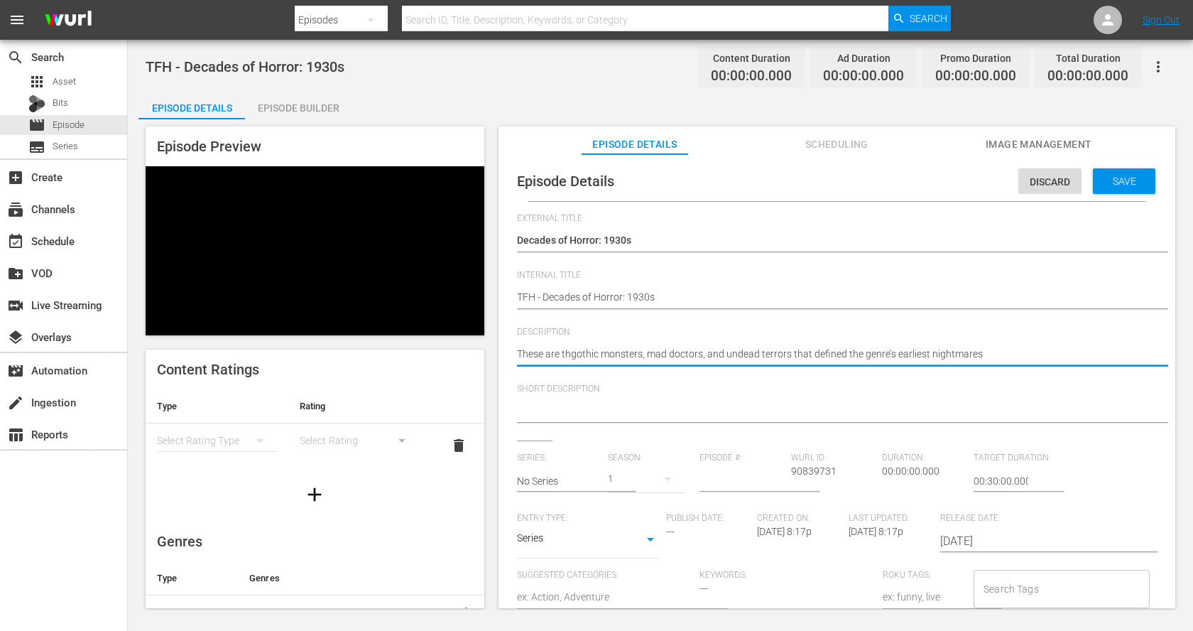
type textarea "These are thegothic monsters, mad doctors, and undead terrors that defined the …"
type textarea "These are the gothic monsters, mad doctors, and undead terrors that defined the…"
click at [867, 353] on textarea "These are the gothic monsters, mad doctors, and undead terrors that defined the…" at bounding box center [833, 355] width 633 height 17
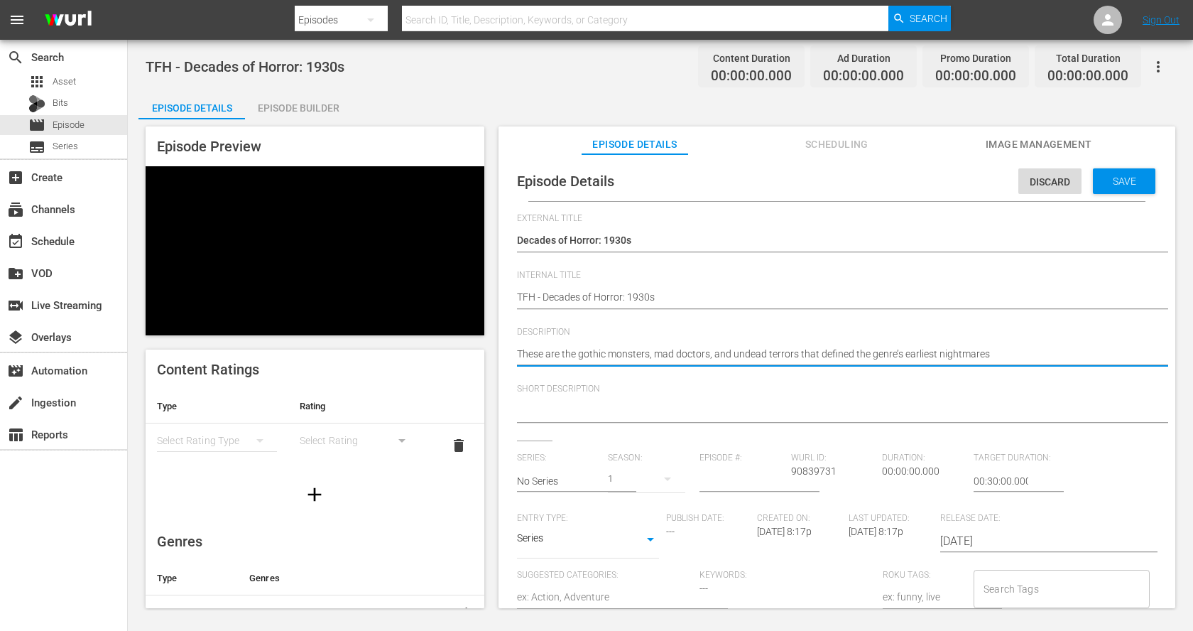
type textarea "These are the gothic monsters, mad doctors, and undead terrors that defined the…"
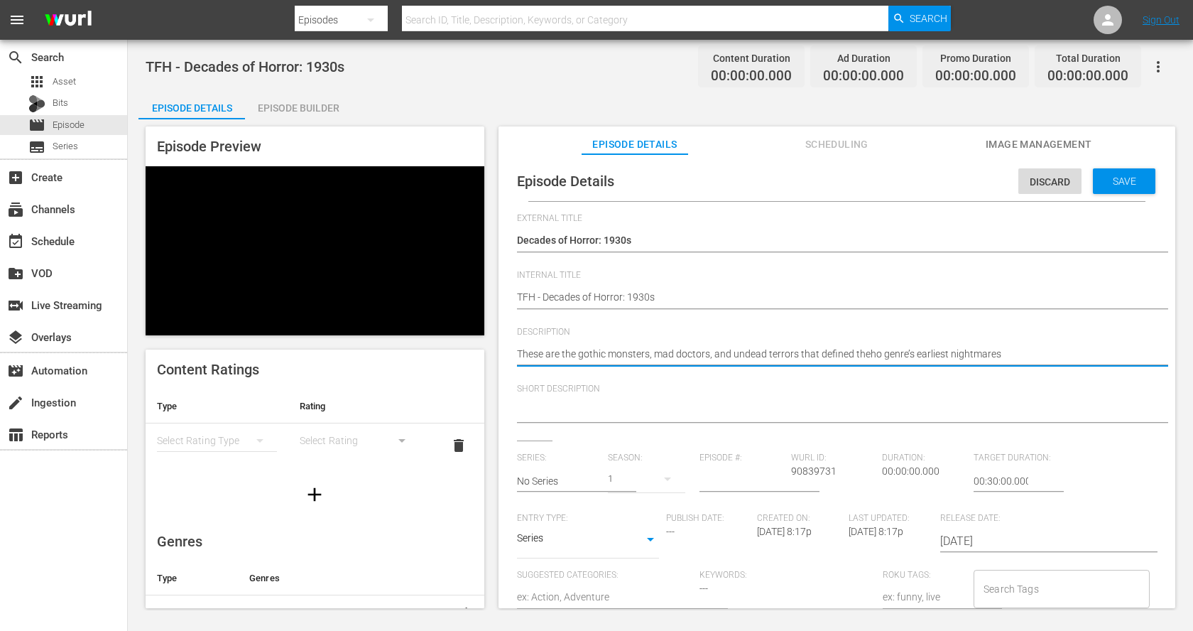
type textarea "These are the gothic monsters, mad doctors, and undead terrors that defined the…"
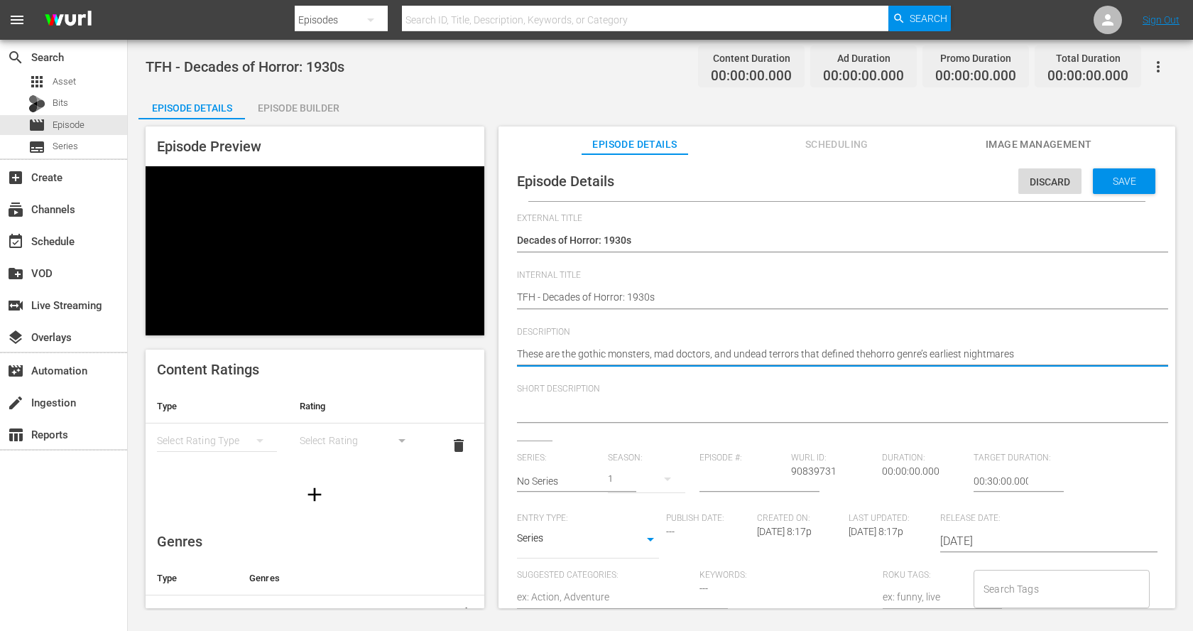
type textarea "These are the gothic monsters, mad doctors, and undead terrors that defined the…"
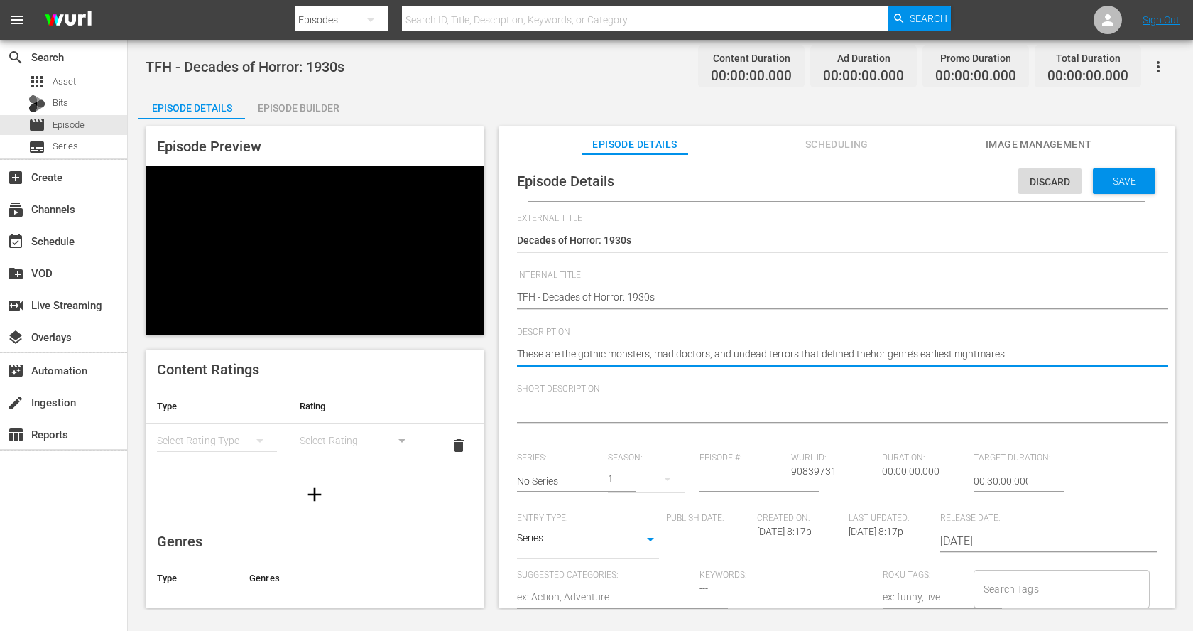
type textarea "These are the gothic monsters, mad doctors, and undead terrors that defined the…"
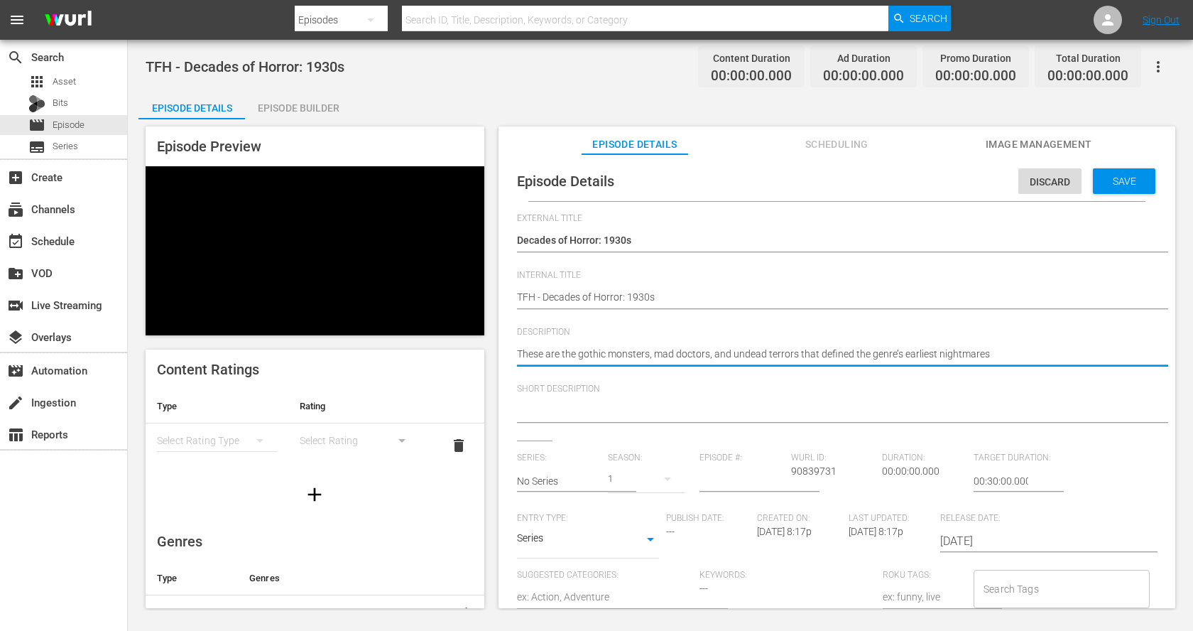
type textarea "These are the gothic monsters, mad doctors, and undead terrors that defined the…"
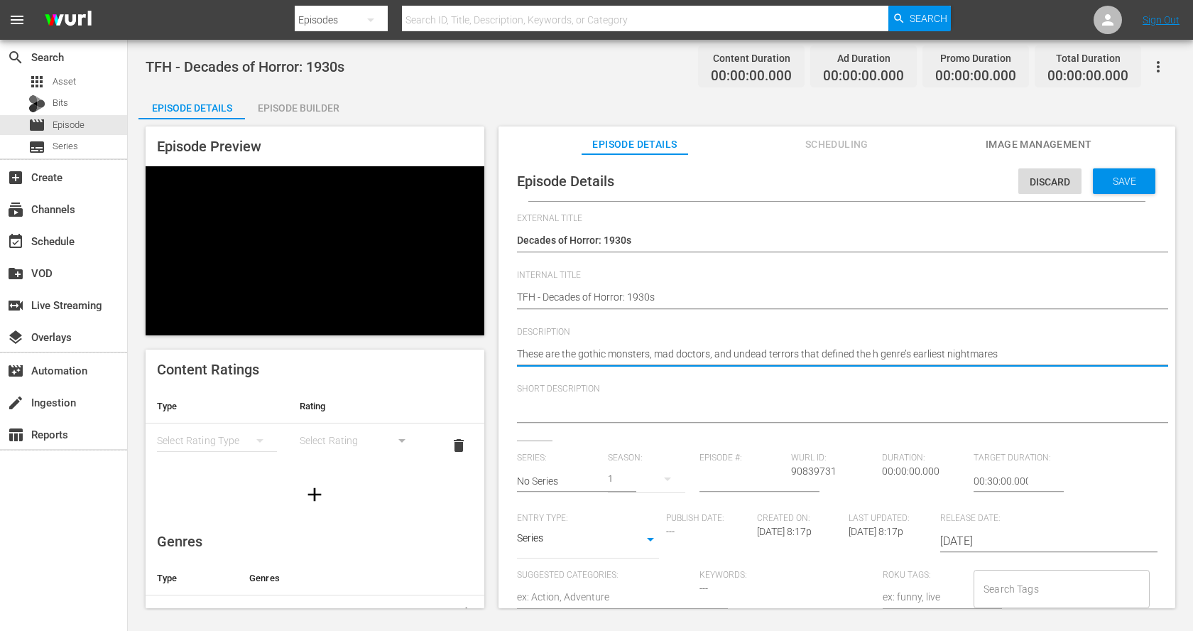
type textarea "These are the gothic monsters, mad doctors, and undead terrors that defined the…"
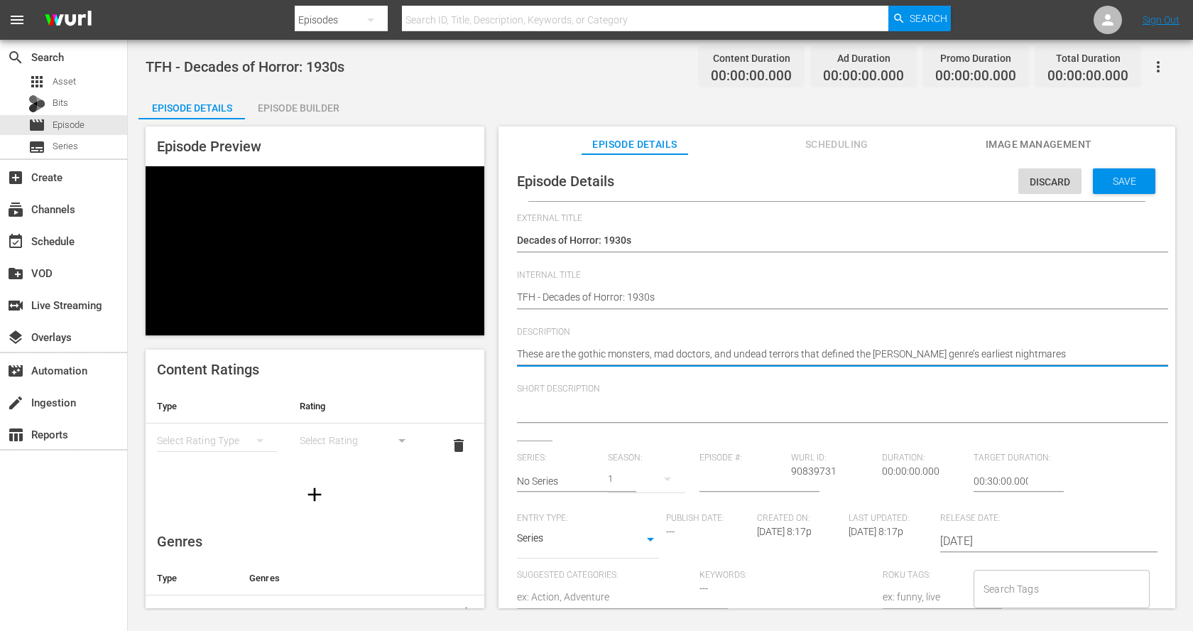
type textarea "These are the gothic monsters, mad doctors, and undead terrors that defined the…"
drag, startPoint x: 967, startPoint y: 353, endPoint x: 1060, endPoint y: 353, distance: 93.0
click at [1060, 353] on textarea "These are the gothic monsters, mad doctors, and undead terrors that defined the…" at bounding box center [833, 355] width 633 height 17
type textarea "These are the gothic monsters, mad doctors, and undead terrors that defined the…"
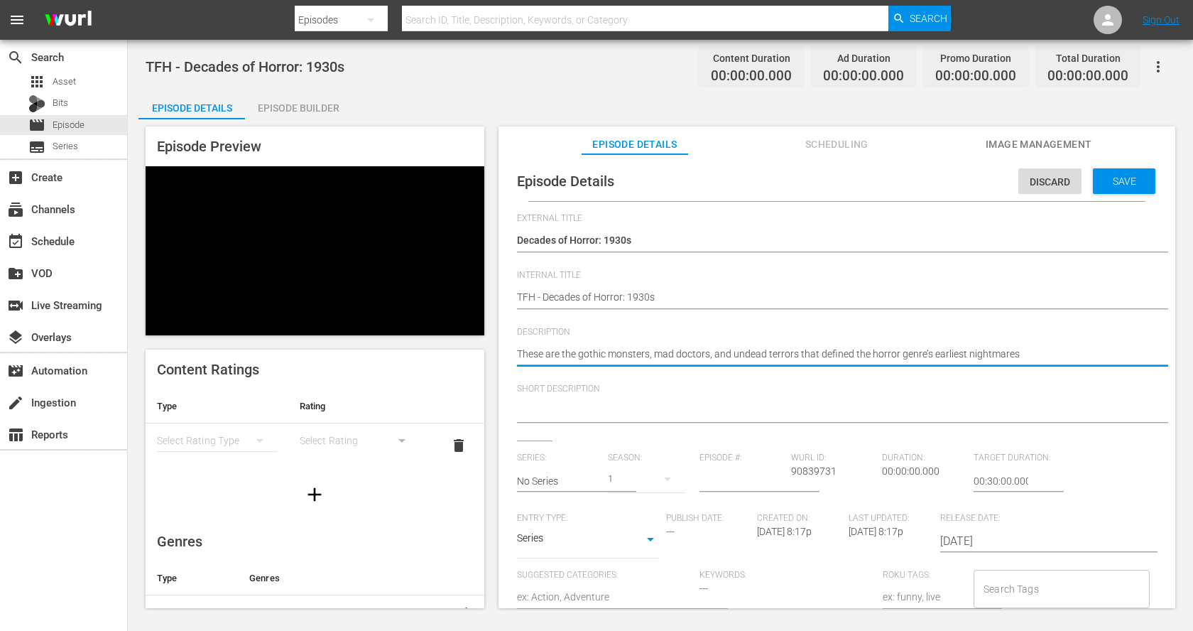
type textarea "These are the gothic monsters, mad doctors, and undead terrors that defined the…"
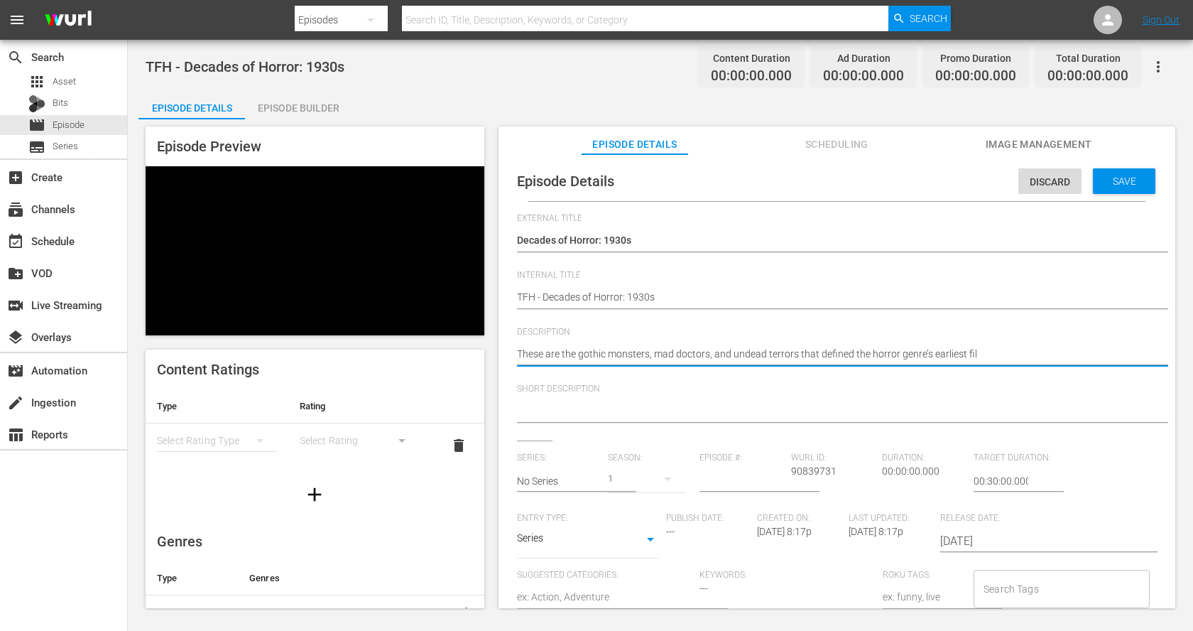
type textarea "These are the gothic monsters, mad doctors, and undead terrors that defined the…"
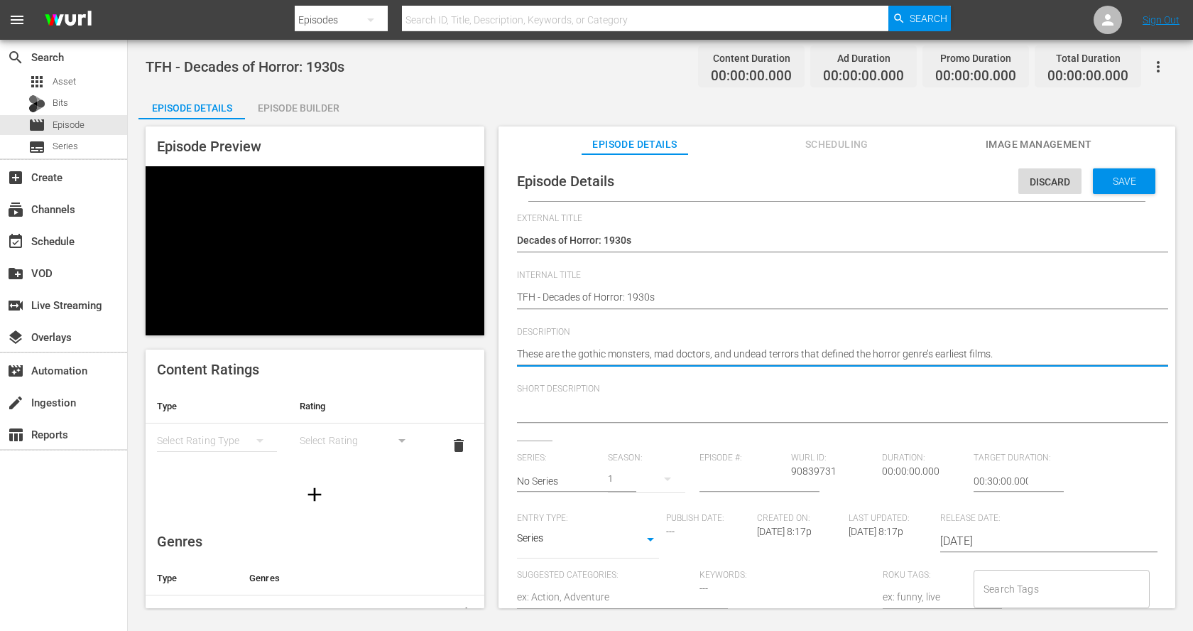
click at [1060, 355] on textarea "These are the gothic monsters, mad doctors, and undead terrors that defined the…" at bounding box center [833, 355] width 633 height 17
type textarea "These are the gothic monsters, mad doctors, and undead terrors that defined the…"
click at [1029, 398] on div at bounding box center [833, 412] width 633 height 34
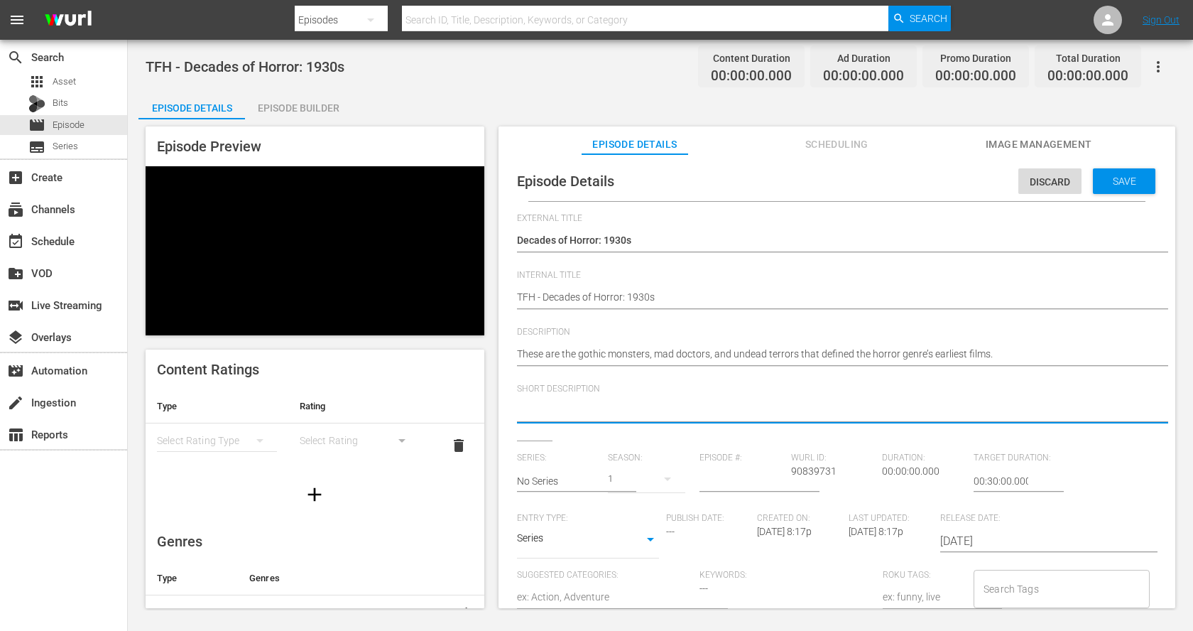
click at [1021, 411] on textarea at bounding box center [833, 411] width 633 height 17
paste textarea "These are the gothic monsters, mad doctors, and undead terrors that defined the…"
type textarea "These are the gothic monsters, mad doctors, and undead terrors that defined the…"
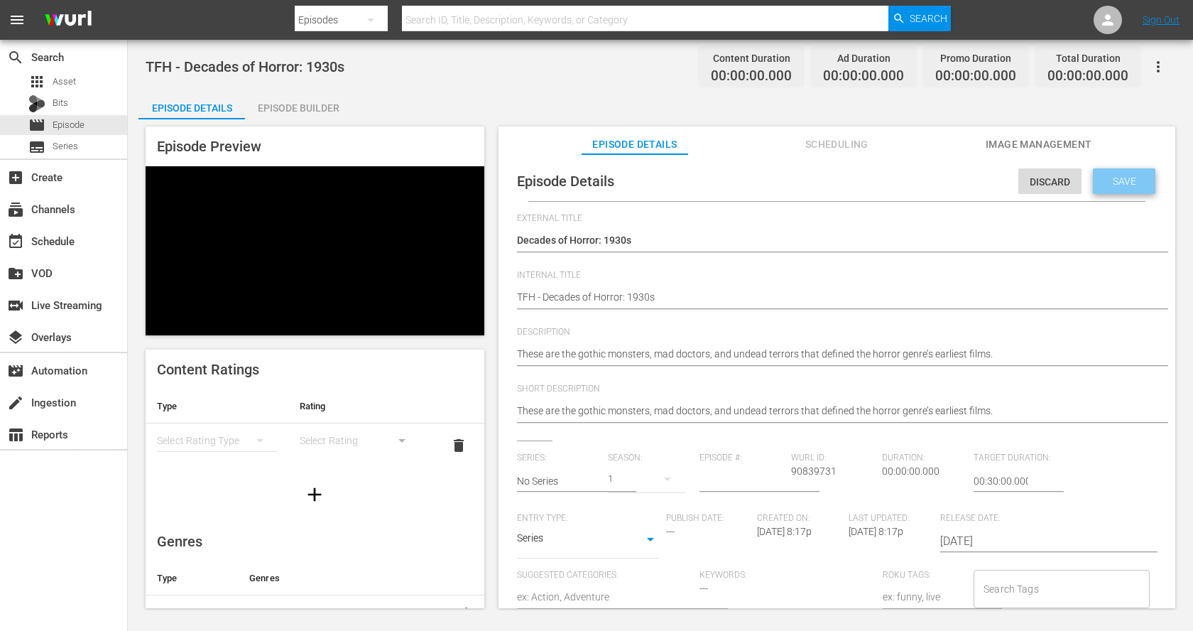
click at [1126, 173] on div "Save" at bounding box center [1124, 181] width 62 height 26
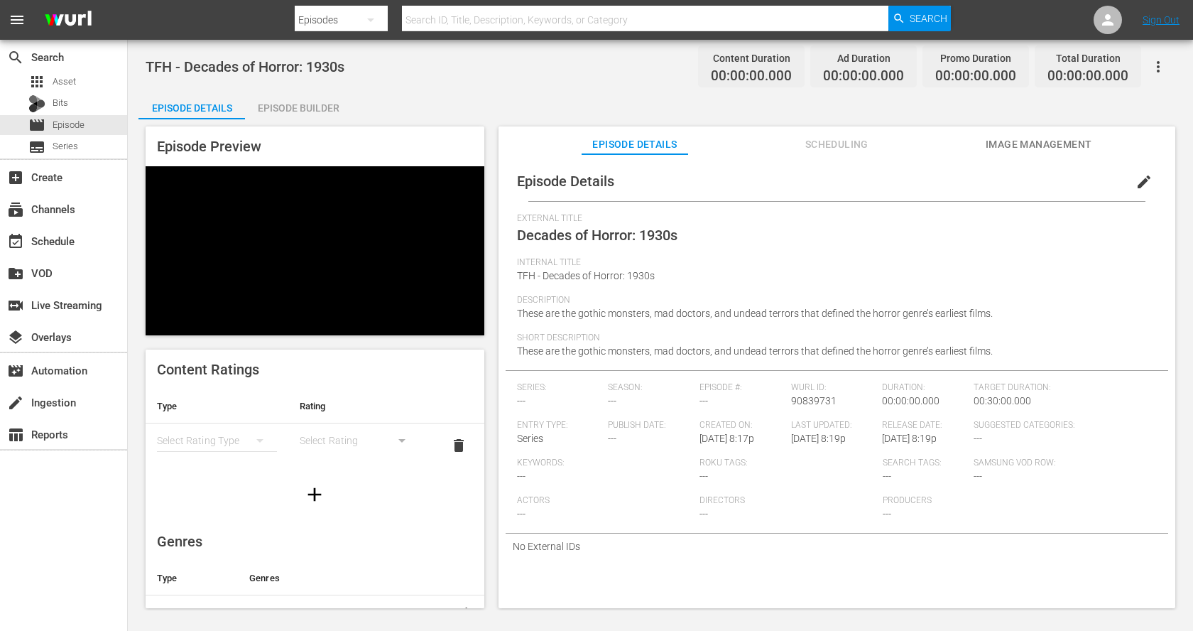
click at [325, 110] on div "Episode Builder" at bounding box center [298, 108] width 107 height 34
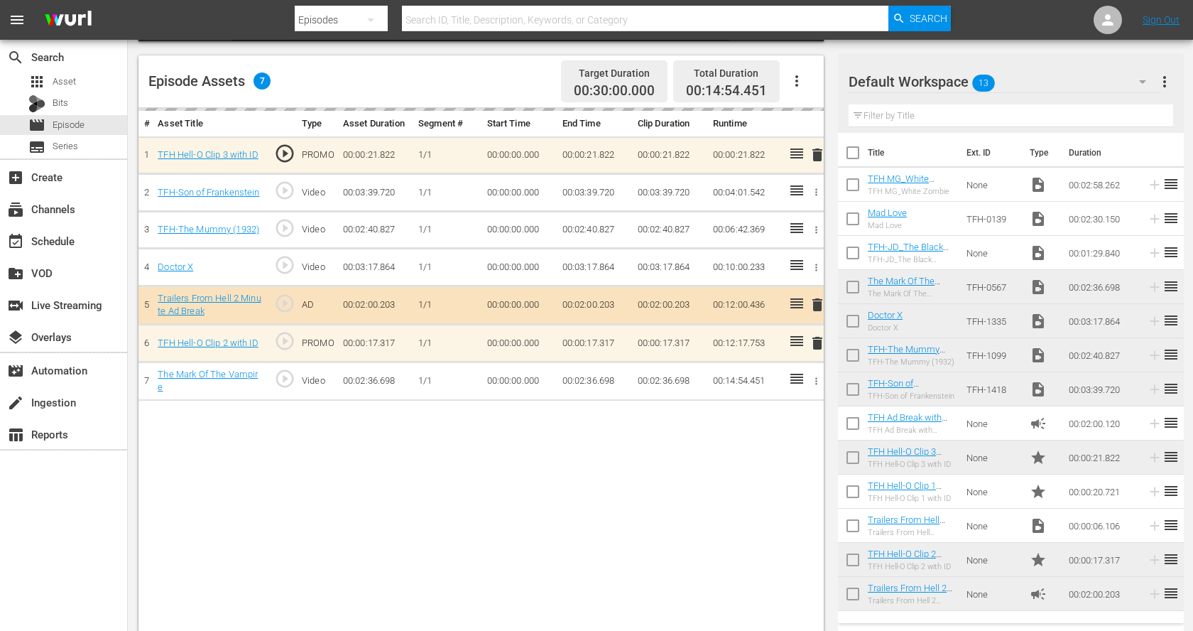
scroll to position [369, 0]
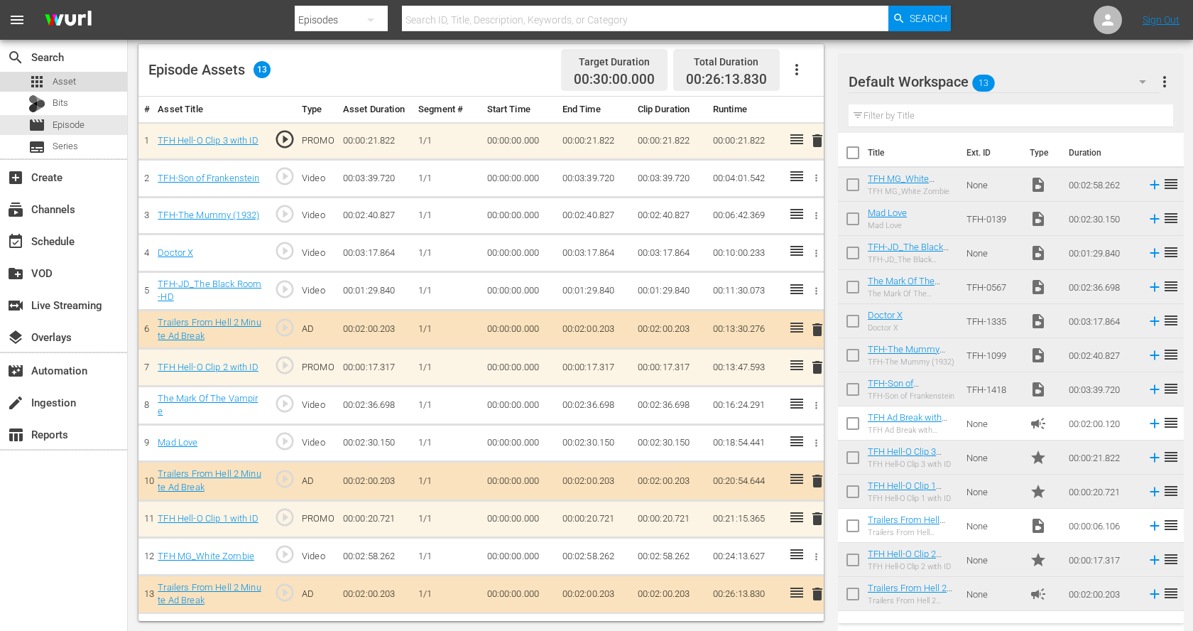
click at [48, 82] on div "apps Asset" at bounding box center [52, 82] width 48 height 20
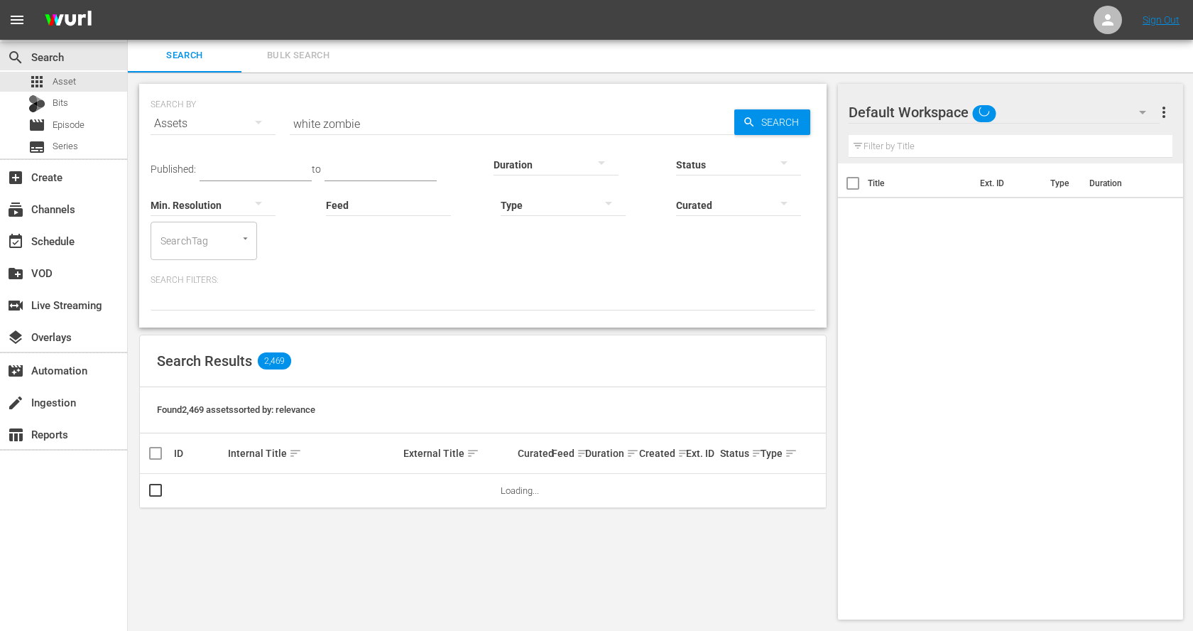
scroll to position [1, 0]
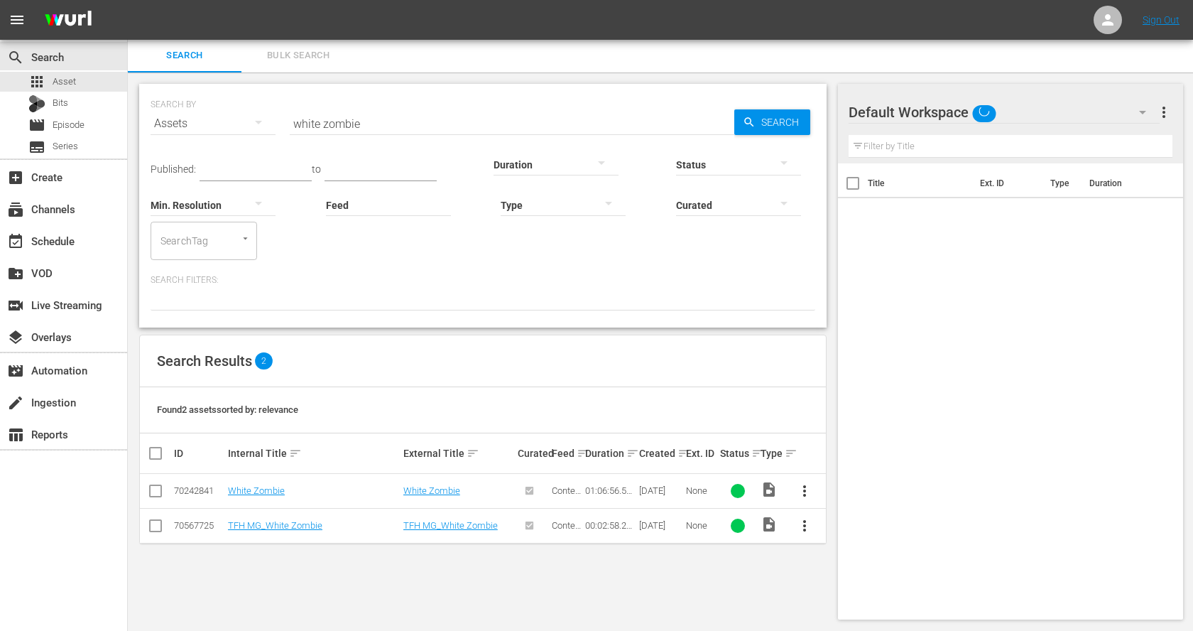
click at [359, 126] on input "white zombie" at bounding box center [512, 124] width 445 height 34
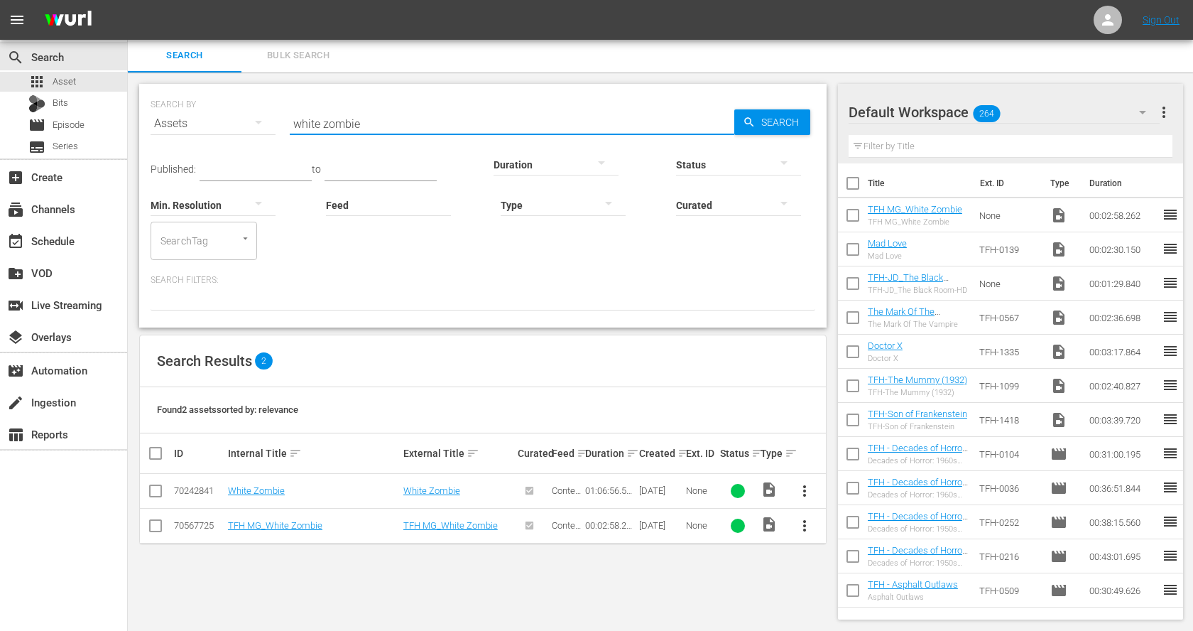
click at [359, 126] on input "white zombie" at bounding box center [512, 124] width 445 height 34
type input "frankenstein"
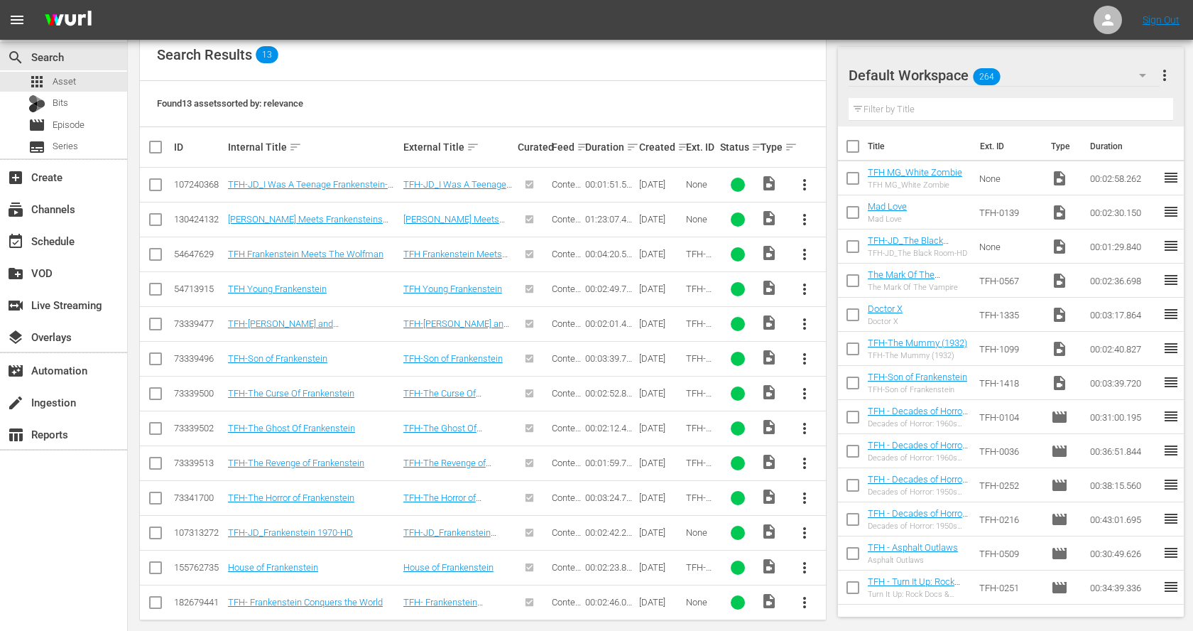
scroll to position [317, 0]
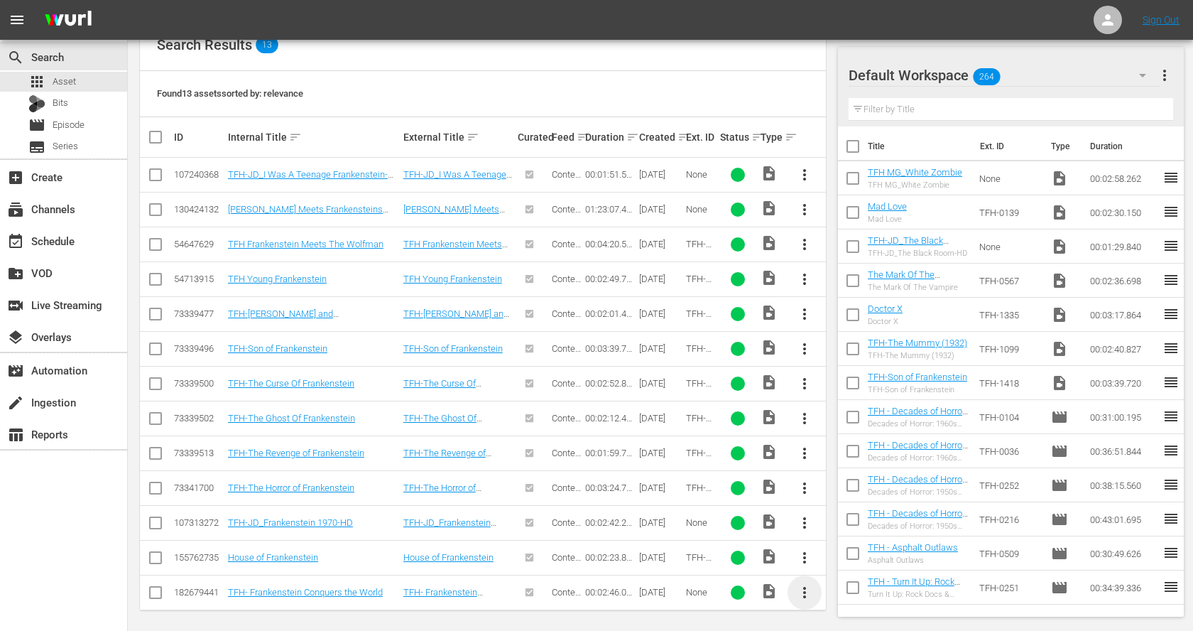
click at [798, 584] on span "more_vert" at bounding box center [804, 592] width 17 height 17
click at [853, 516] on div "Workspace" at bounding box center [881, 513] width 97 height 34
click at [805, 449] on span "more_vert" at bounding box center [804, 453] width 17 height 17
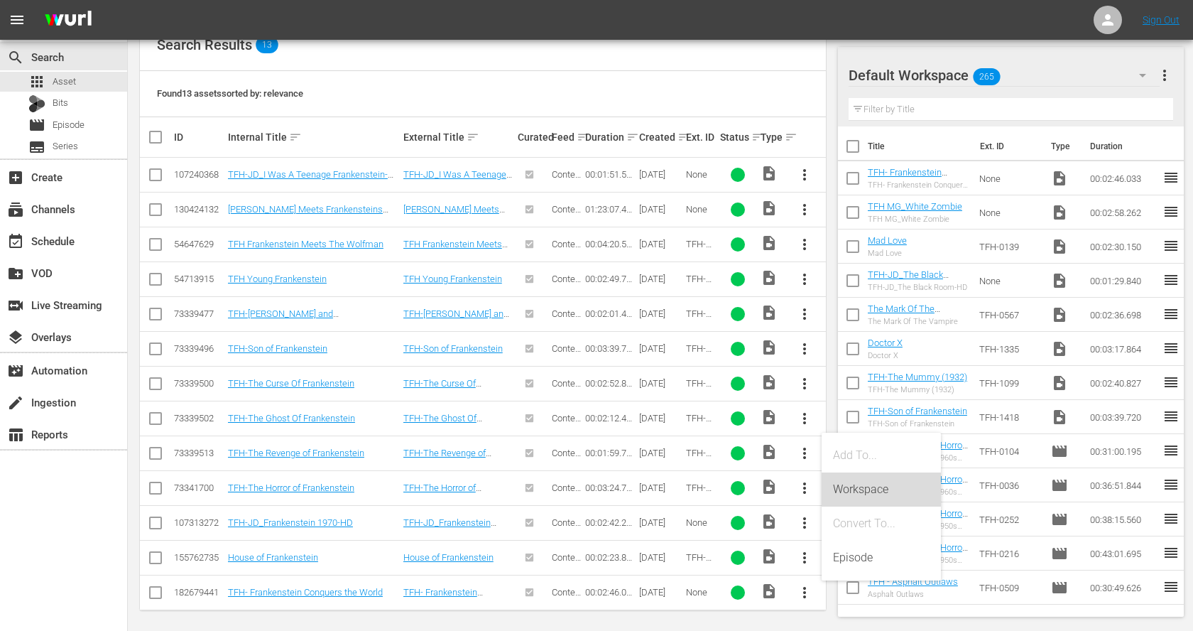
click at [876, 492] on div "Workspace" at bounding box center [881, 489] width 97 height 34
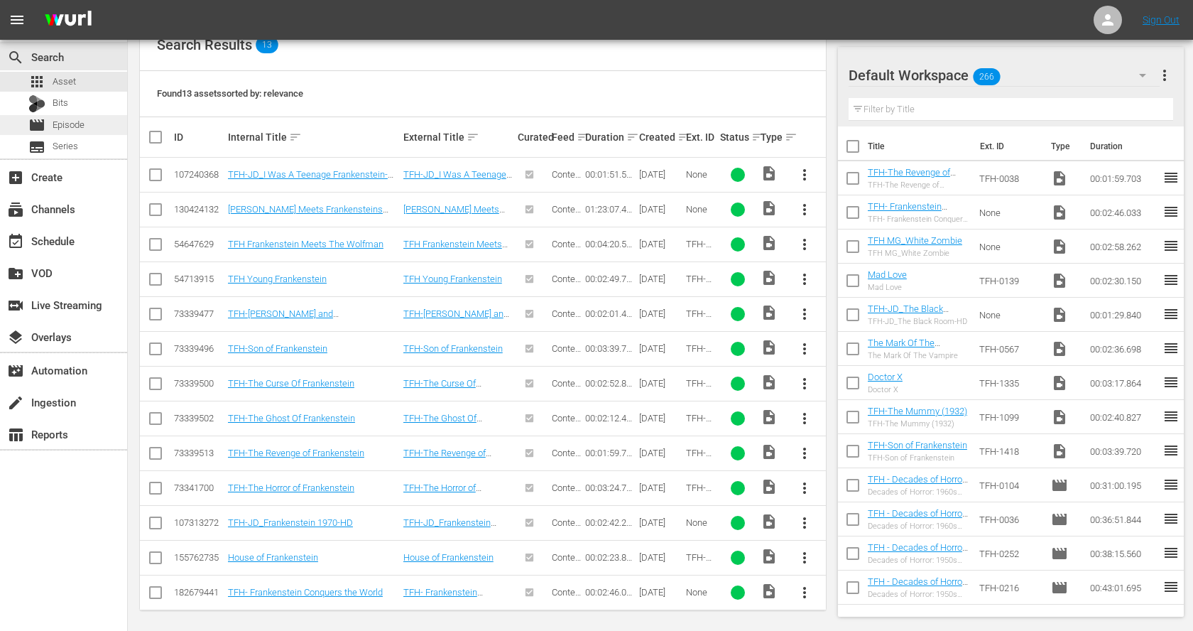
click at [73, 121] on span "Episode" at bounding box center [69, 125] width 32 height 14
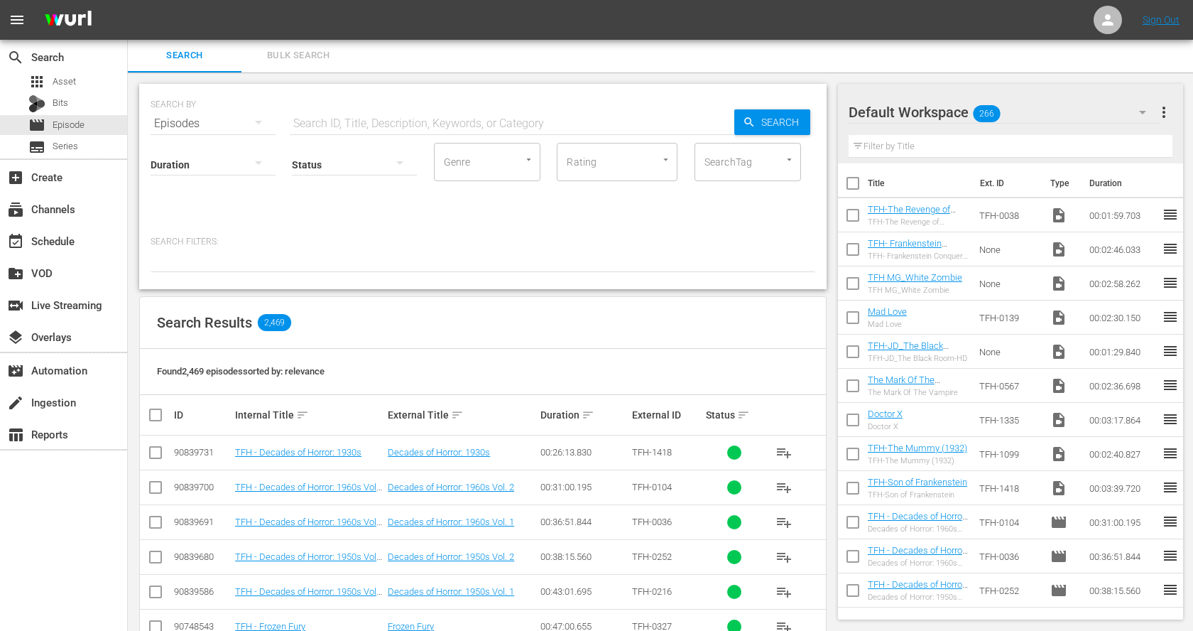
scroll to position [317, 0]
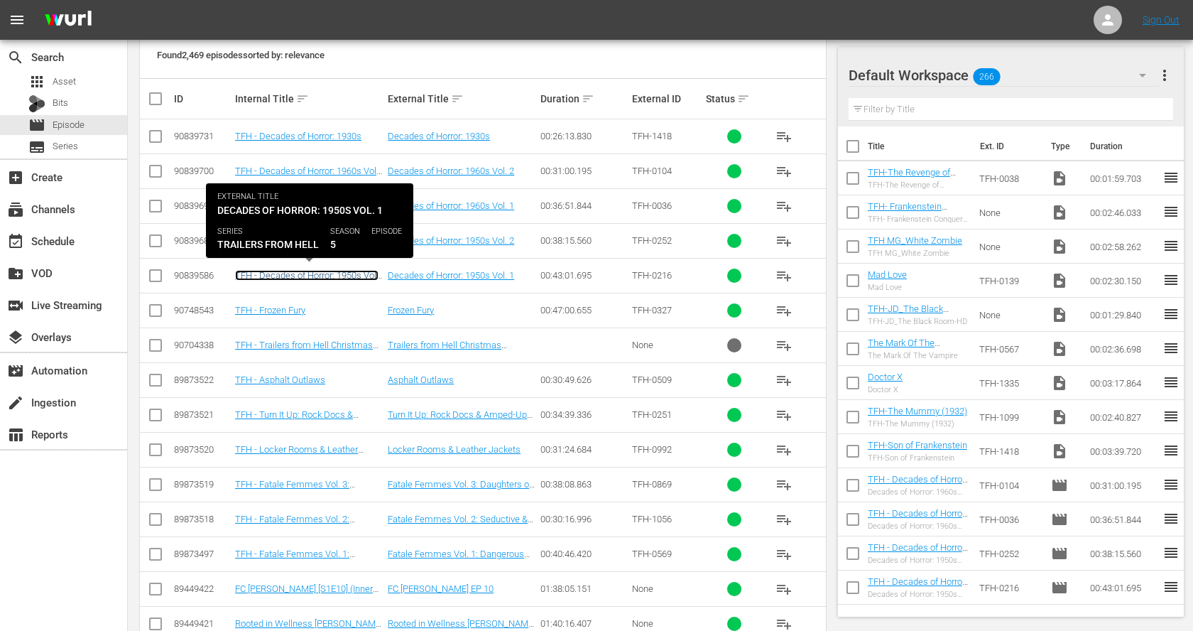
click at [341, 270] on link "TFH - Decades of Horror: 1950s Vol. 1" at bounding box center [306, 280] width 143 height 21
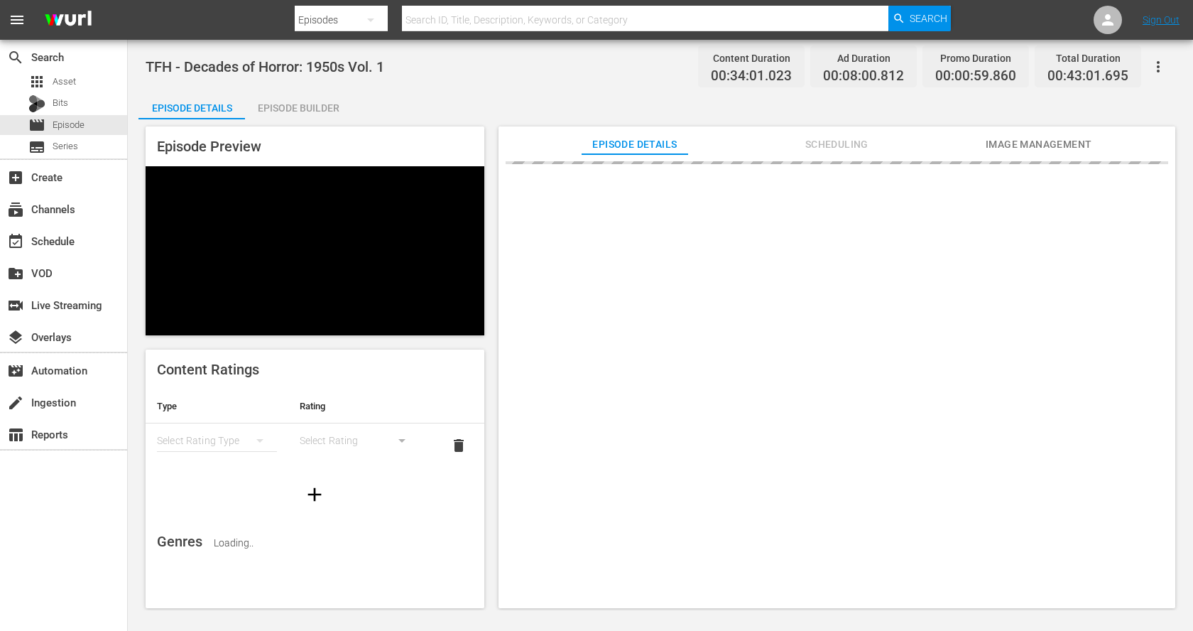
click at [286, 103] on div "Episode Builder" at bounding box center [298, 108] width 107 height 34
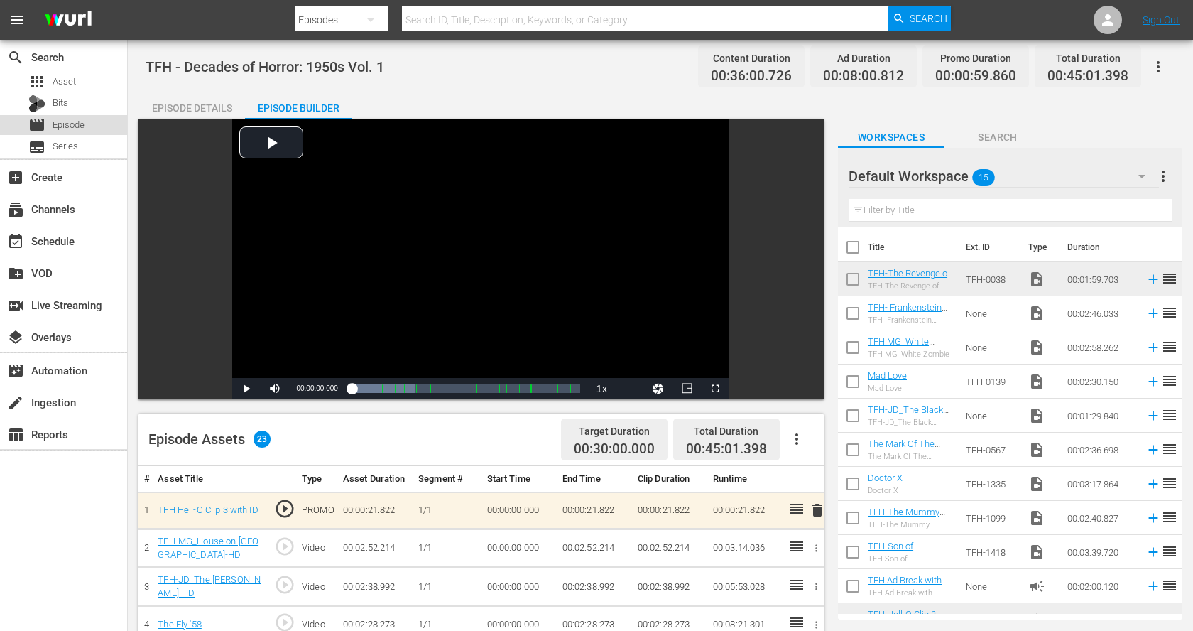
click at [72, 124] on span "Episode" at bounding box center [69, 125] width 32 height 14
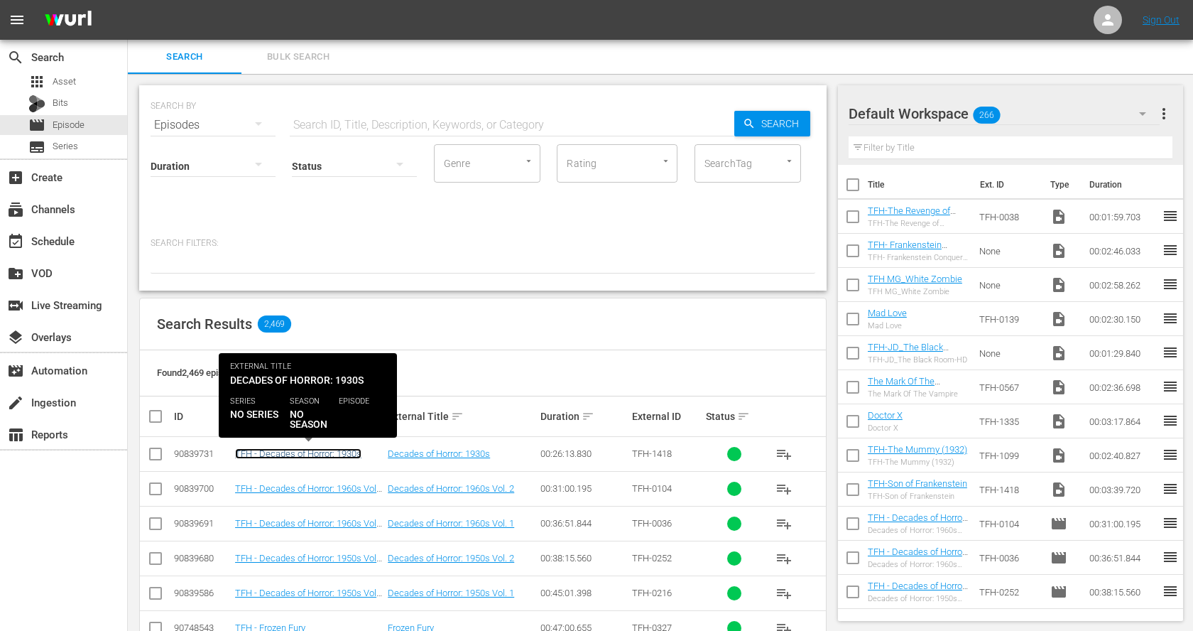
click at [336, 452] on link "TFH - Decades of Horror: 1930s" at bounding box center [298, 453] width 126 height 11
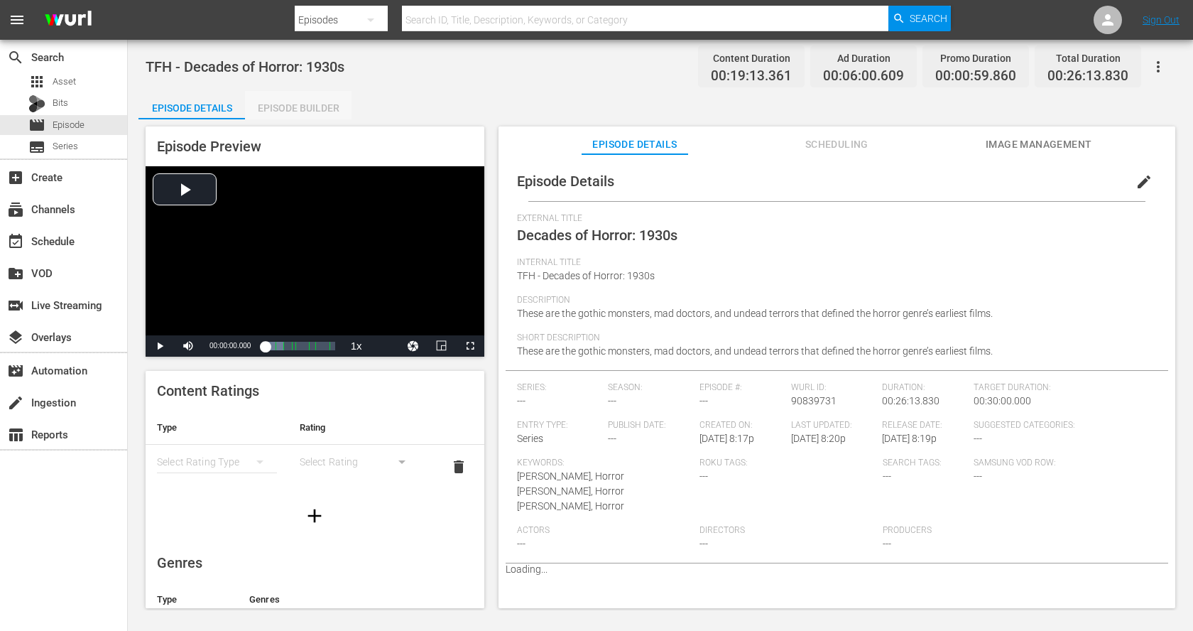
click at [312, 100] on div "Episode Builder" at bounding box center [298, 108] width 107 height 34
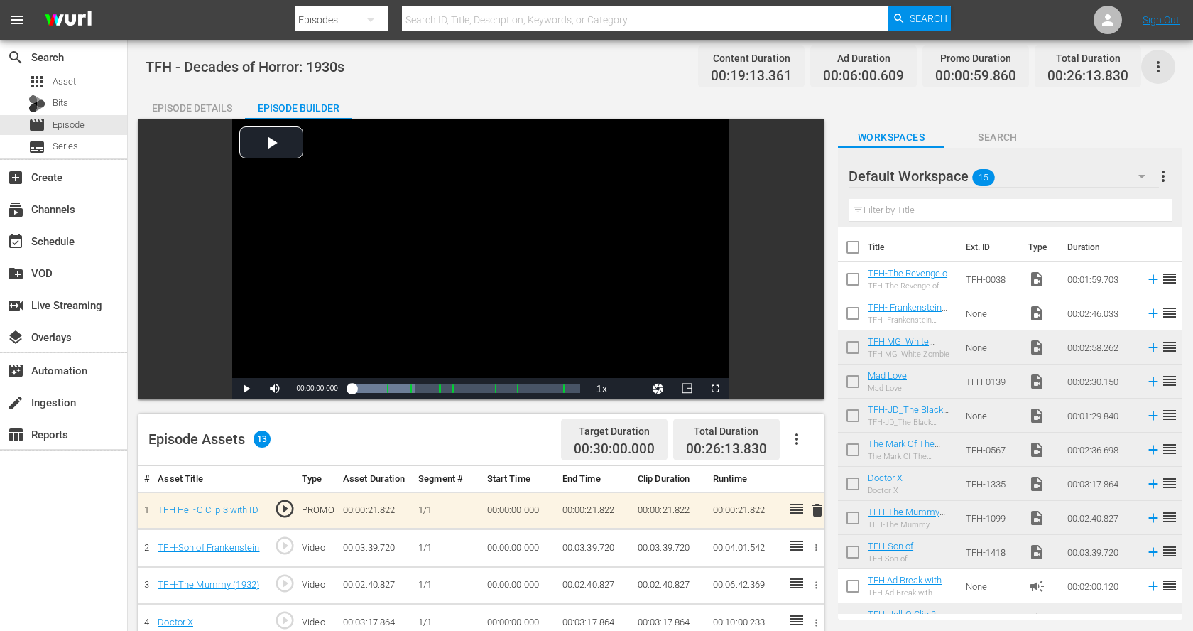
click at [1162, 72] on icon "button" at bounding box center [1158, 66] width 17 height 17
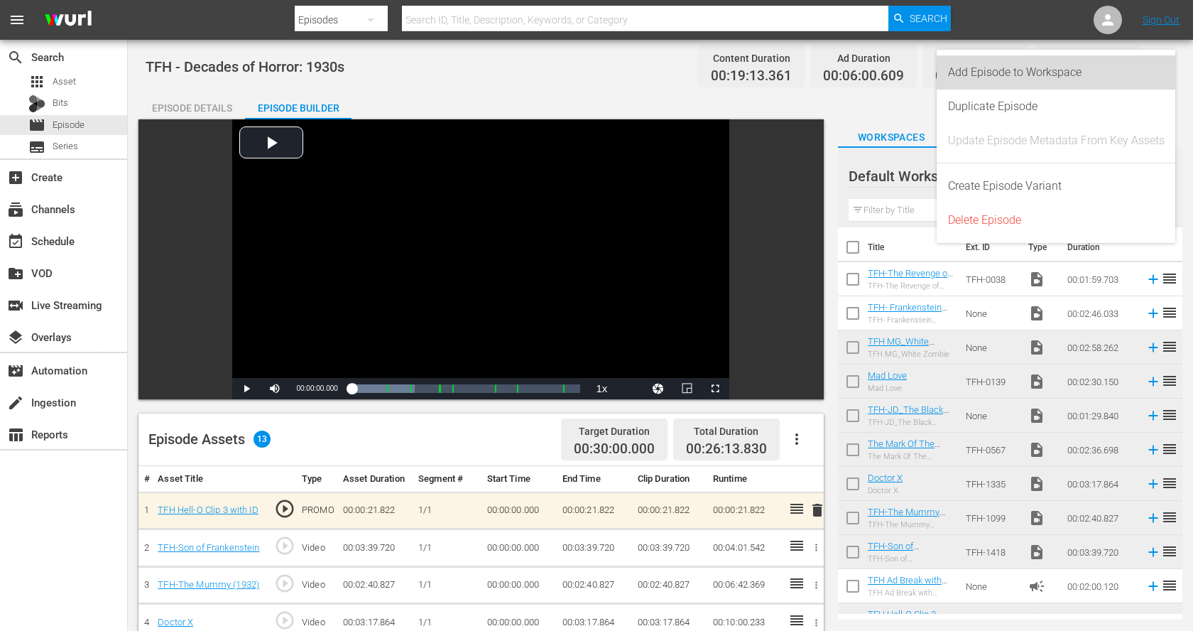
click at [1122, 74] on div "Add Episode to Workspace" at bounding box center [1056, 72] width 217 height 34
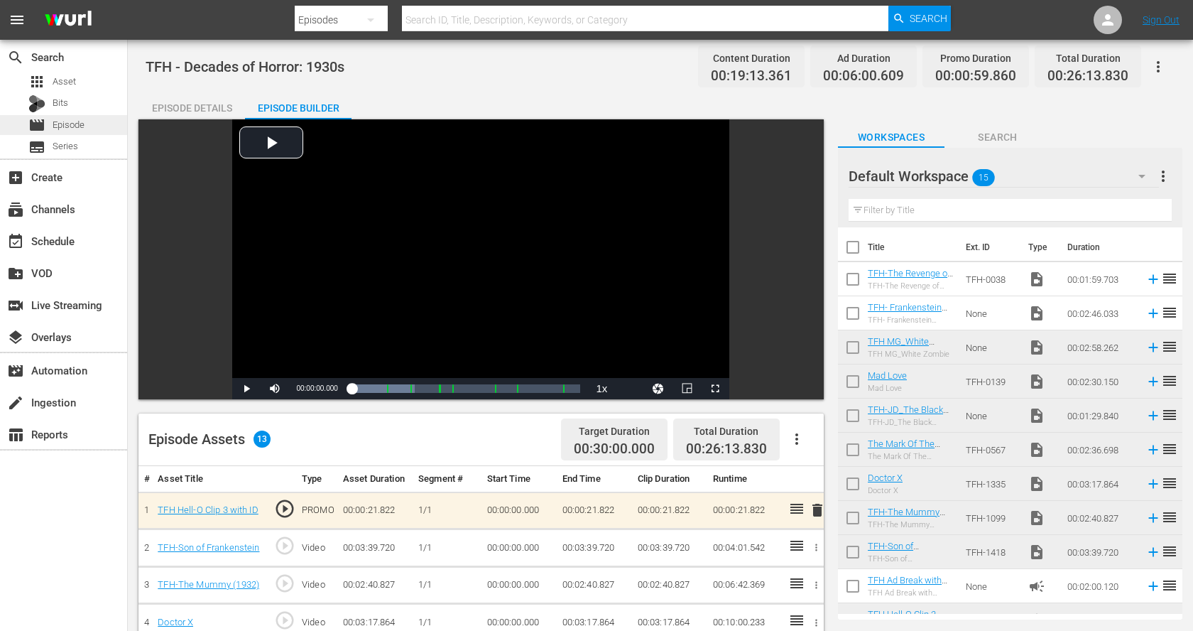
click at [99, 124] on div "movie Episode" at bounding box center [63, 125] width 127 height 20
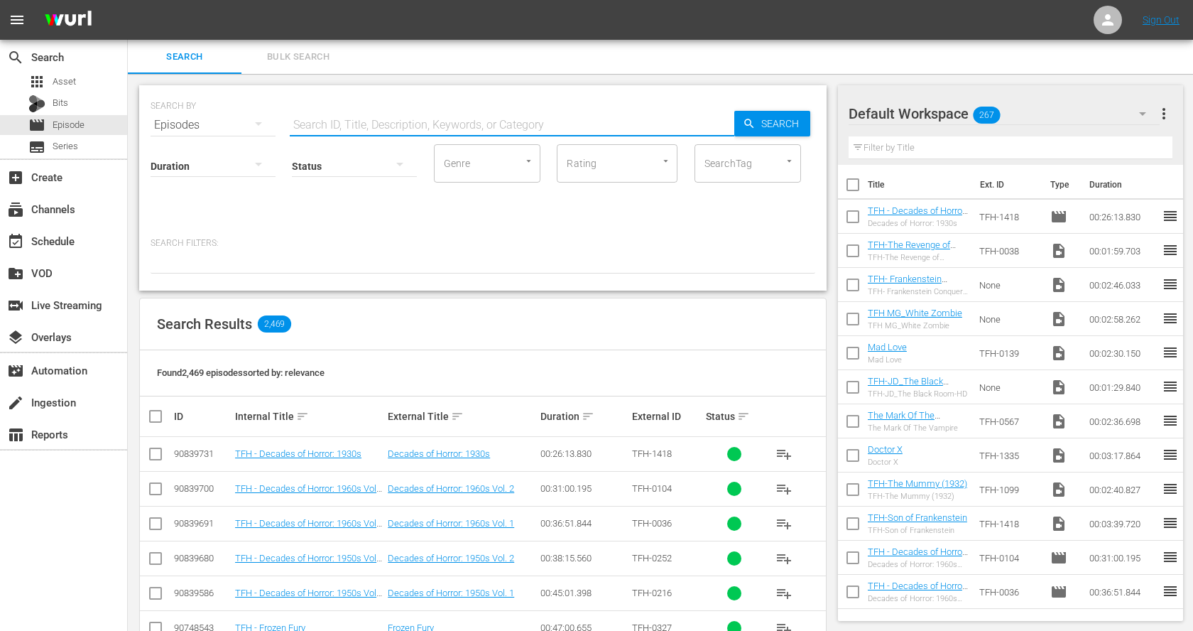
click at [358, 126] on input "text" at bounding box center [512, 125] width 445 height 34
type input "kaiju"
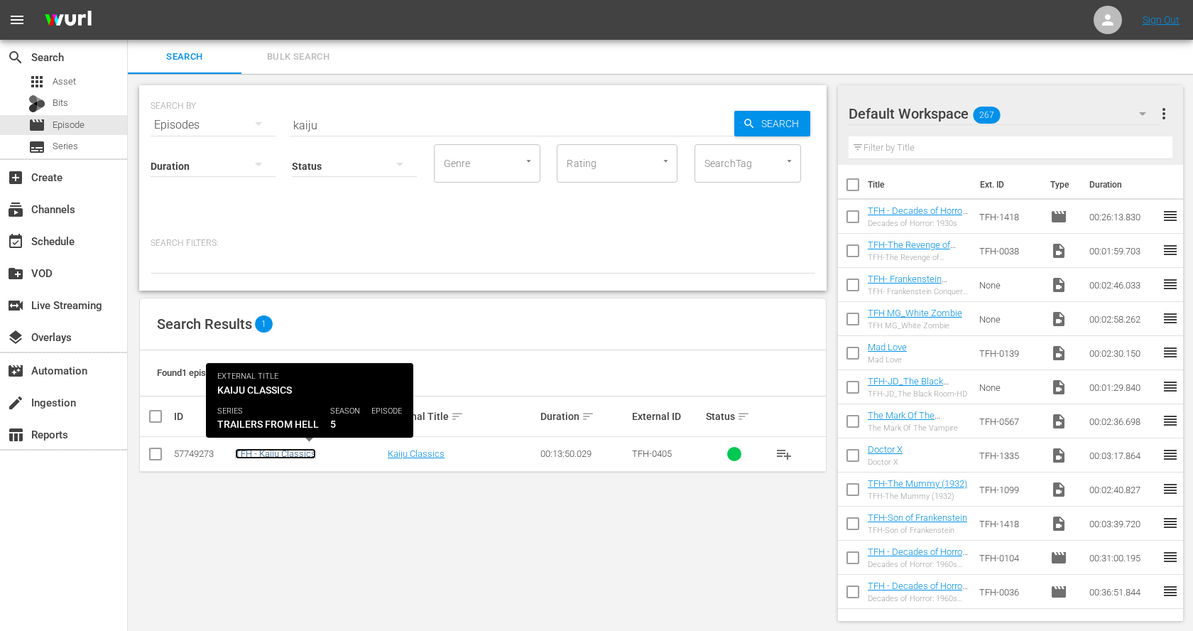
click at [304, 457] on link "TFH - Kaiju Classics" at bounding box center [275, 453] width 81 height 11
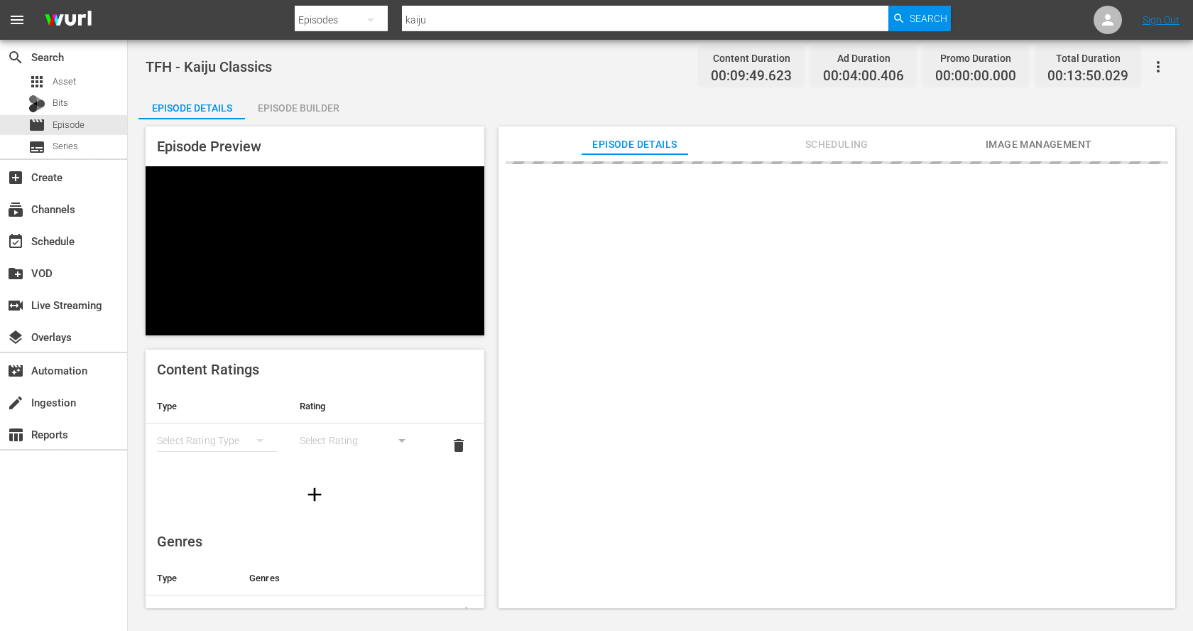
click at [316, 109] on div "Episode Builder" at bounding box center [298, 108] width 107 height 34
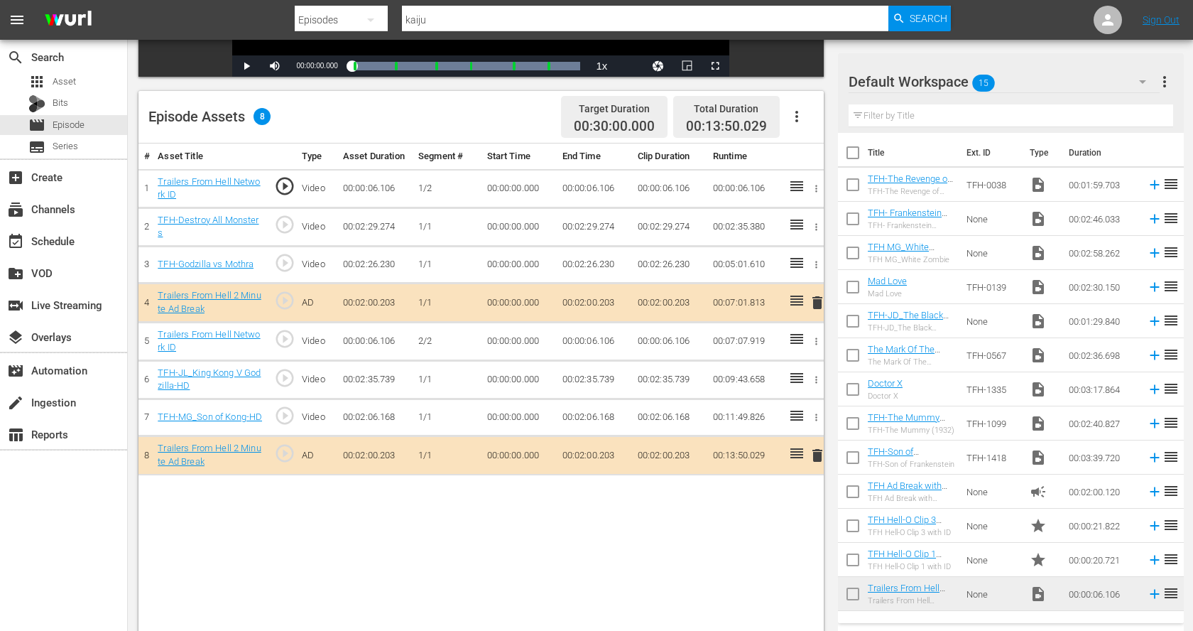
scroll to position [323, 0]
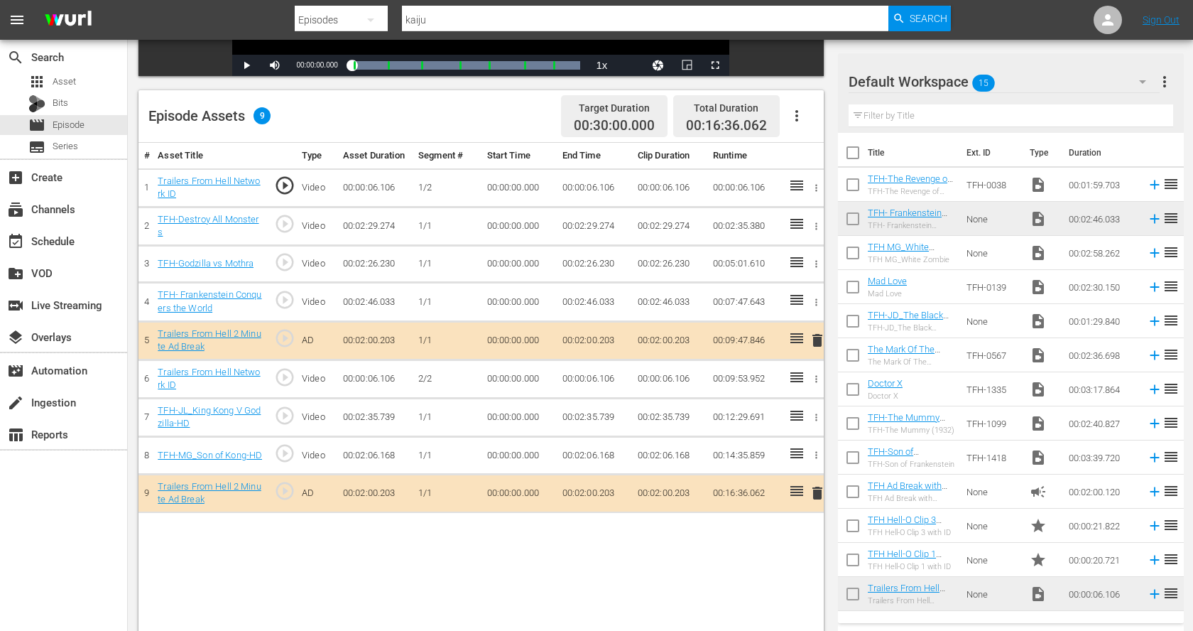
drag, startPoint x: 1002, startPoint y: 217, endPoint x: 634, endPoint y: 1, distance: 426.6
click at [92, 77] on div "apps Asset" at bounding box center [63, 82] width 127 height 20
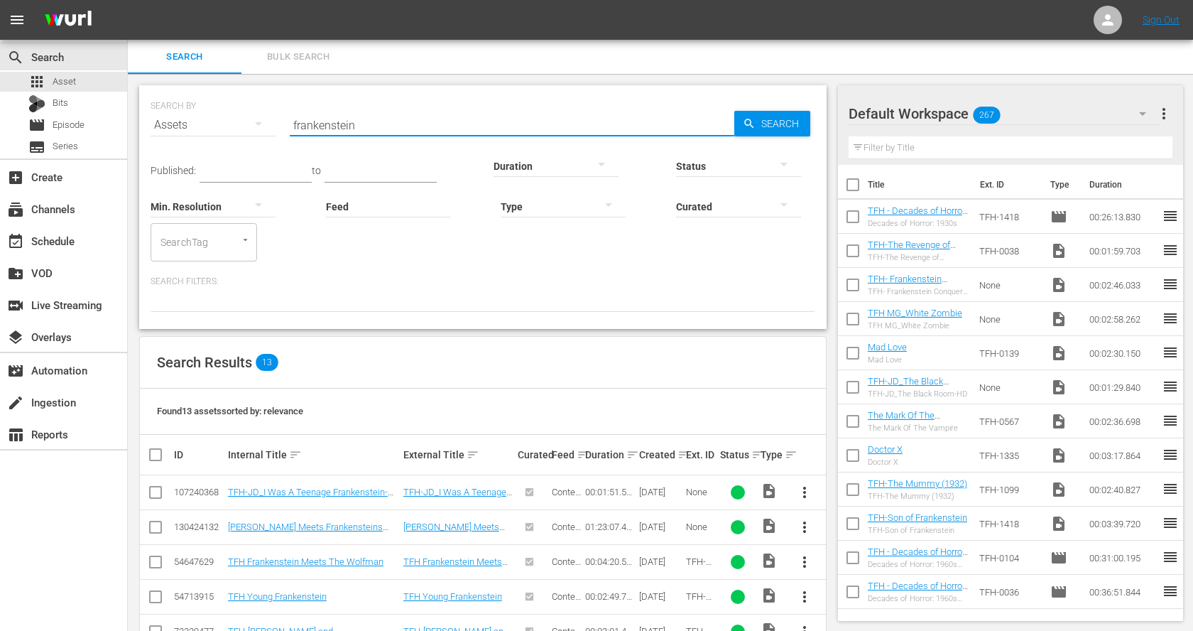
click at [370, 121] on input "frankenstein" at bounding box center [512, 125] width 445 height 34
paste input "The War of the Gargantuas"
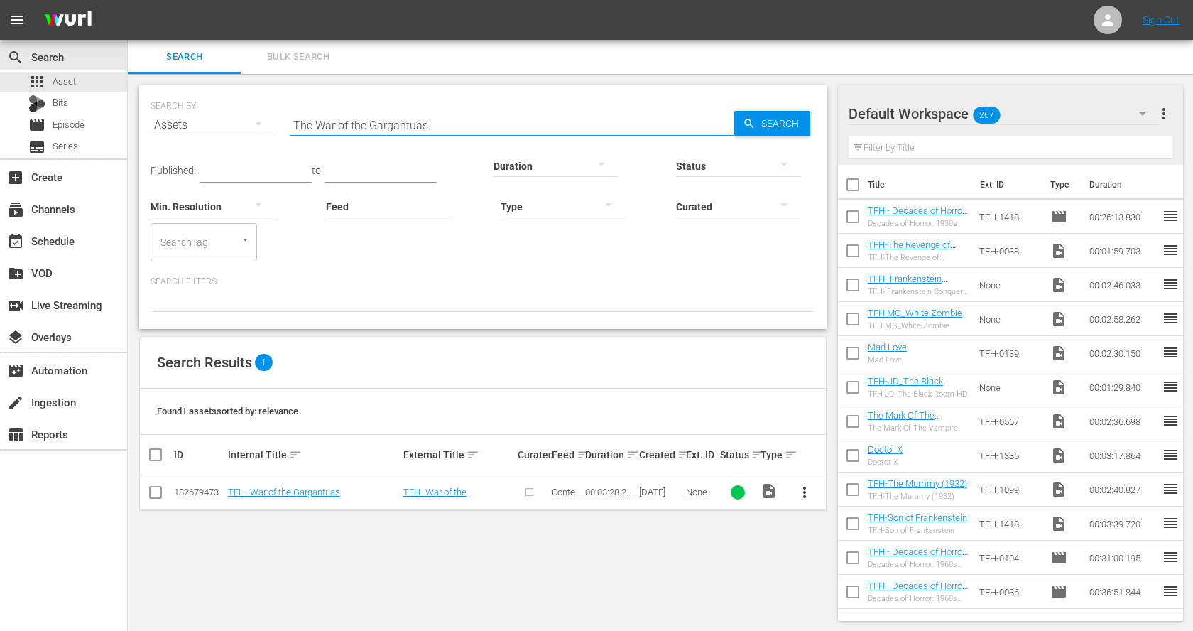
click at [805, 494] on span "more_vert" at bounding box center [804, 492] width 17 height 17
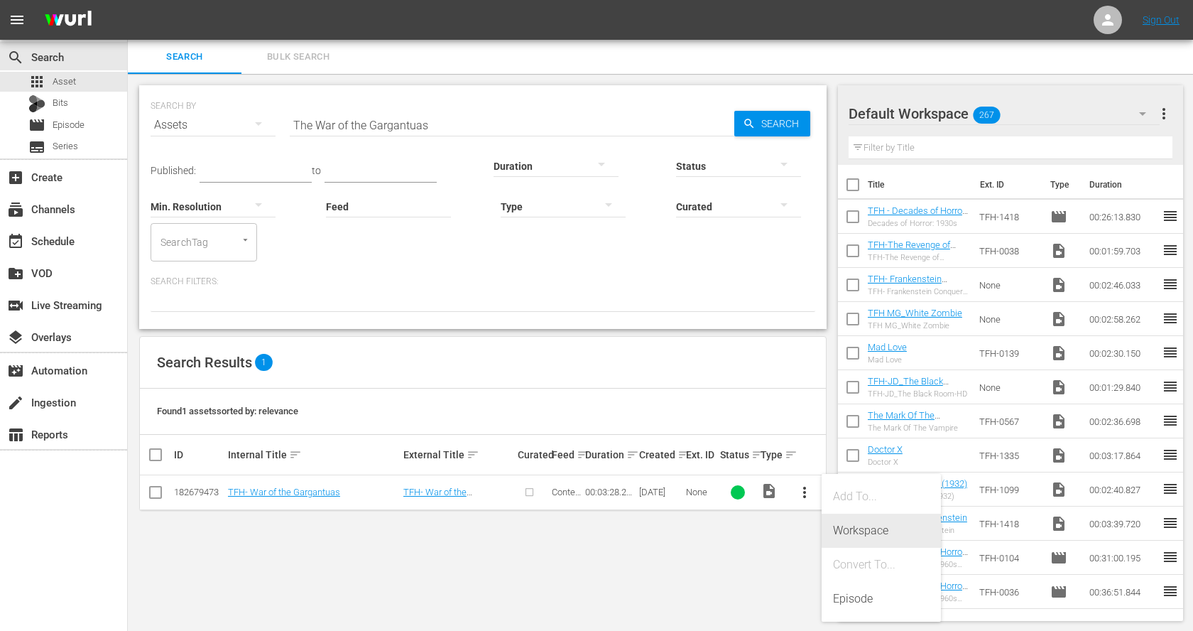
click at [835, 528] on div "Workspace" at bounding box center [881, 530] width 97 height 34
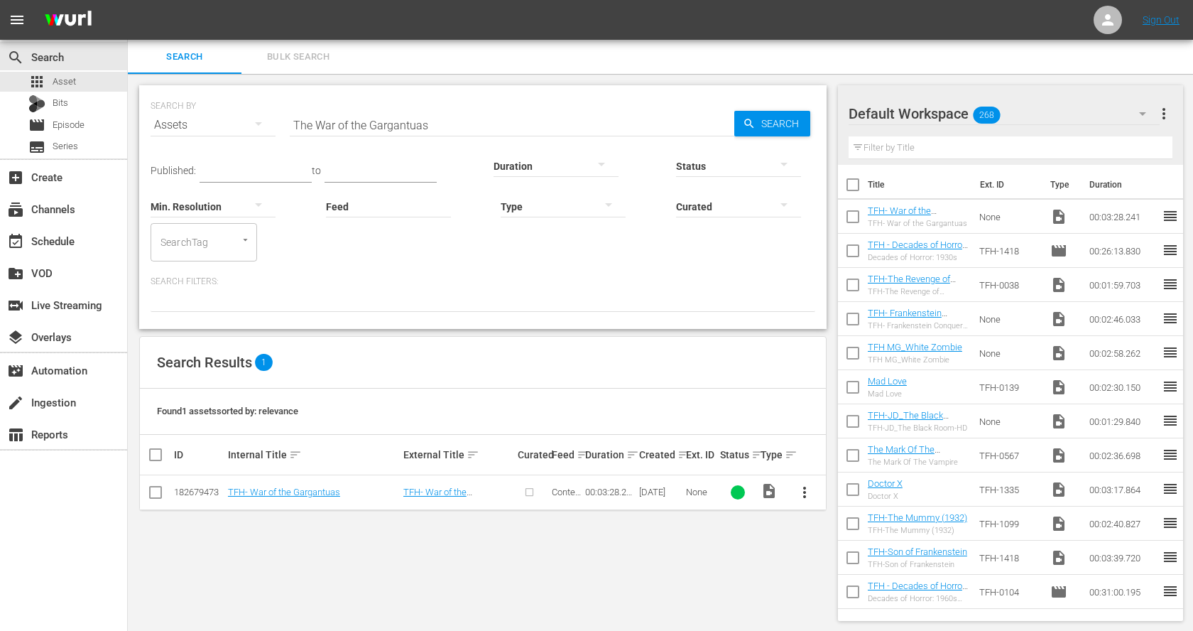
click at [444, 123] on input "The War of the Gargantuas" at bounding box center [512, 125] width 445 height 34
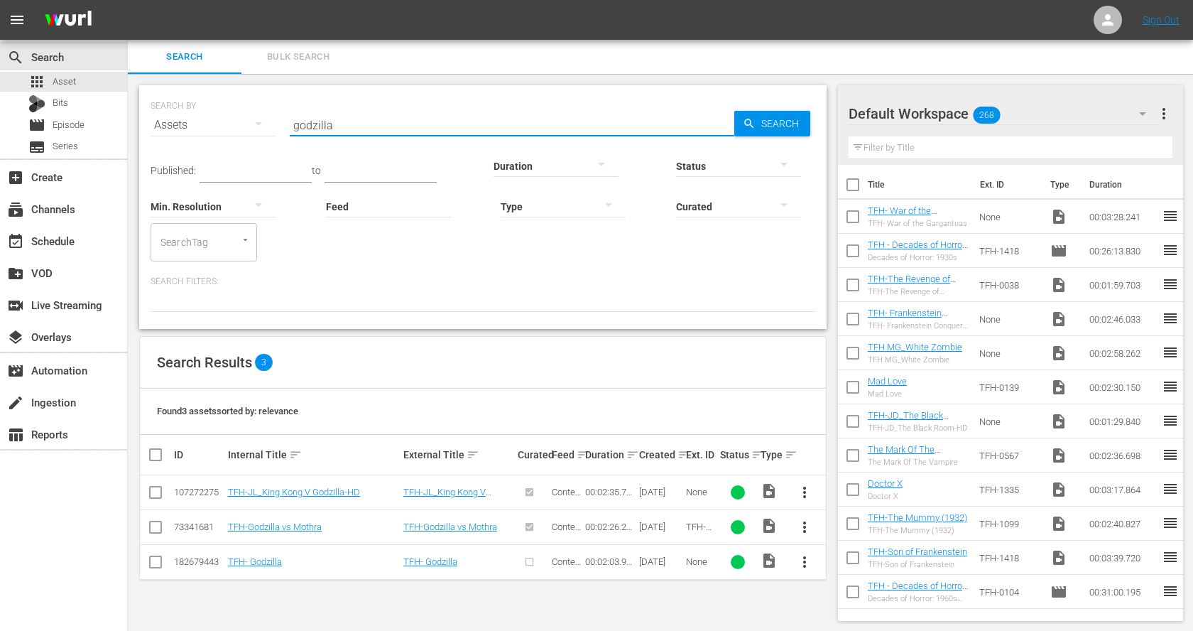
click at [808, 562] on span "more_vert" at bounding box center [804, 561] width 17 height 17
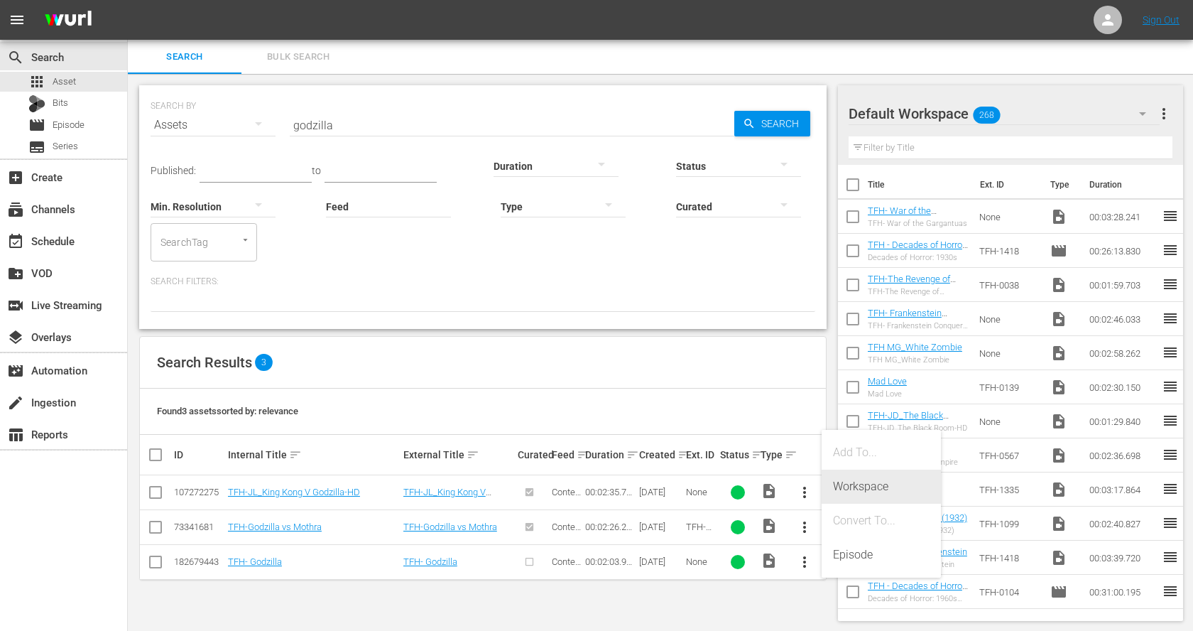
click at [874, 492] on div "Workspace" at bounding box center [881, 486] width 97 height 34
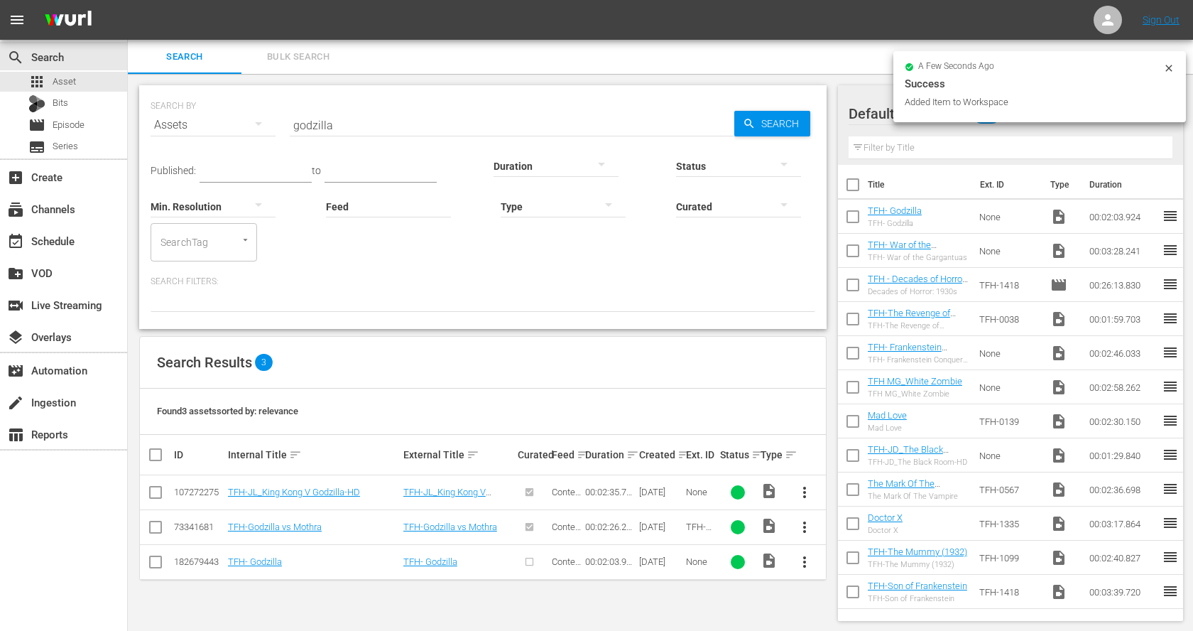
click at [388, 127] on input "godzilla" at bounding box center [512, 125] width 445 height 34
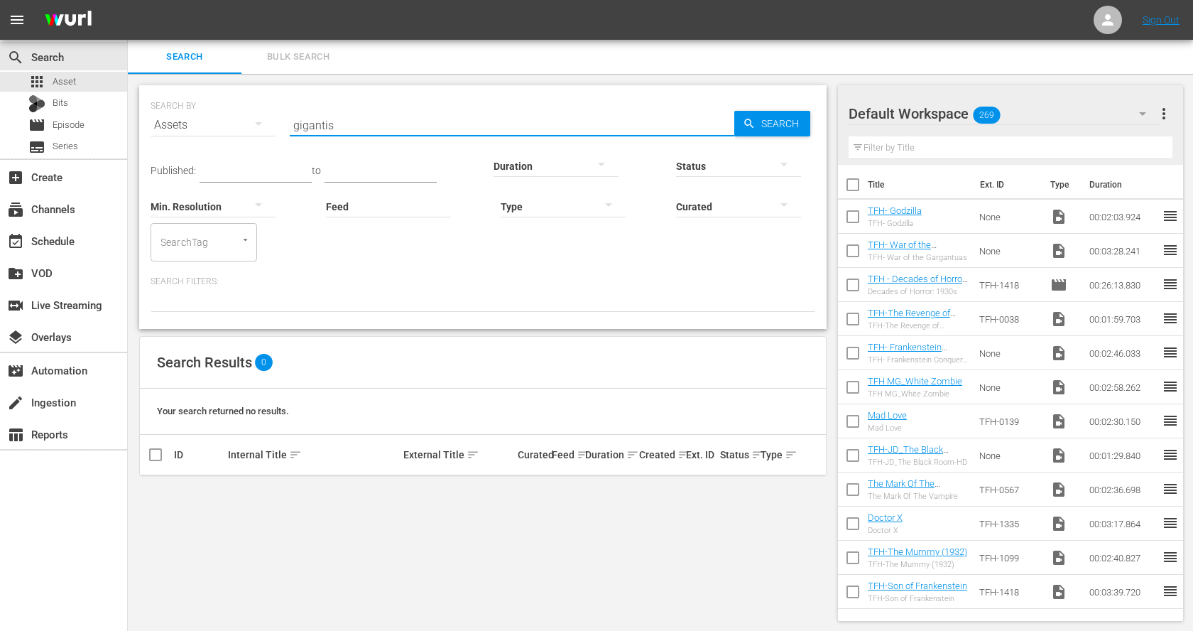
click at [423, 124] on input "gigantis" at bounding box center [512, 125] width 445 height 34
click at [438, 125] on input "fire monster" at bounding box center [512, 125] width 445 height 34
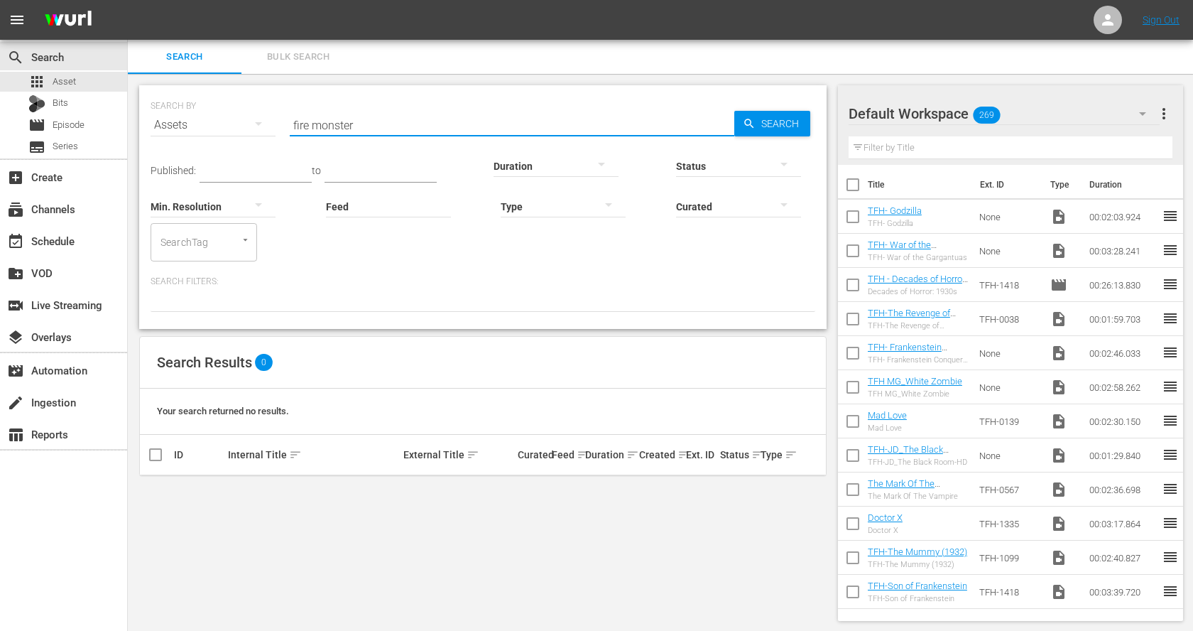
click at [438, 125] on input "fire monster" at bounding box center [512, 125] width 445 height 34
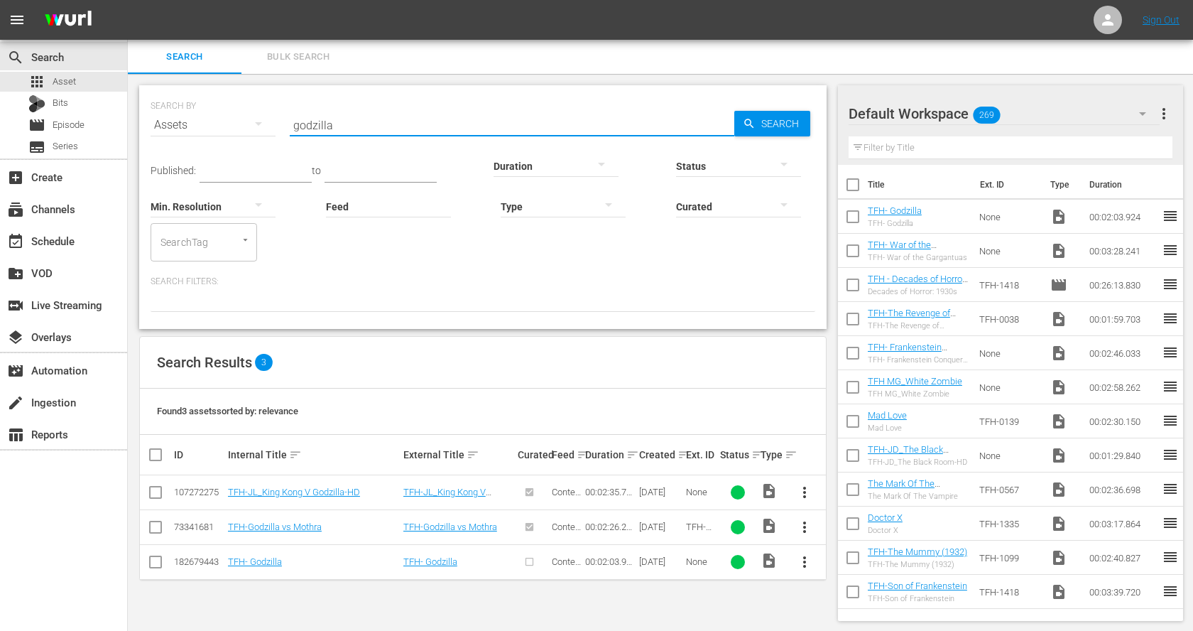
click at [415, 116] on input "godzilla" at bounding box center [512, 125] width 445 height 34
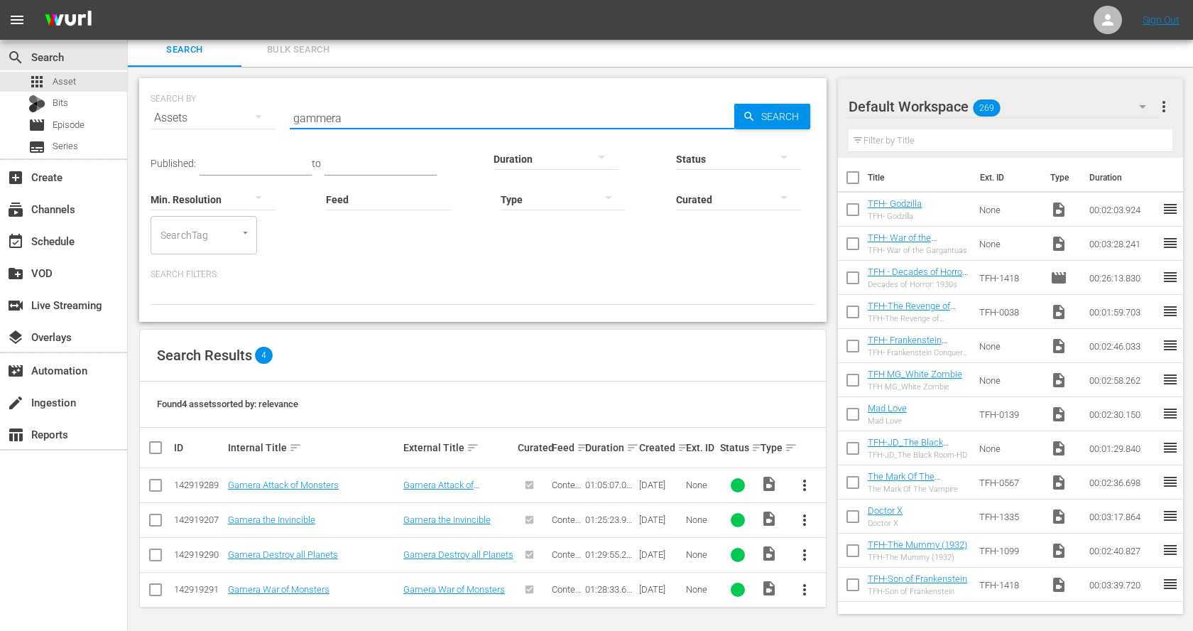
scroll to position [1, 0]
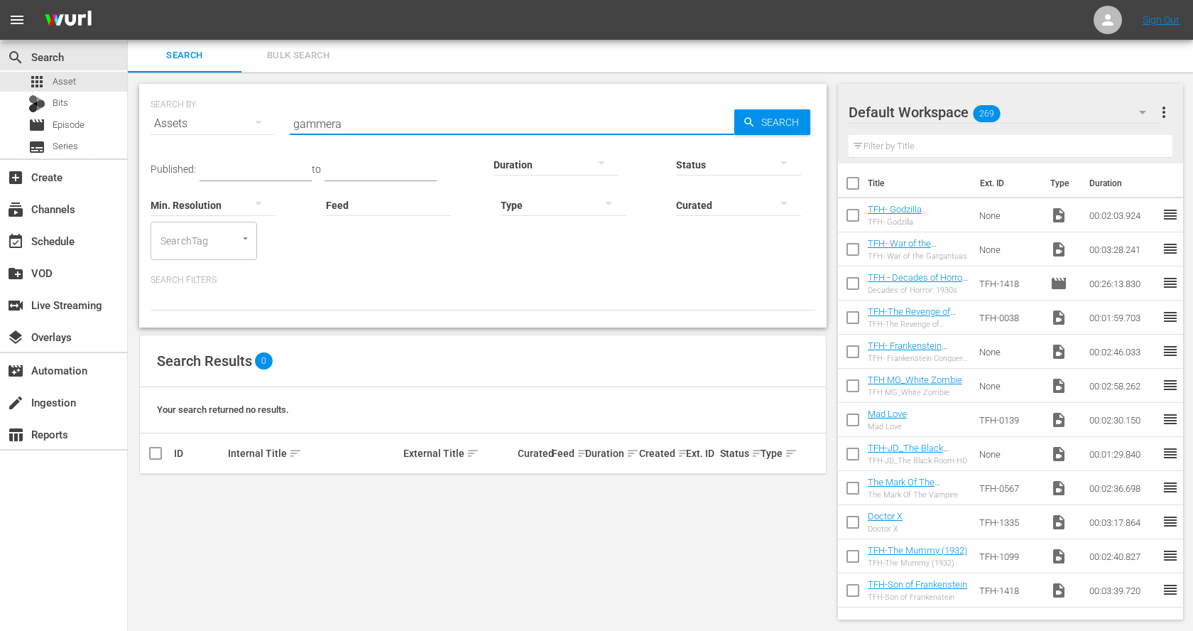
click at [349, 121] on input "gammera" at bounding box center [512, 124] width 445 height 34
paste input "Gorgo"
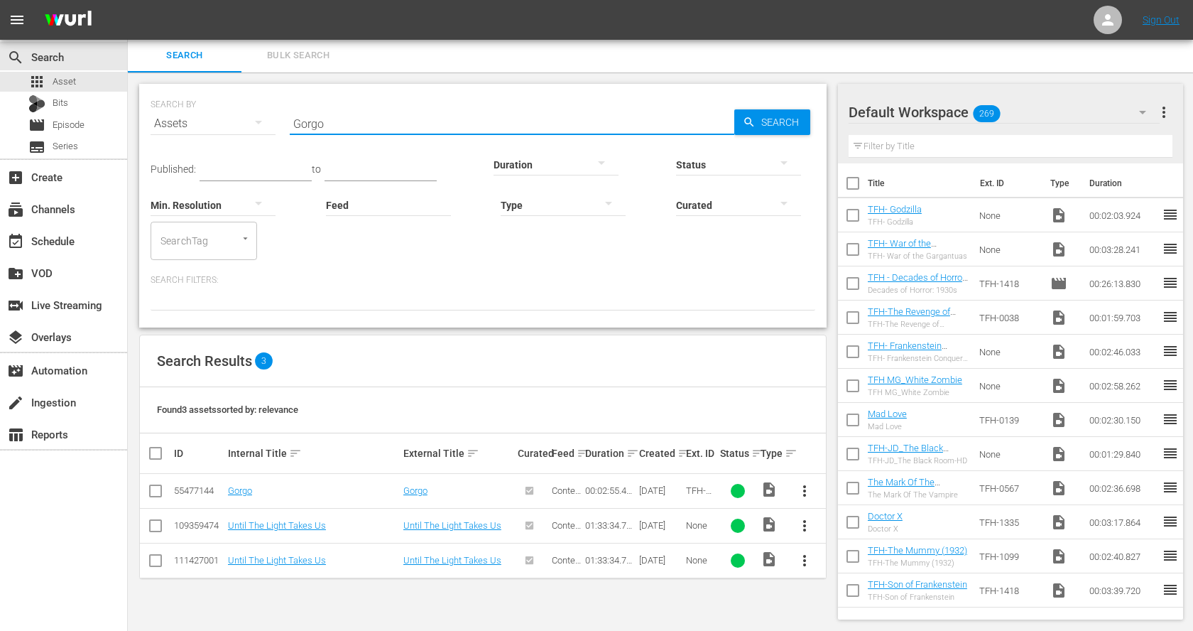
click at [805, 489] on span "more_vert" at bounding box center [804, 490] width 17 height 17
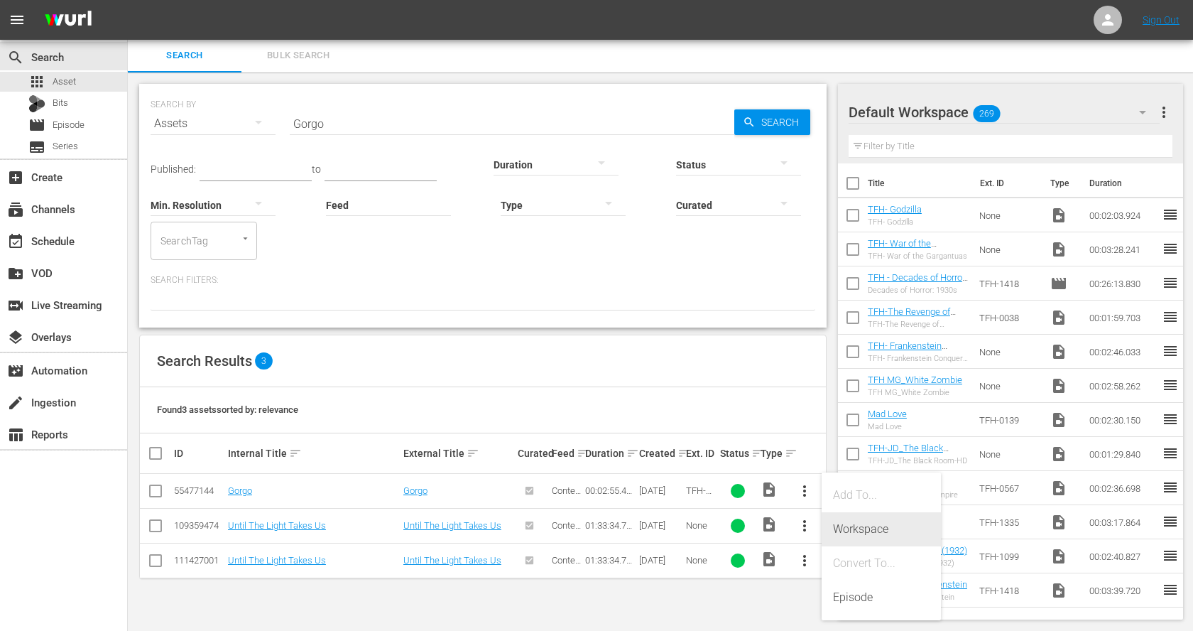
click at [876, 532] on div "Workspace" at bounding box center [881, 529] width 97 height 34
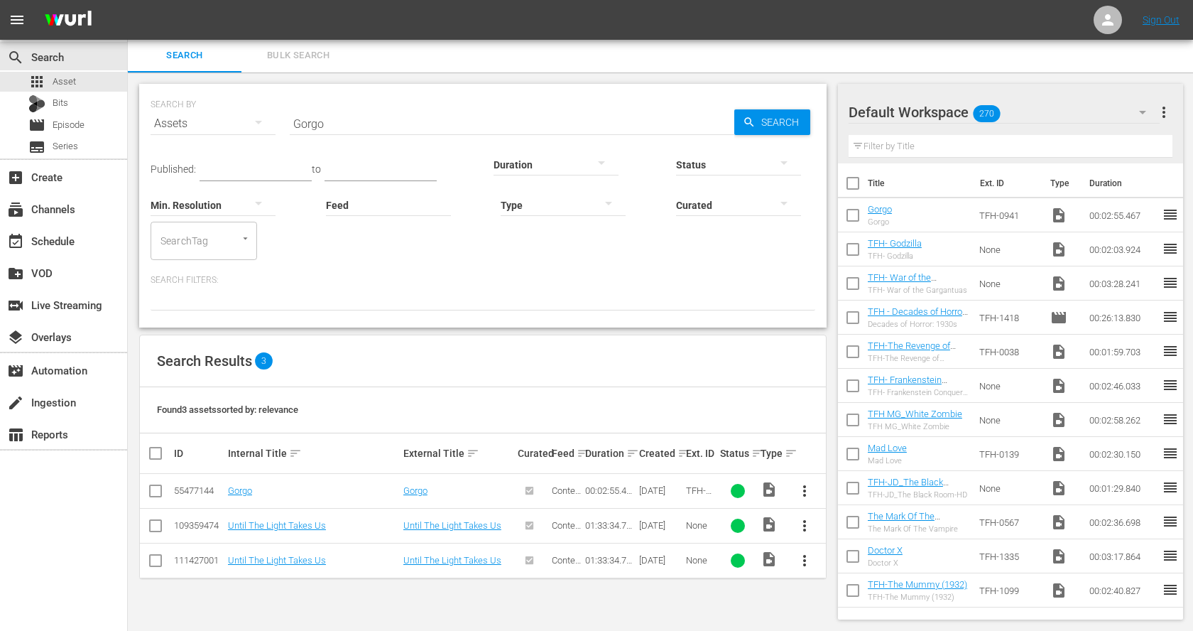
click at [464, 134] on hr at bounding box center [512, 134] width 445 height 1
click at [467, 124] on input "Gorgo" at bounding box center [512, 124] width 445 height 34
paste input "Mighty Peking Man"
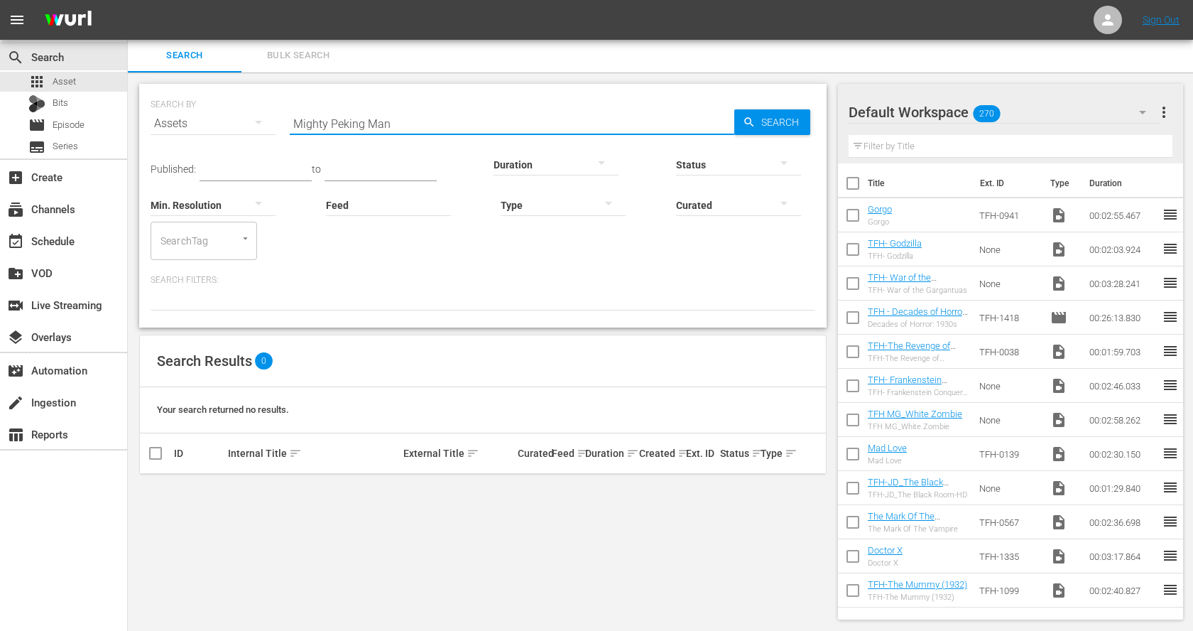
click at [330, 121] on input "Mighty Peking Man" at bounding box center [512, 124] width 445 height 34
click at [359, 119] on input "Peking Man" at bounding box center [512, 124] width 445 height 34
type input "Peking Man"
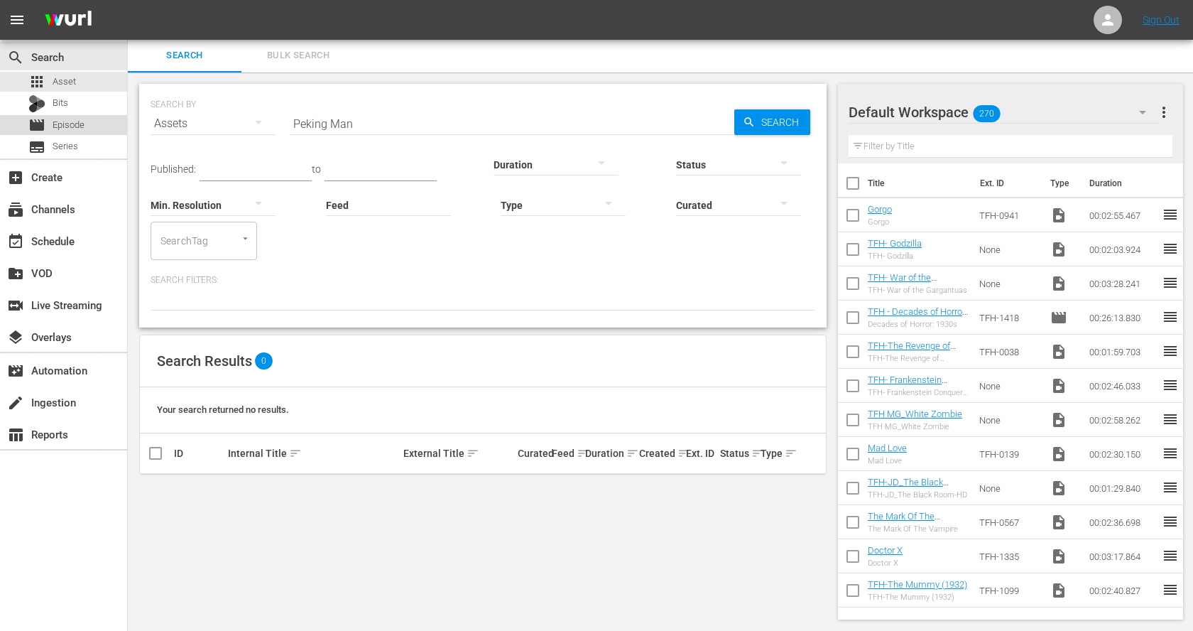
click at [67, 126] on span "Episode" at bounding box center [69, 125] width 32 height 14
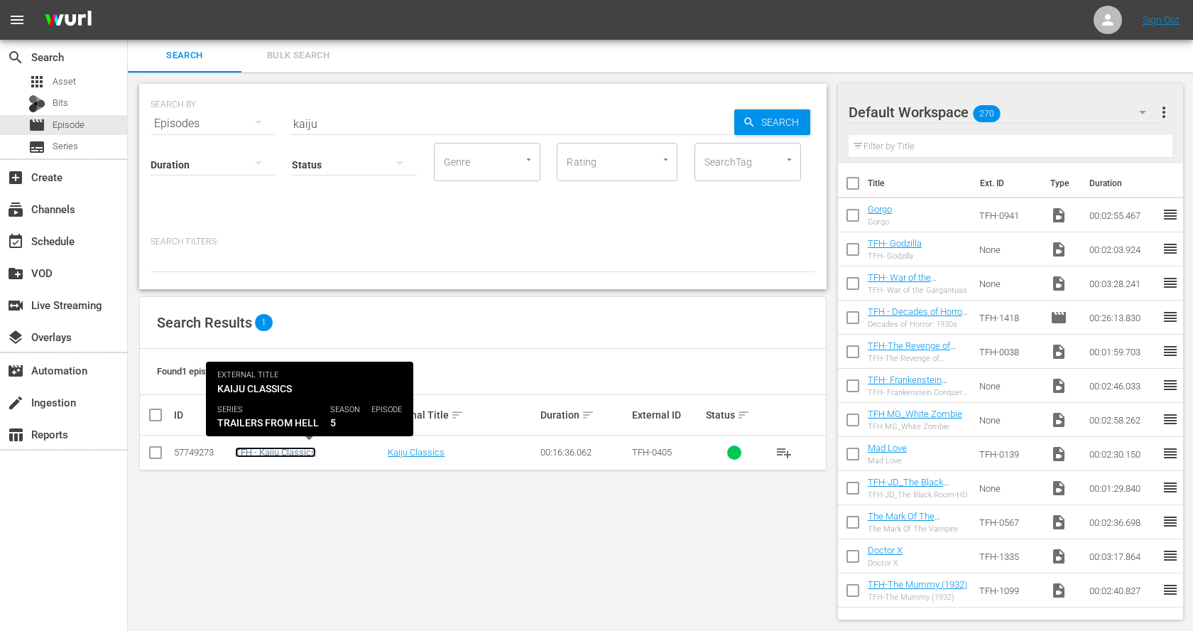
click at [300, 447] on link "TFH - Kaiju Classics" at bounding box center [275, 452] width 81 height 11
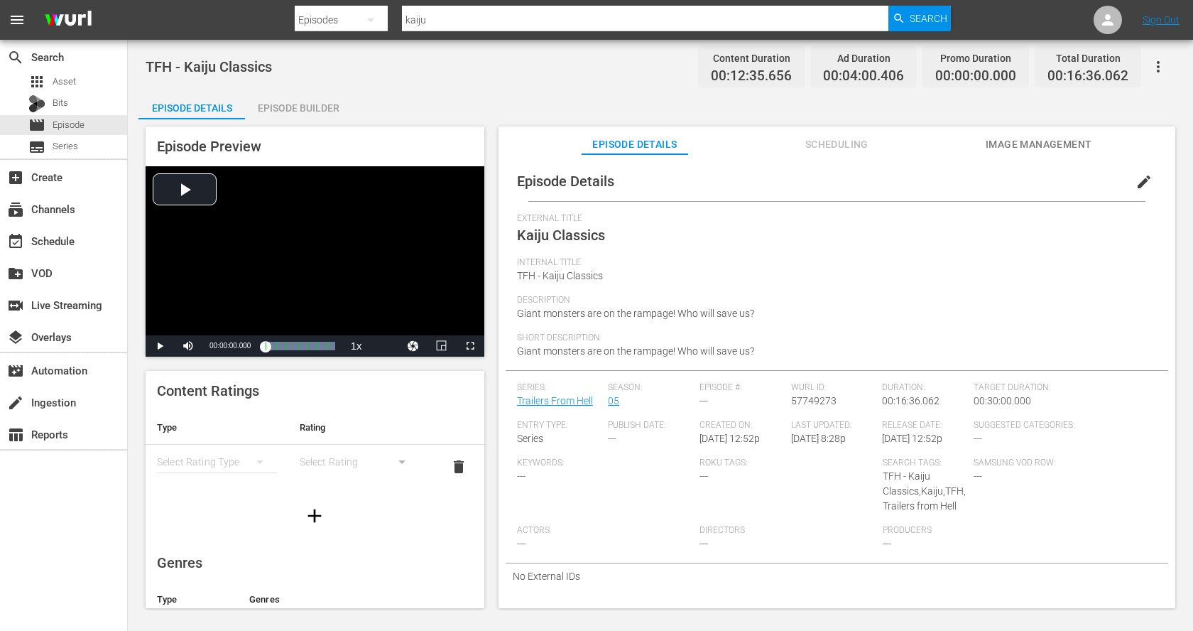
click at [281, 111] on div "Episode Builder" at bounding box center [298, 108] width 107 height 34
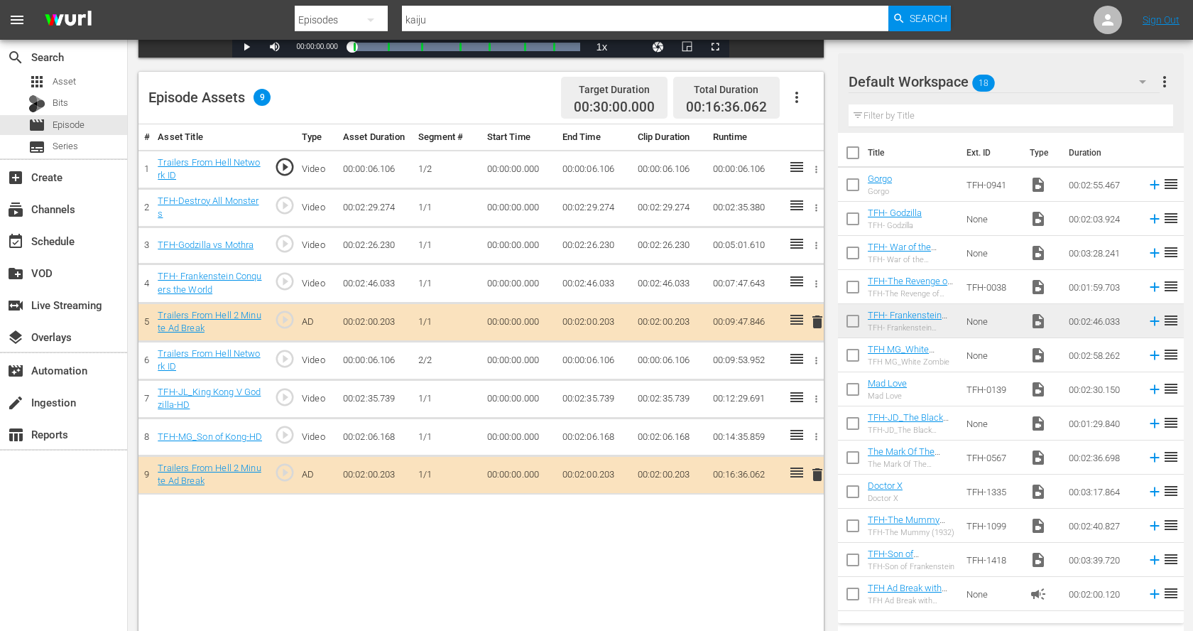
scroll to position [369, 0]
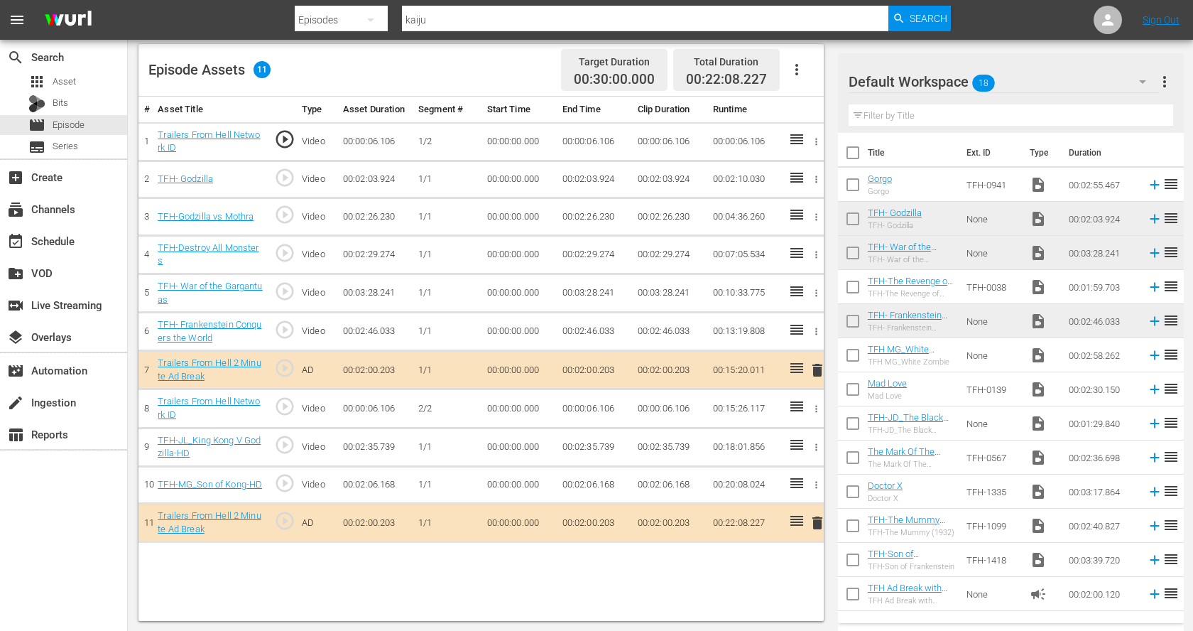
drag, startPoint x: 797, startPoint y: 255, endPoint x: 529, endPoint y: 17, distance: 358.2
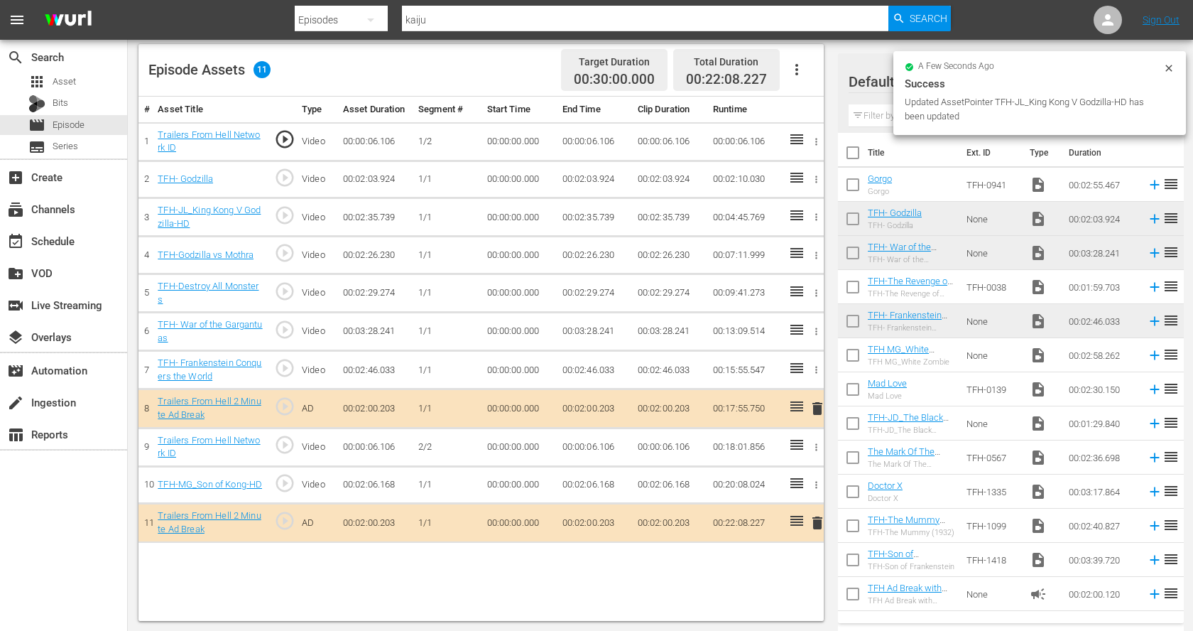
drag, startPoint x: 799, startPoint y: 443, endPoint x: 518, endPoint y: 2, distance: 523.1
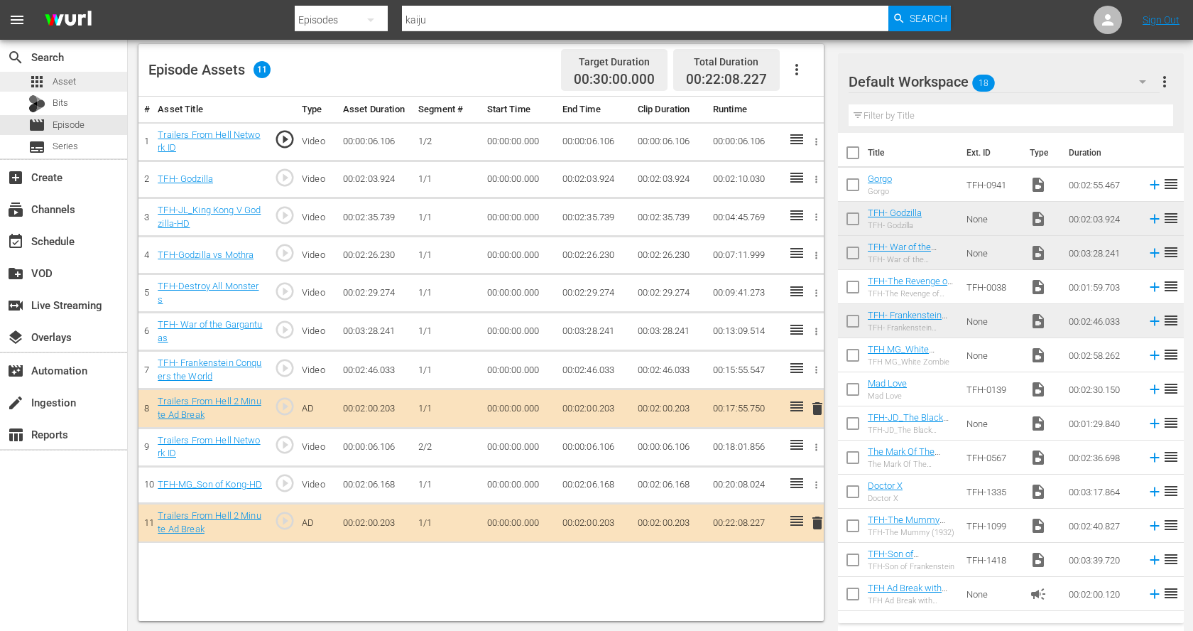
click at [89, 82] on div "apps Asset" at bounding box center [63, 82] width 127 height 20
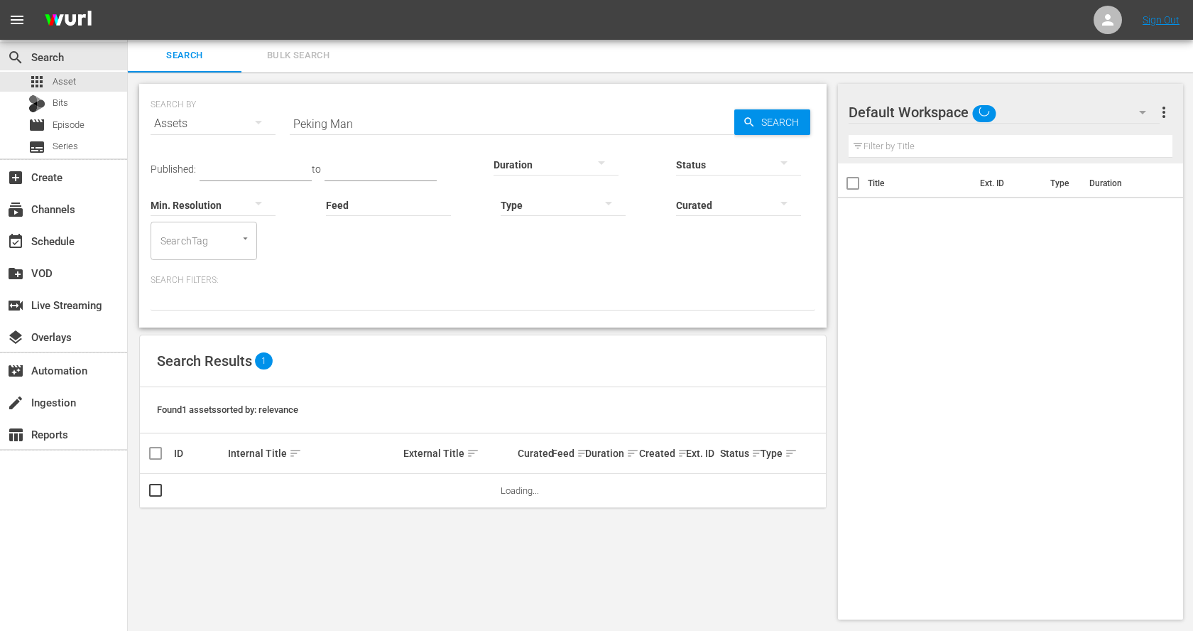
scroll to position [1, 0]
click at [352, 125] on input "Peking Man" at bounding box center [512, 124] width 445 height 34
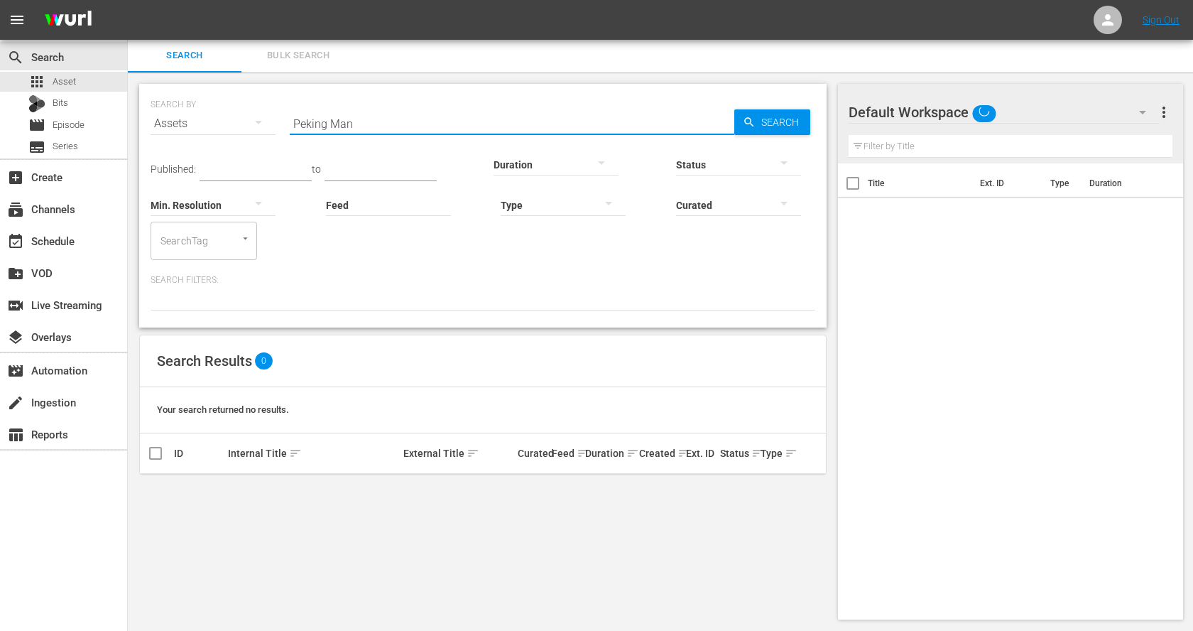
click at [352, 125] on input "Peking Man" at bounding box center [512, 124] width 445 height 34
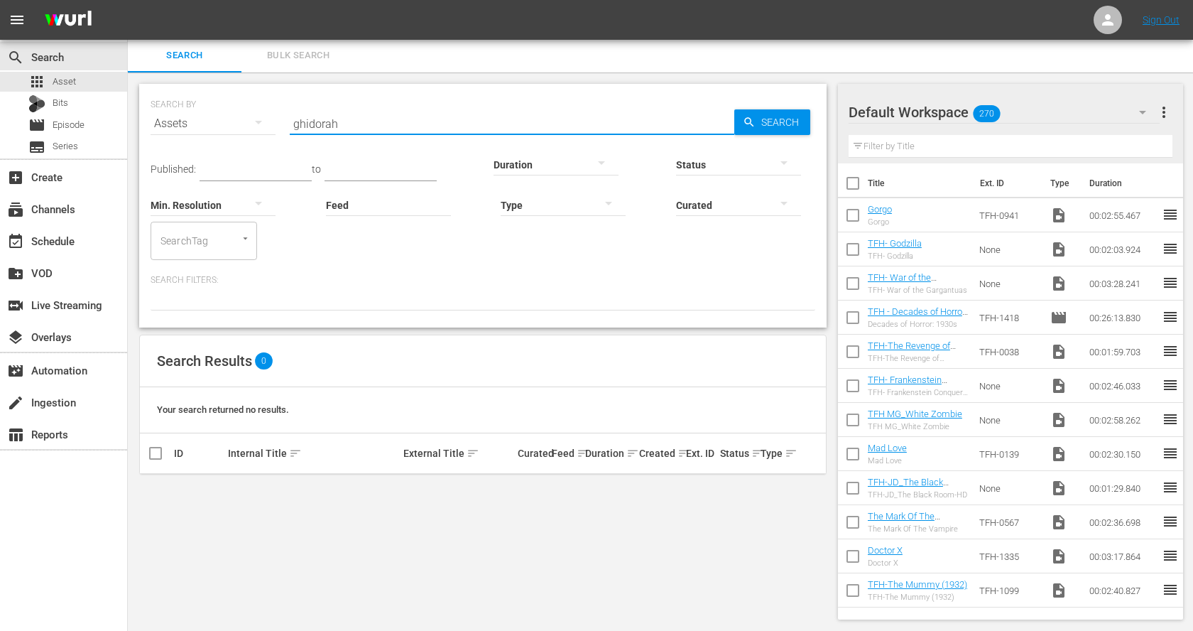
click at [339, 116] on input "ghidorah" at bounding box center [512, 124] width 445 height 34
click at [325, 115] on input "astro" at bounding box center [512, 124] width 445 height 34
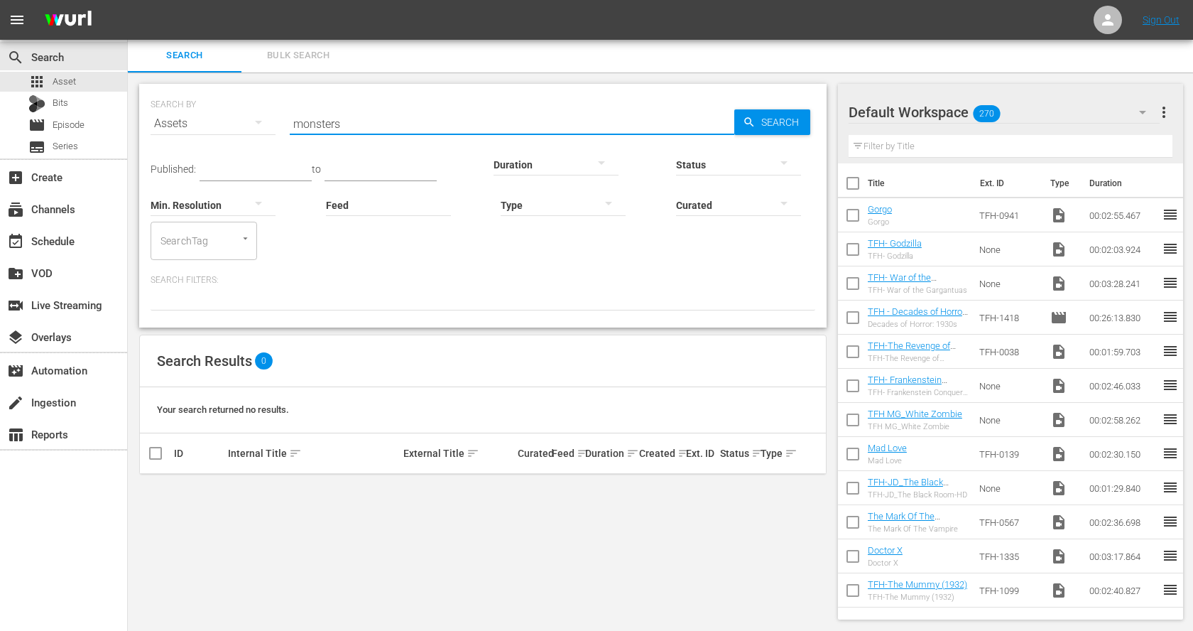
type input "monsters"
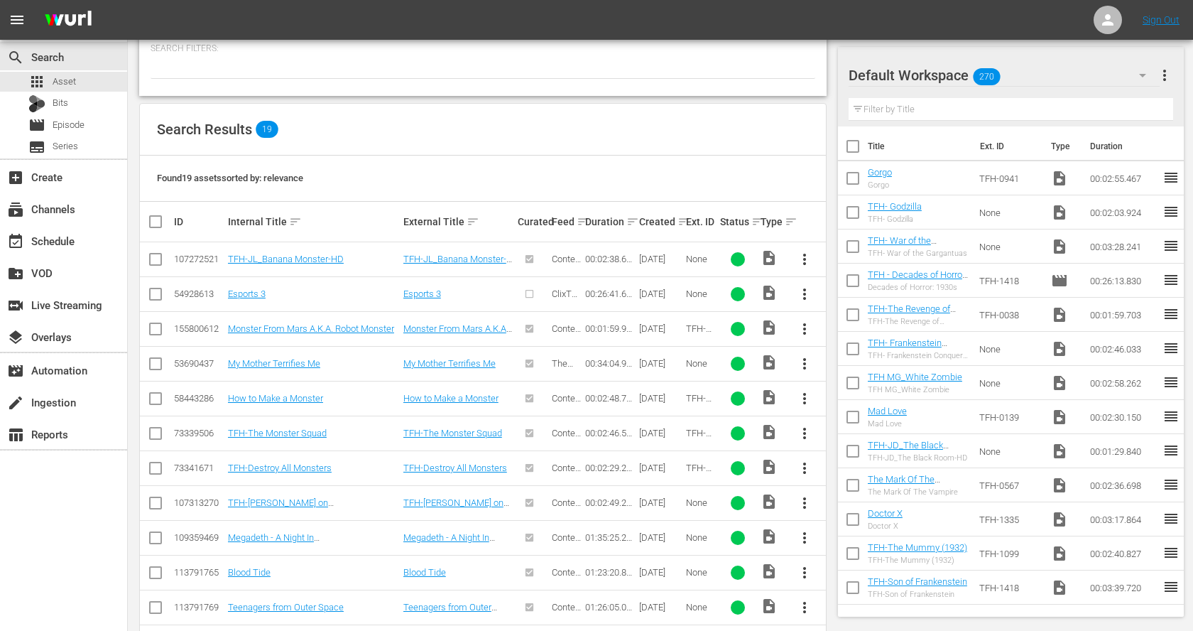
scroll to position [232, 0]
click at [313, 254] on link "TFH-JL_Banana Monster-HD" at bounding box center [286, 259] width 116 height 11
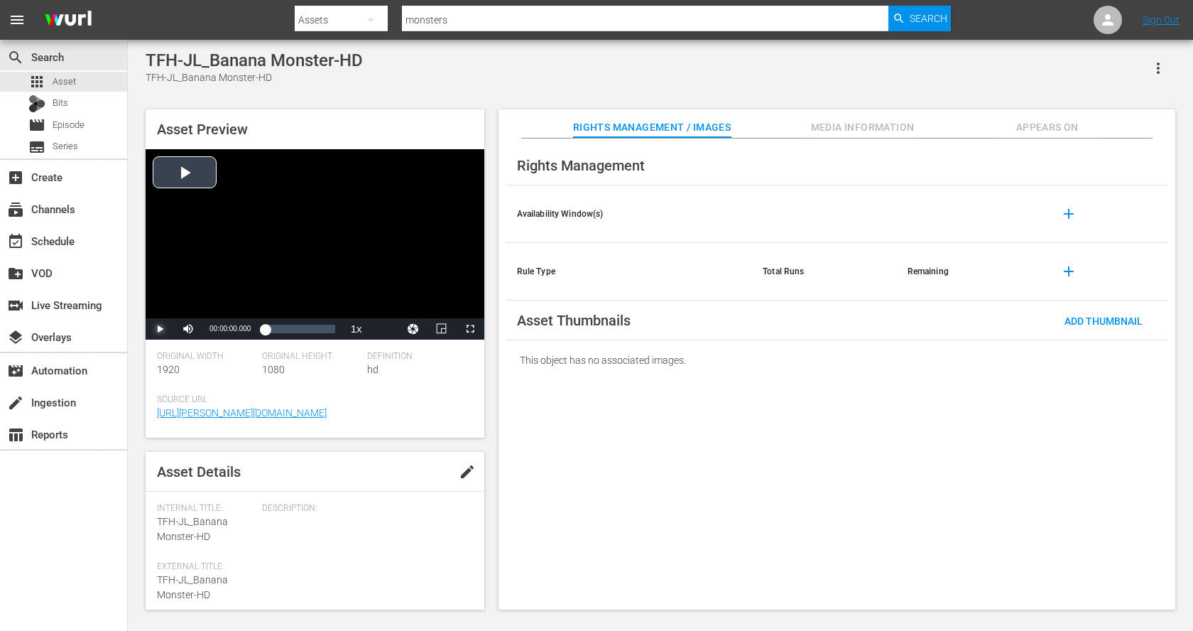
click at [160, 329] on span "Video Player" at bounding box center [160, 329] width 0 height 0
click at [72, 131] on span "Episode" at bounding box center [69, 125] width 32 height 14
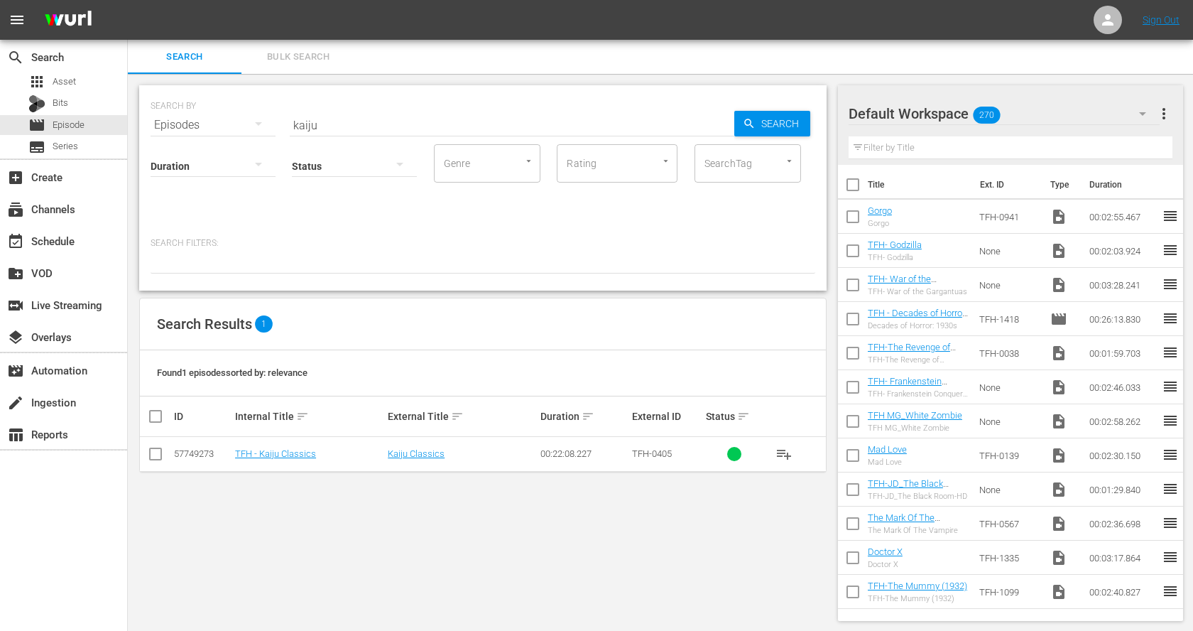
click at [391, 119] on input "kaiju" at bounding box center [512, 125] width 445 height 34
click at [87, 82] on div "apps Asset" at bounding box center [63, 82] width 127 height 20
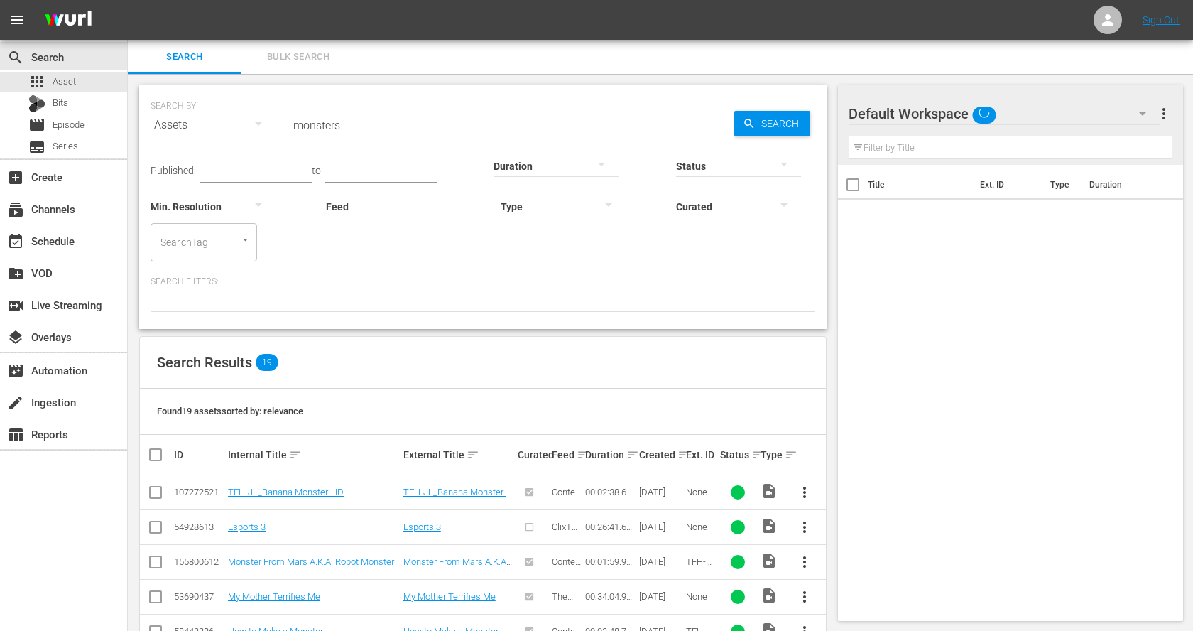
click at [386, 126] on input "monsters" at bounding box center [512, 125] width 445 height 34
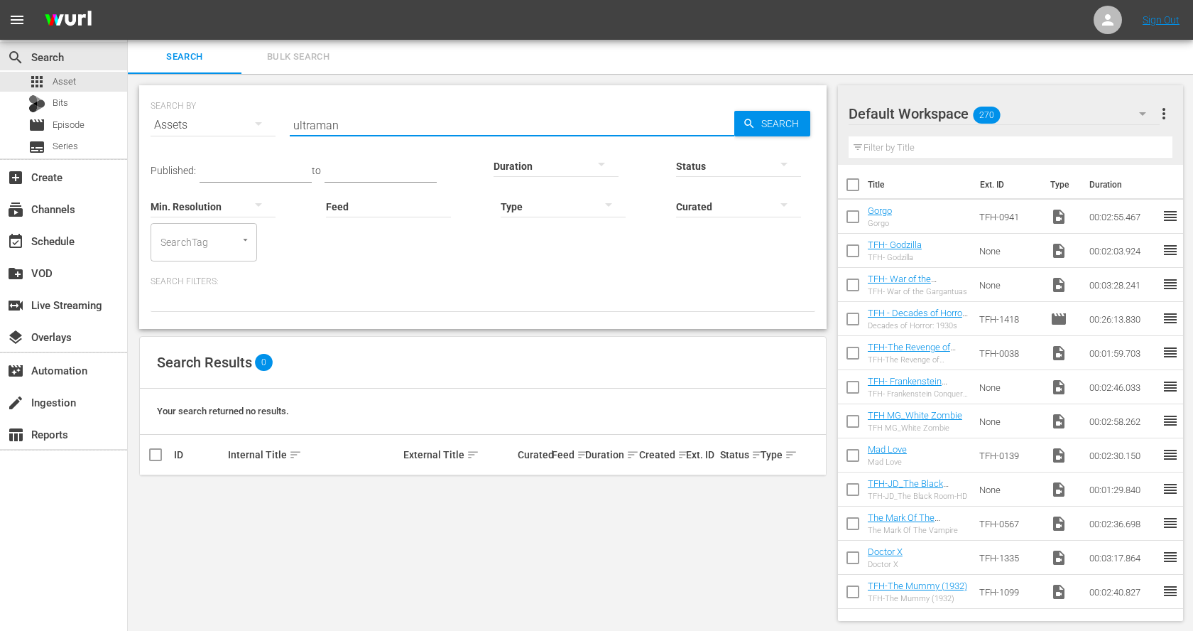
click at [352, 124] on input "ultraman" at bounding box center [512, 125] width 445 height 34
paste input "Daimaji"
type input "Daimajin"
click at [77, 116] on div "movie Episode" at bounding box center [56, 125] width 56 height 20
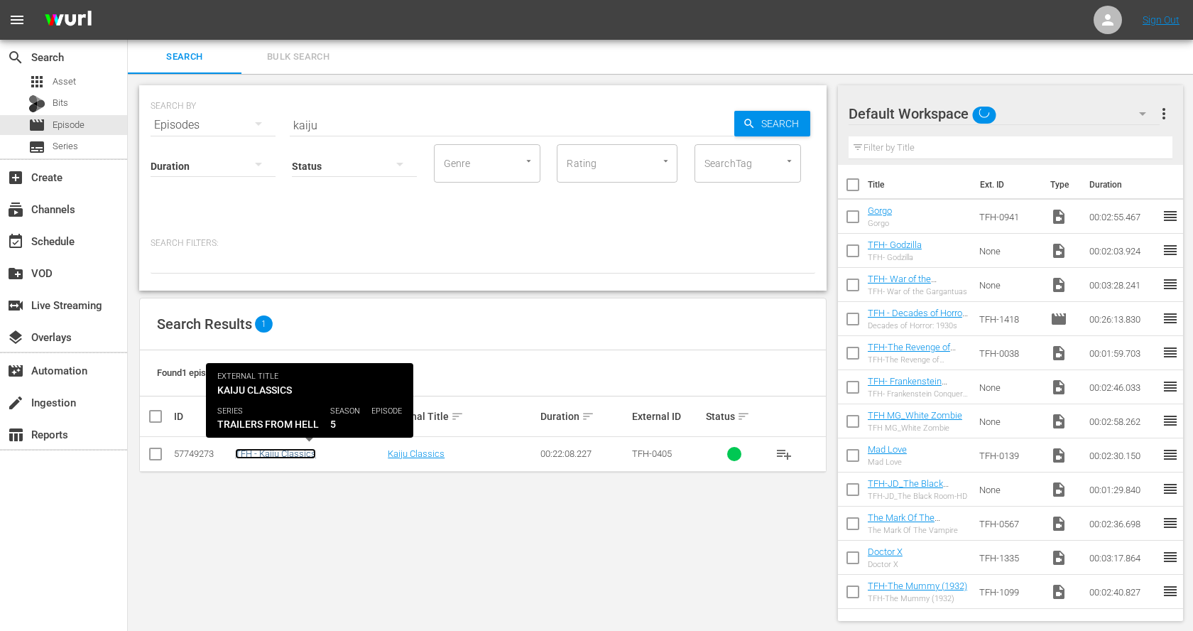
click at [299, 452] on link "TFH - Kaiju Classics" at bounding box center [275, 453] width 81 height 11
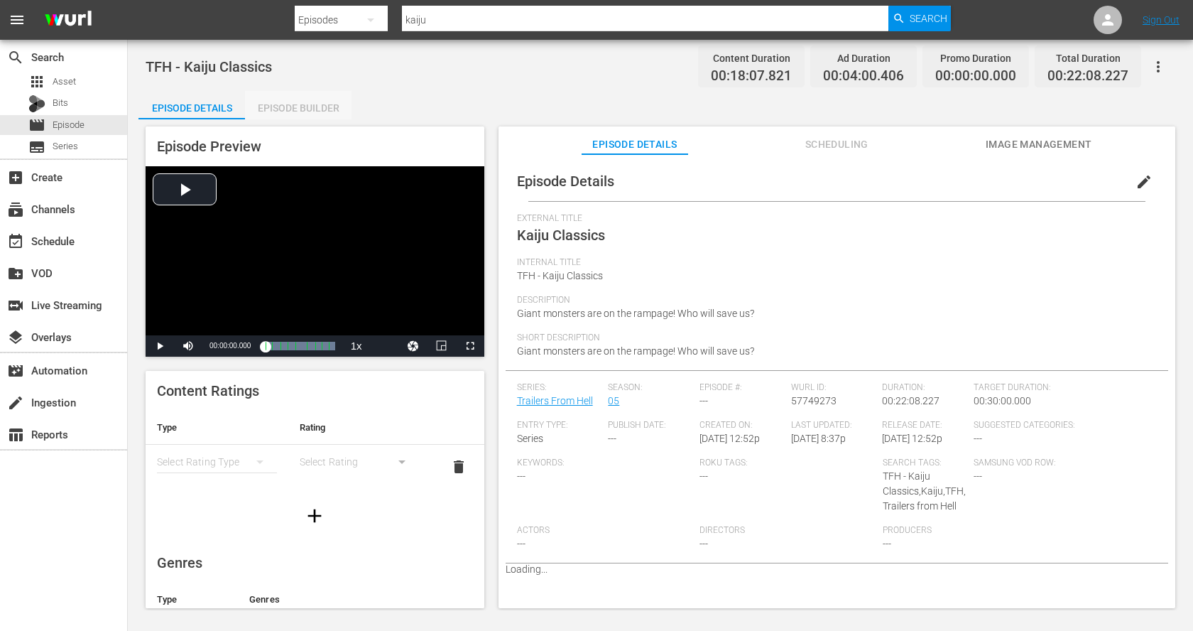
click at [301, 107] on div "Episode Builder" at bounding box center [298, 108] width 107 height 34
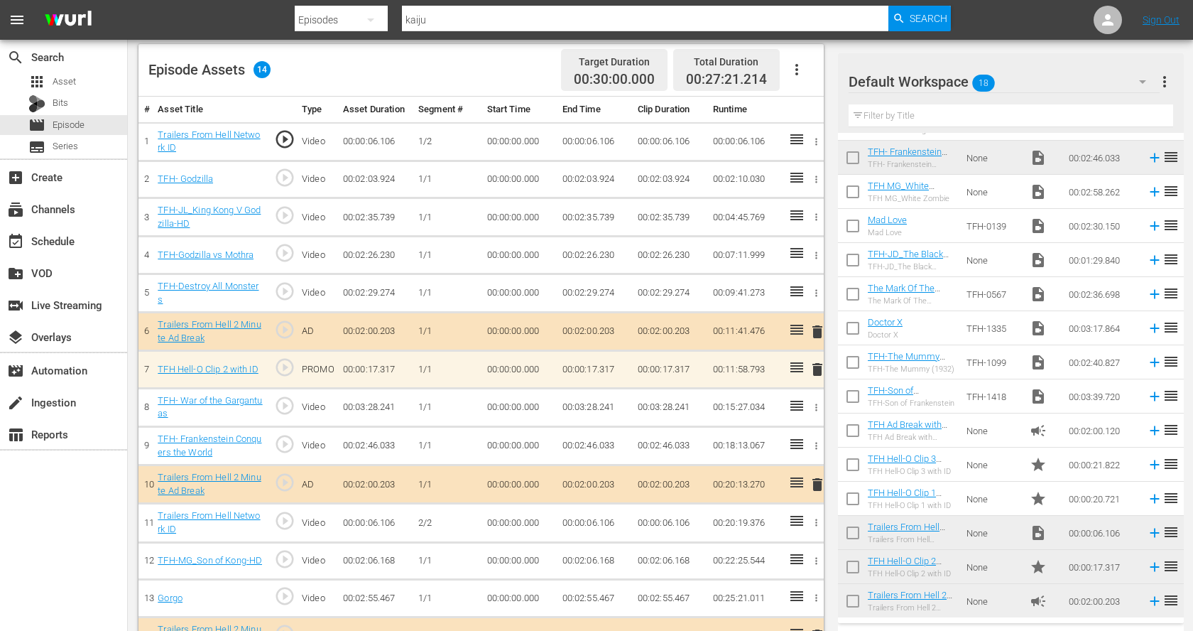
scroll to position [398, 0]
